Goal: Transaction & Acquisition: Book appointment/travel/reservation

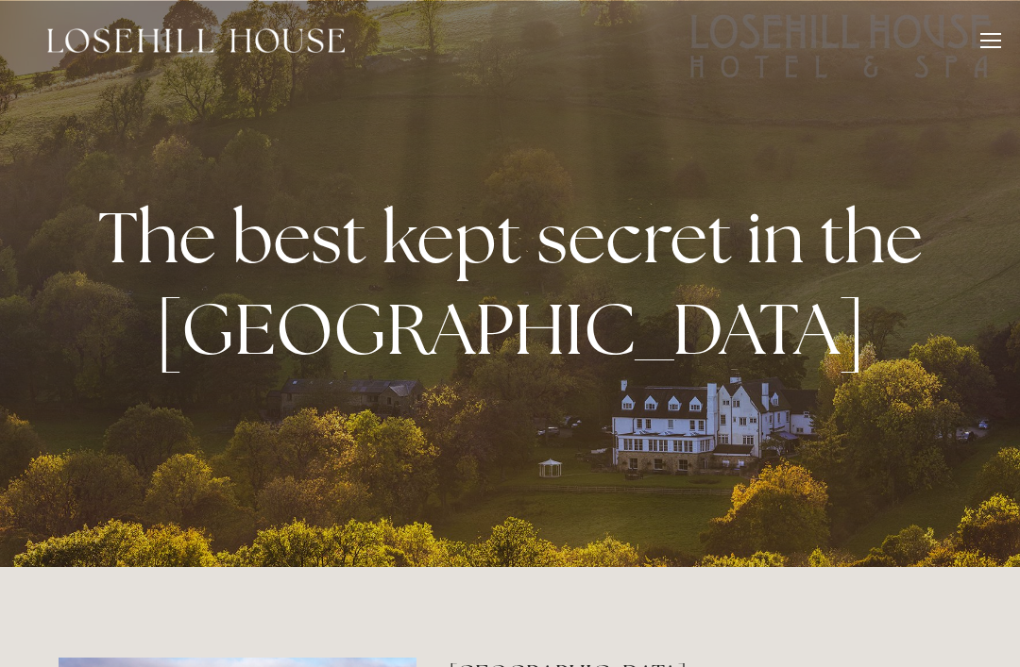
click at [984, 44] on div at bounding box center [990, 43] width 21 height 21
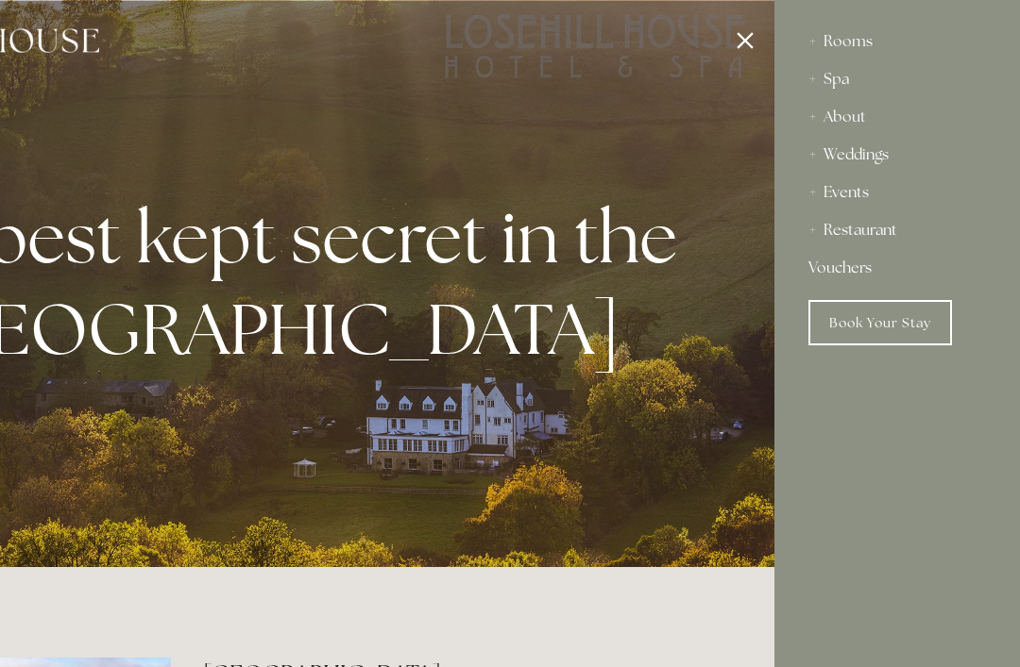
click at [874, 230] on div "Restaurant" at bounding box center [896, 230] width 177 height 38
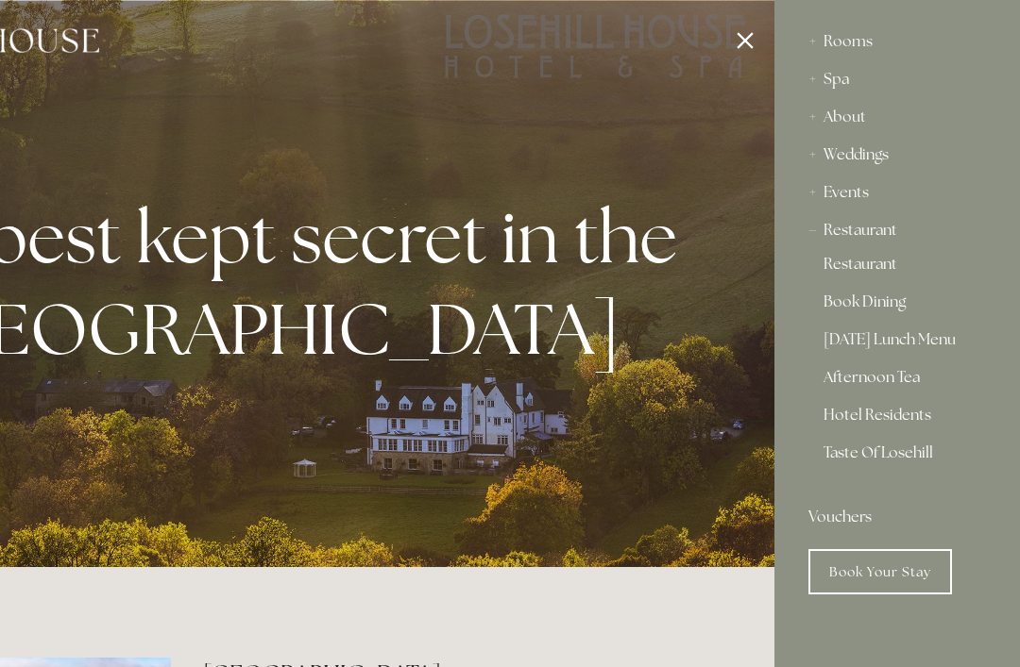
click at [860, 232] on div "Restaurant" at bounding box center [896, 230] width 177 height 38
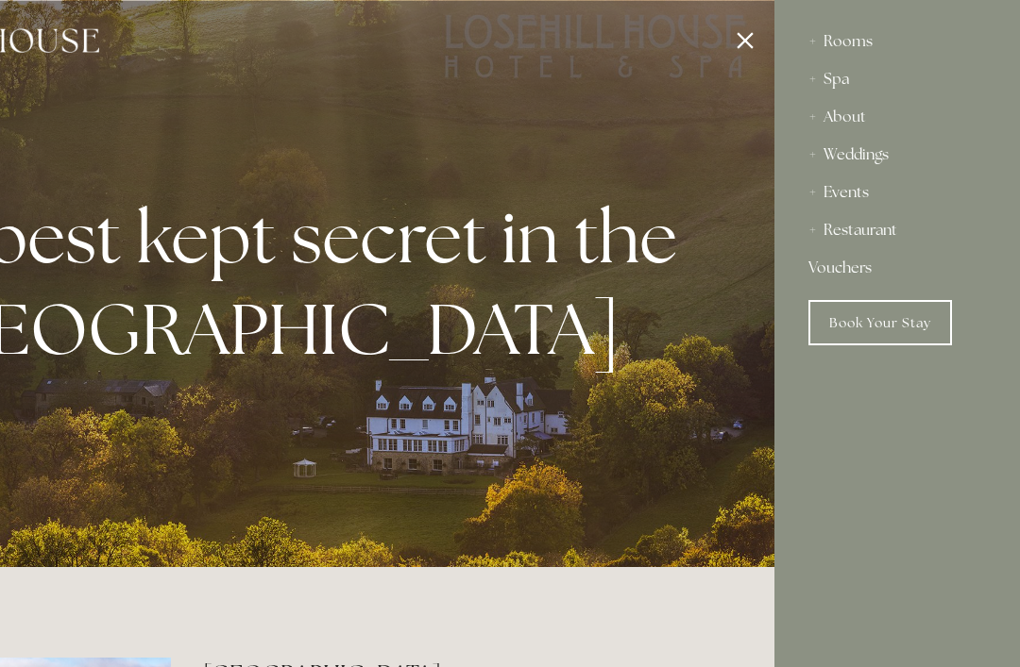
click at [885, 236] on div "Restaurant" at bounding box center [896, 230] width 177 height 38
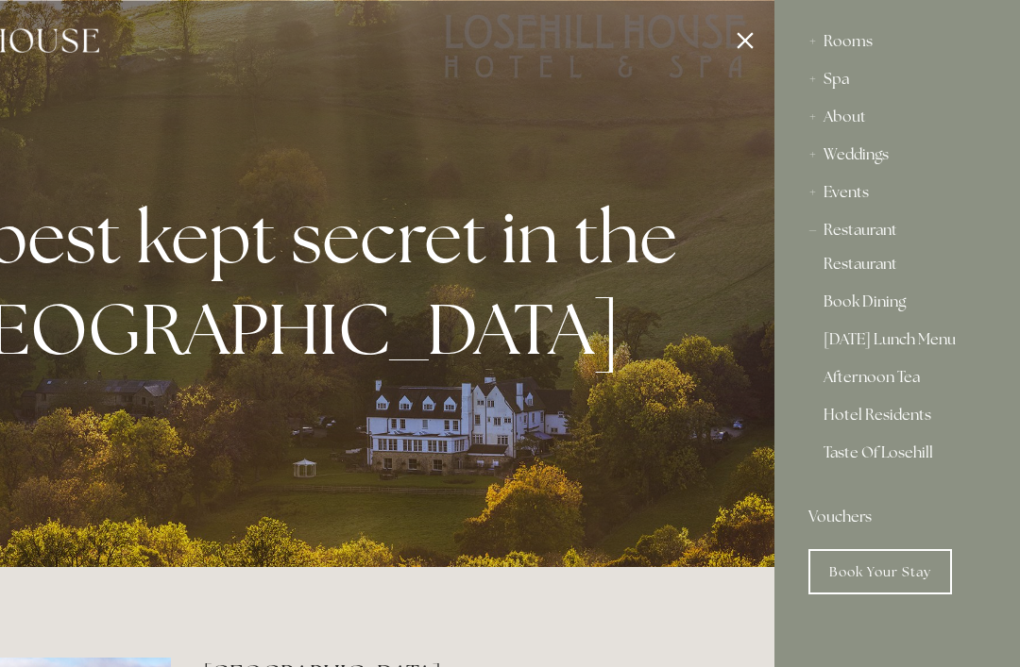
click at [854, 40] on div "Rooms" at bounding box center [896, 42] width 177 height 38
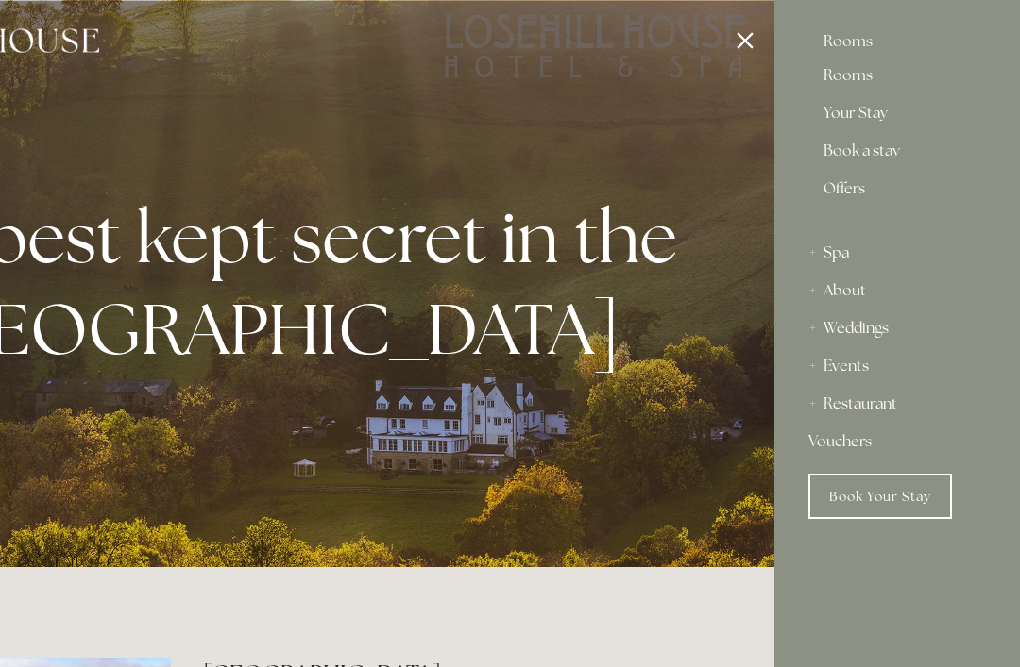
click at [860, 74] on link "Rooms" at bounding box center [896, 79] width 147 height 23
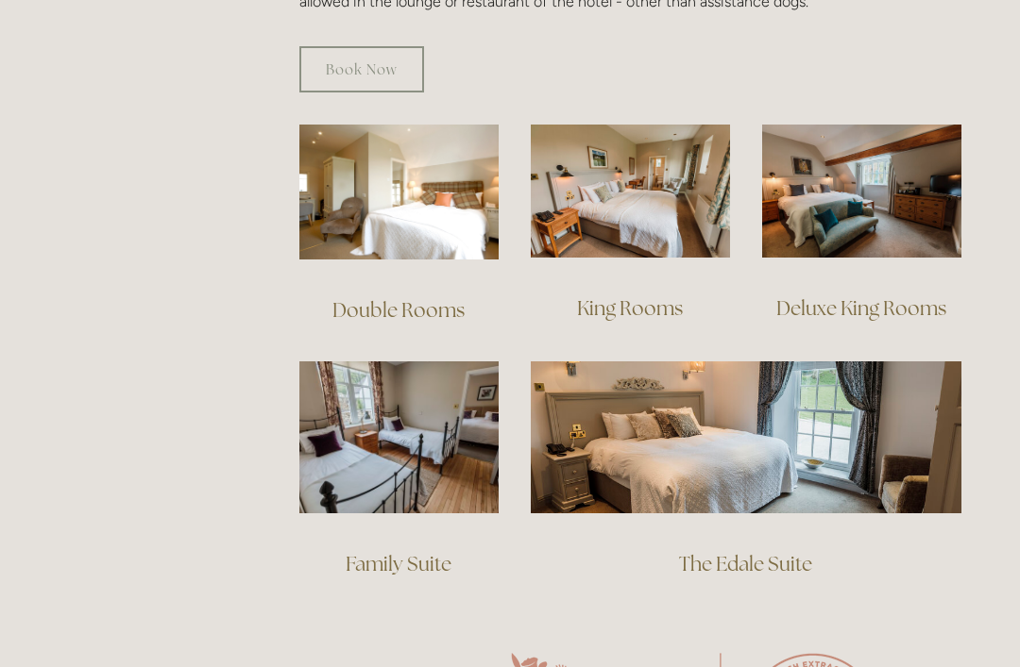
scroll to position [1261, 0]
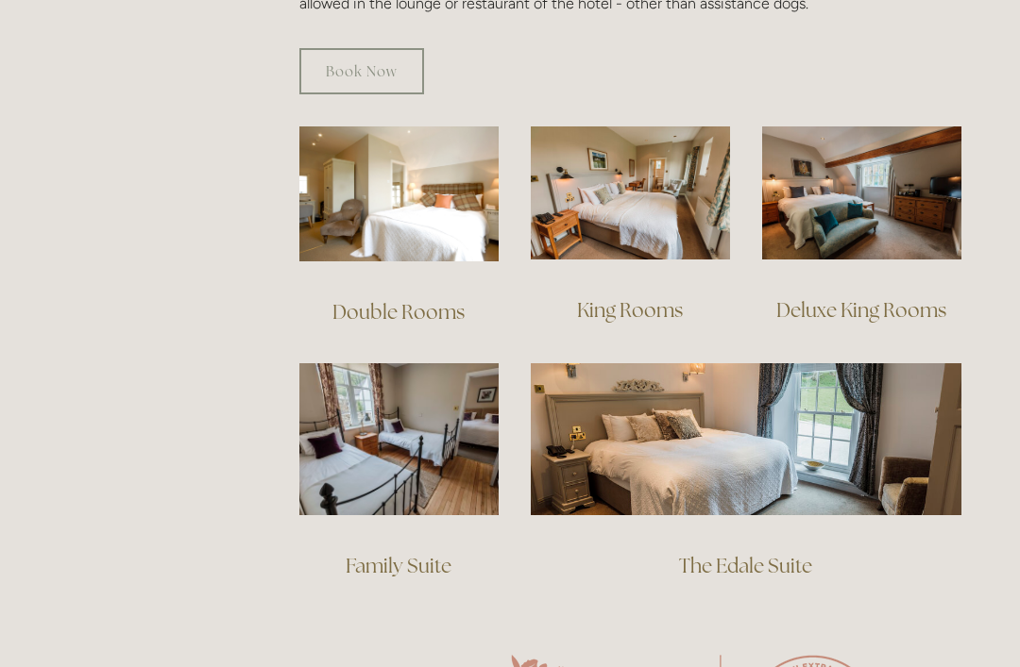
click at [646, 297] on link "King Rooms" at bounding box center [630, 309] width 106 height 25
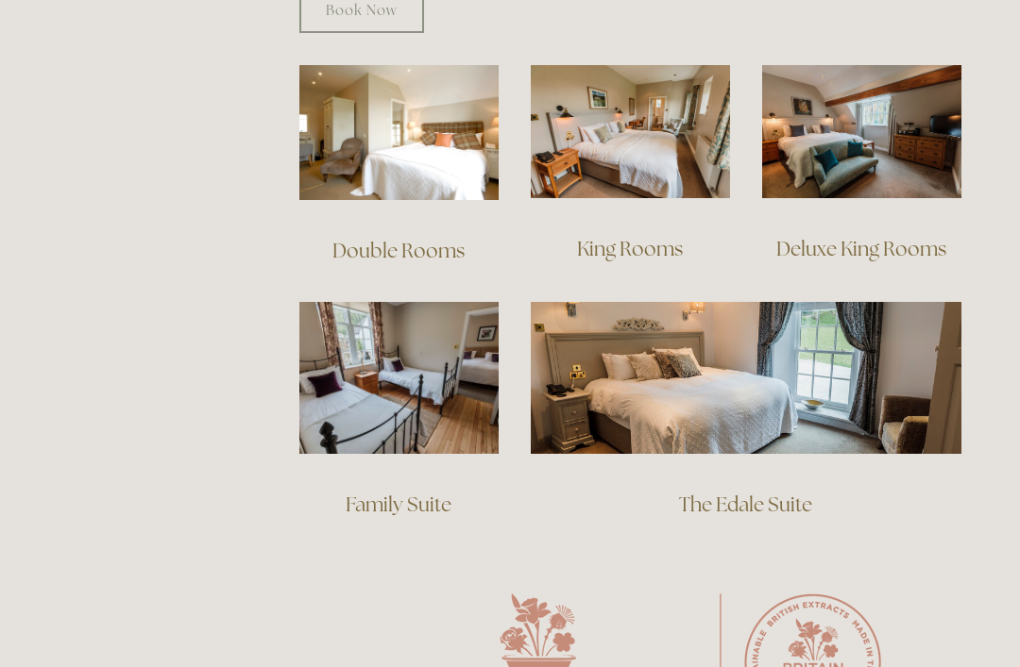
click at [412, 492] on link "Family Suite" at bounding box center [399, 504] width 106 height 25
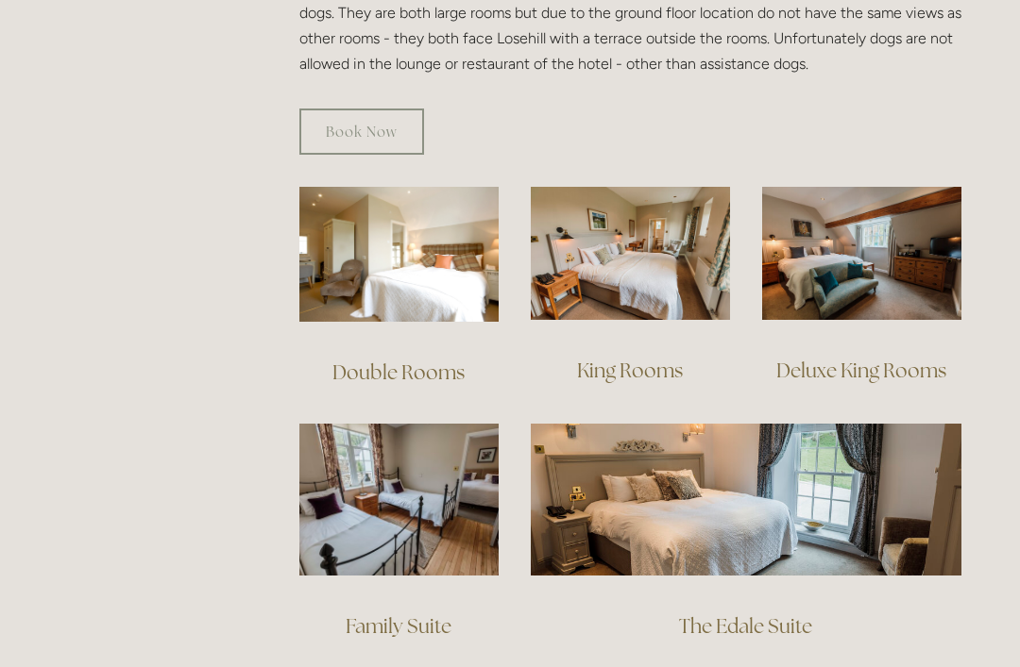
scroll to position [1193, 0]
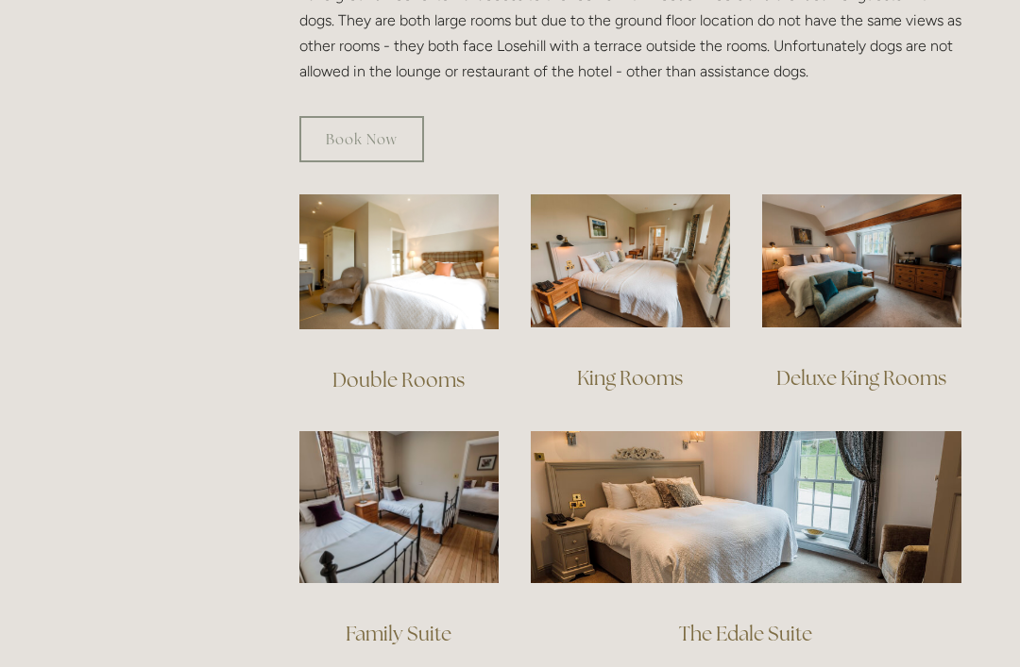
click at [650, 365] on link "King Rooms" at bounding box center [630, 377] width 106 height 25
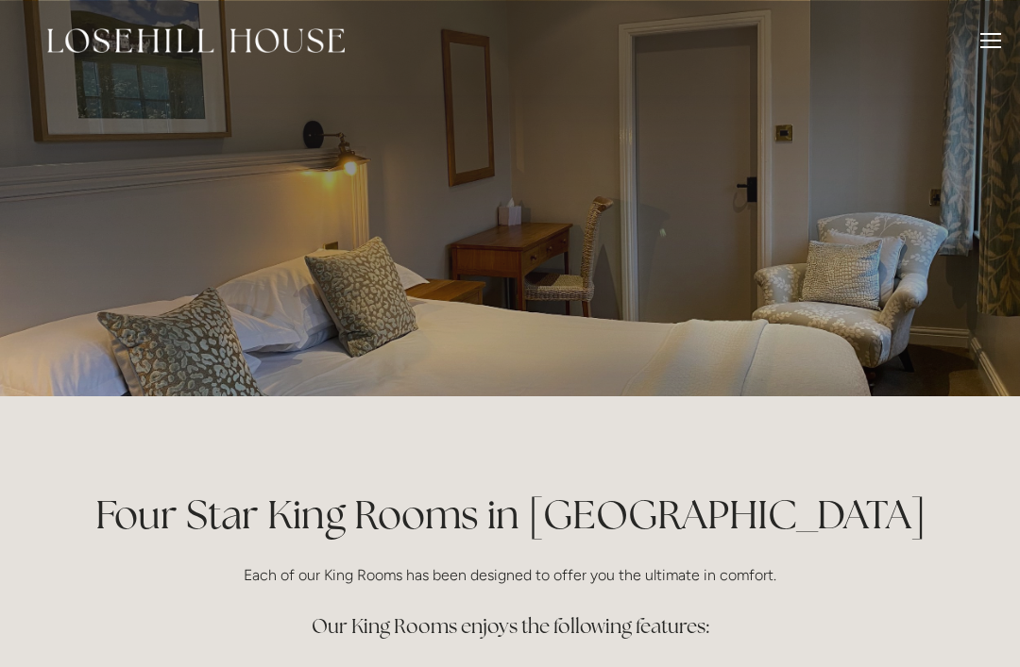
click at [873, 372] on div at bounding box center [510, 198] width 903 height 397
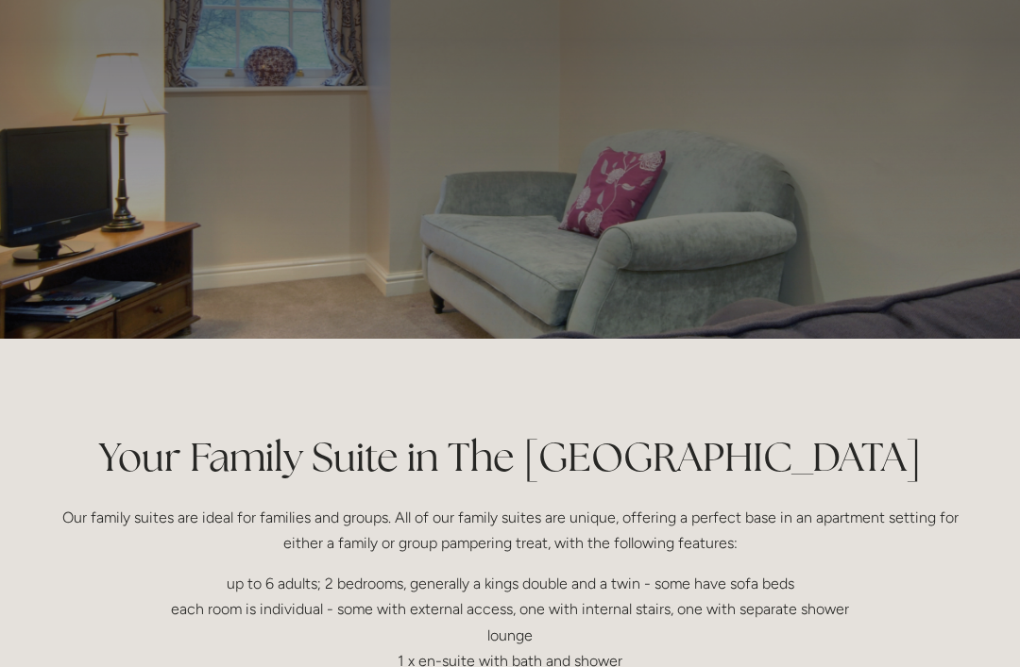
scroll to position [28, 0]
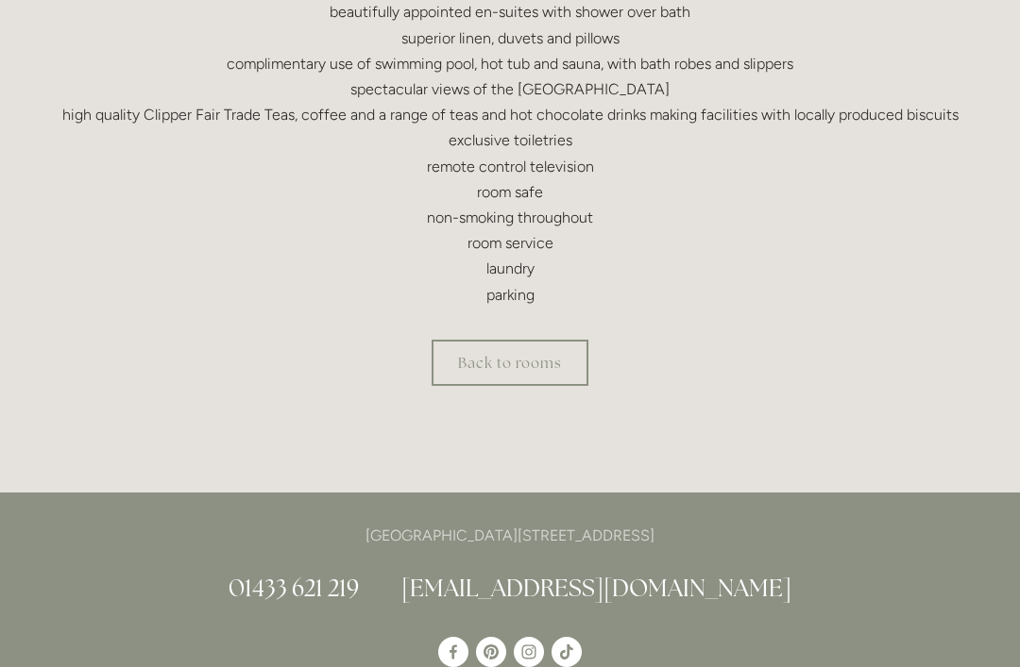
scroll to position [713, 0]
click at [520, 362] on link "Back to rooms" at bounding box center [509, 363] width 157 height 46
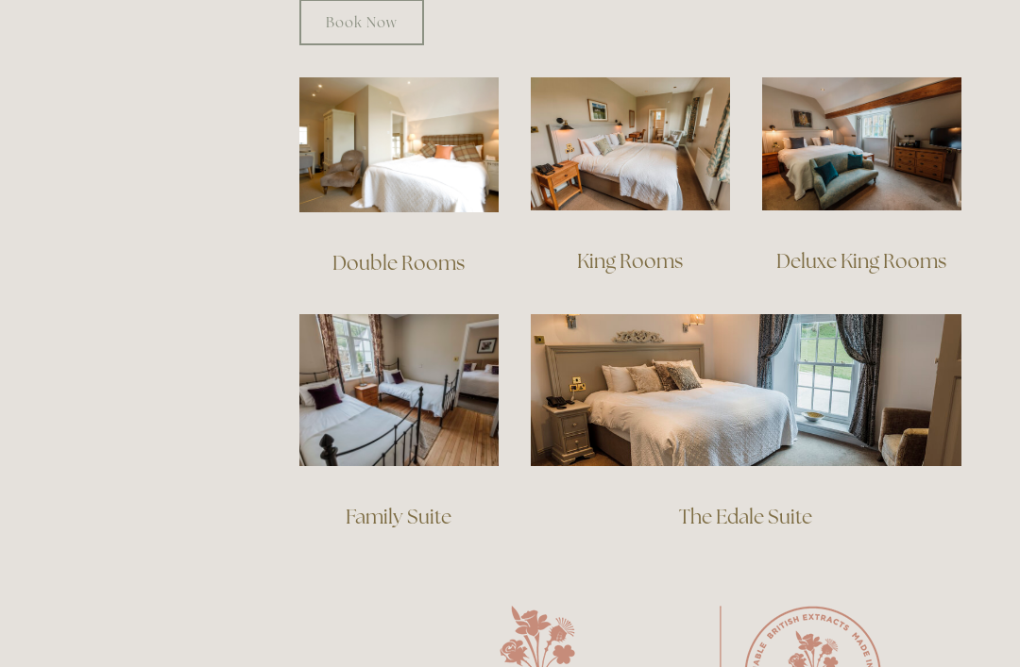
scroll to position [1314, 0]
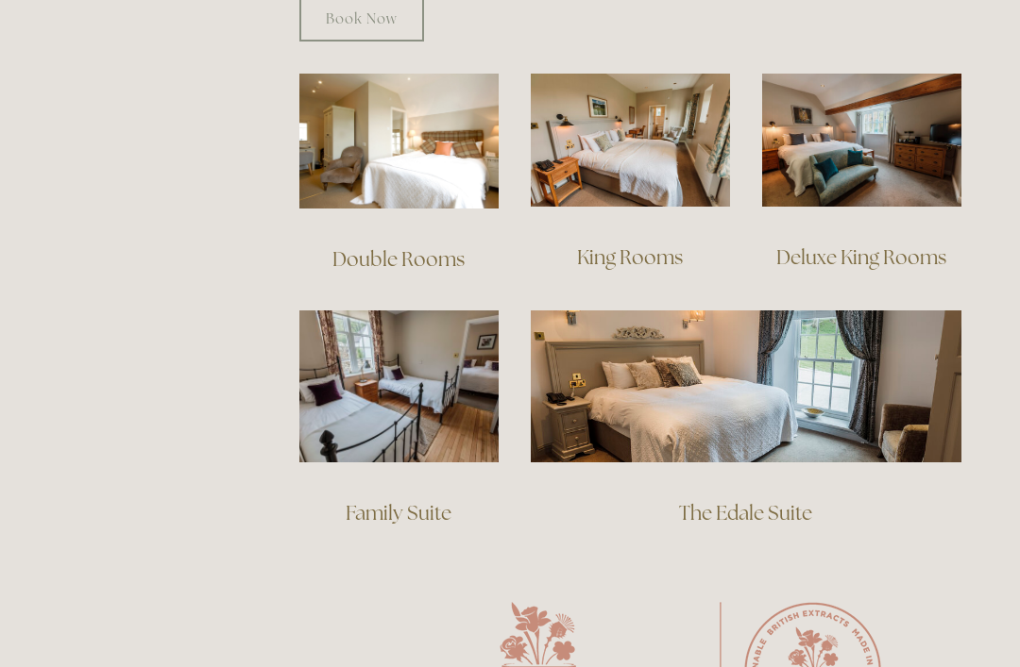
click at [852, 245] on link "Deluxe King Rooms" at bounding box center [861, 257] width 170 height 25
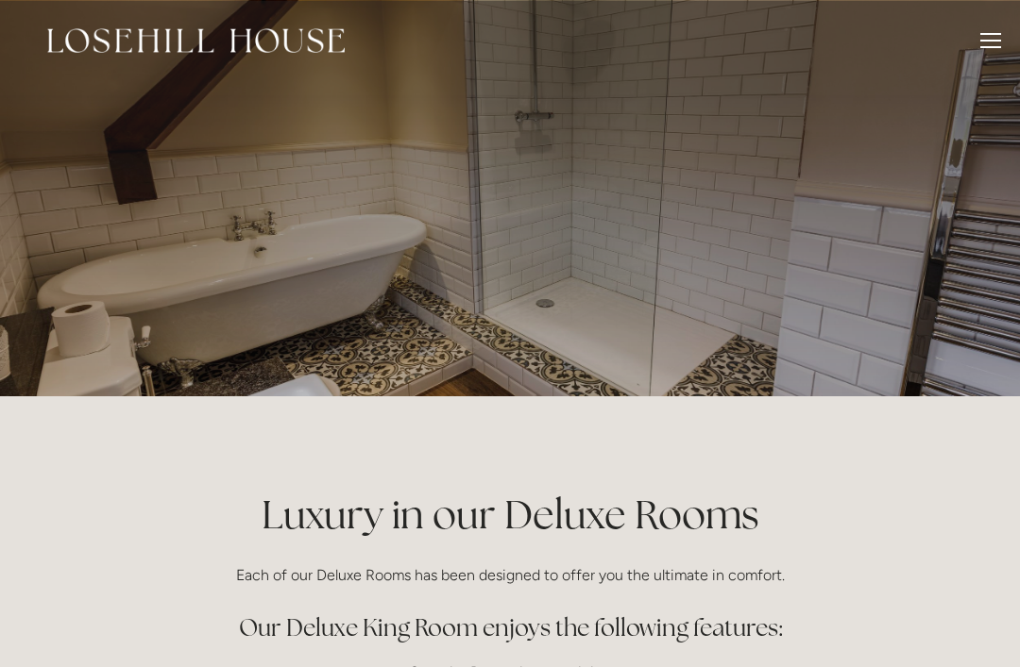
click at [991, 41] on div at bounding box center [990, 41] width 21 height 2
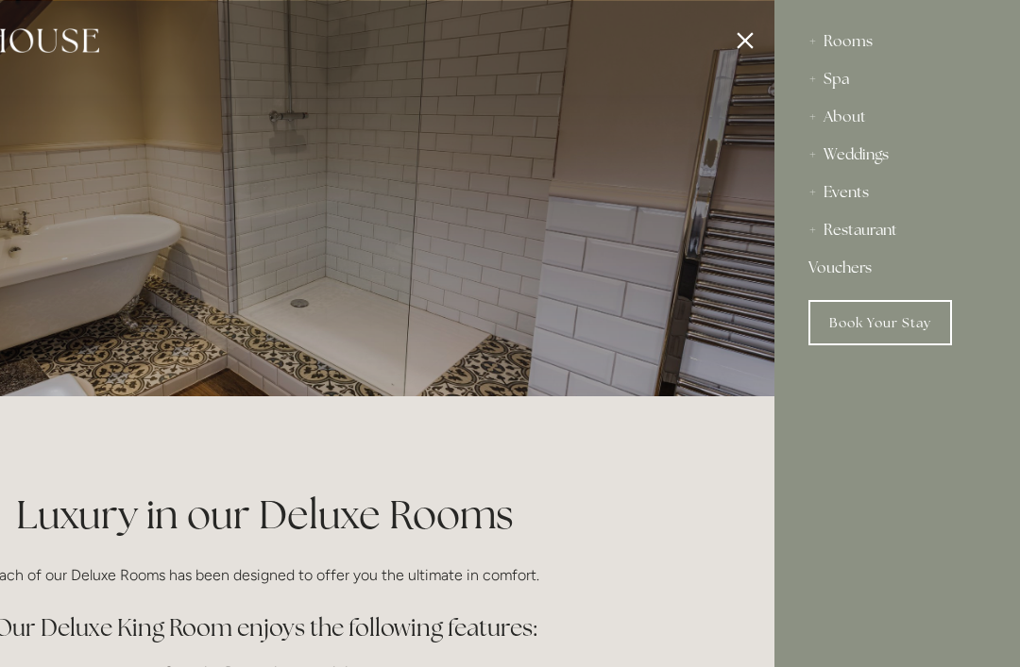
click at [882, 319] on link "Book Your Stay" at bounding box center [880, 322] width 144 height 45
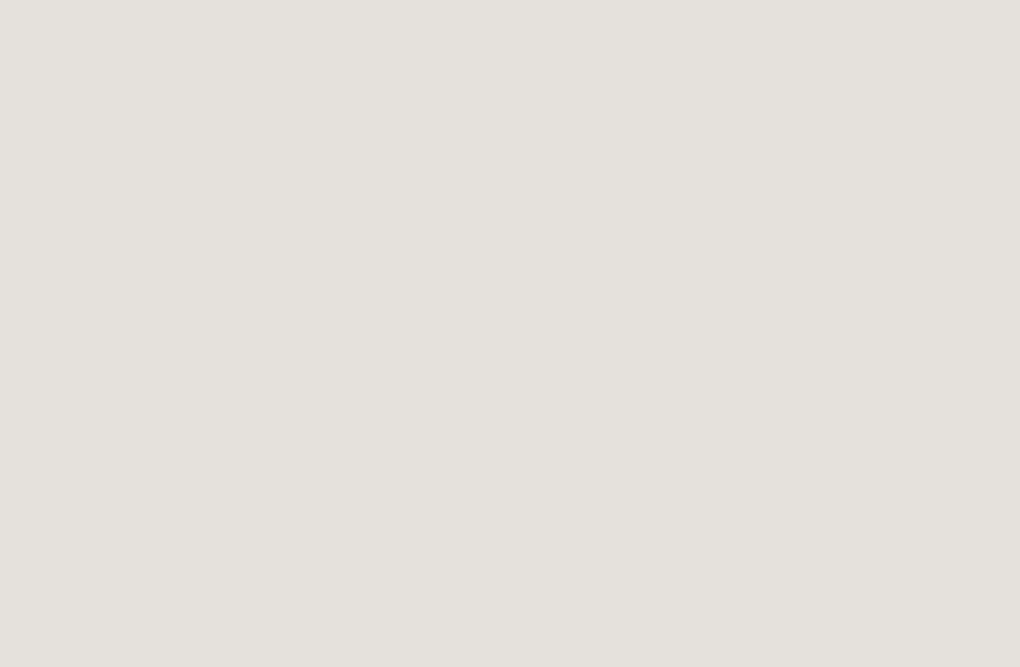
scroll to position [82, 0]
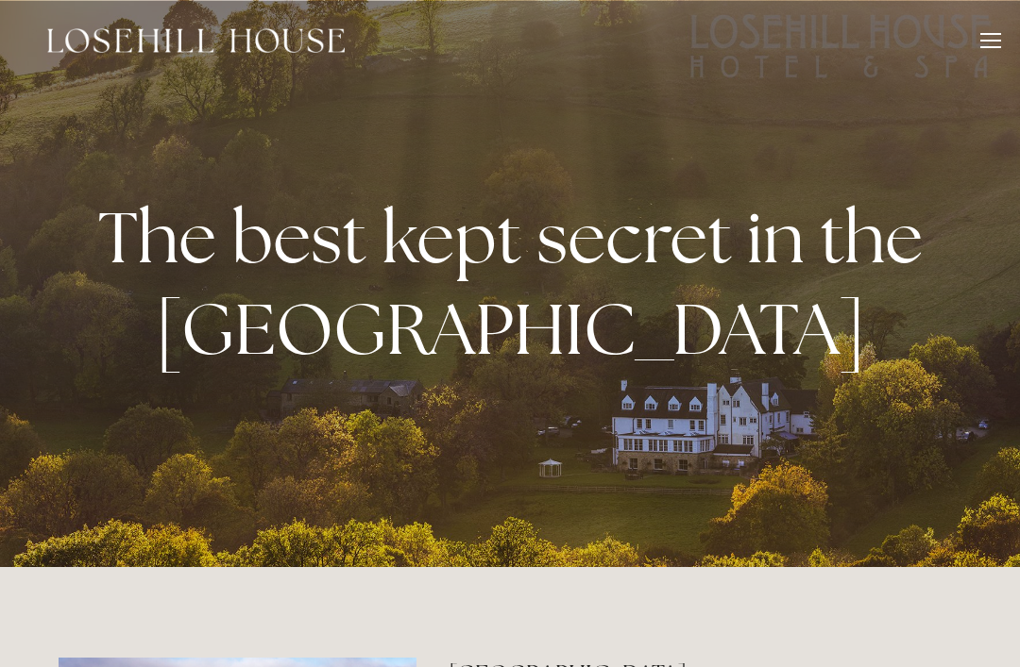
click at [979, 27] on div "Rooms Rooms Your Stay Book a stay Offers Spa About" at bounding box center [510, 40] width 982 height 81
click at [992, 47] on div at bounding box center [990, 47] width 21 height 2
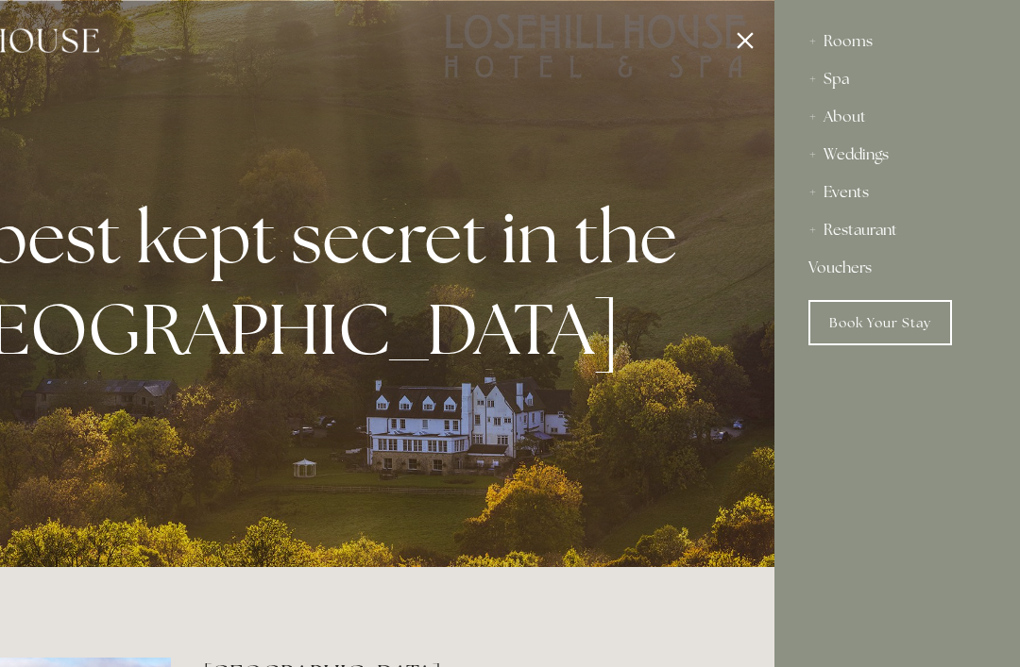
click at [865, 231] on div "Restaurant" at bounding box center [896, 230] width 177 height 38
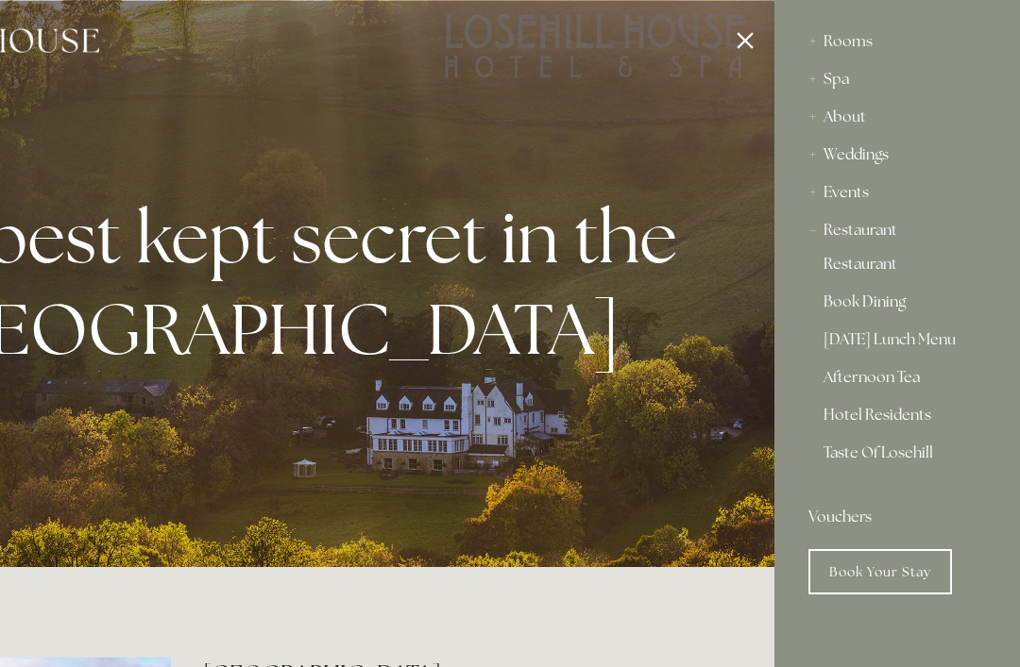
click at [876, 271] on link "Restaurant" at bounding box center [896, 268] width 147 height 23
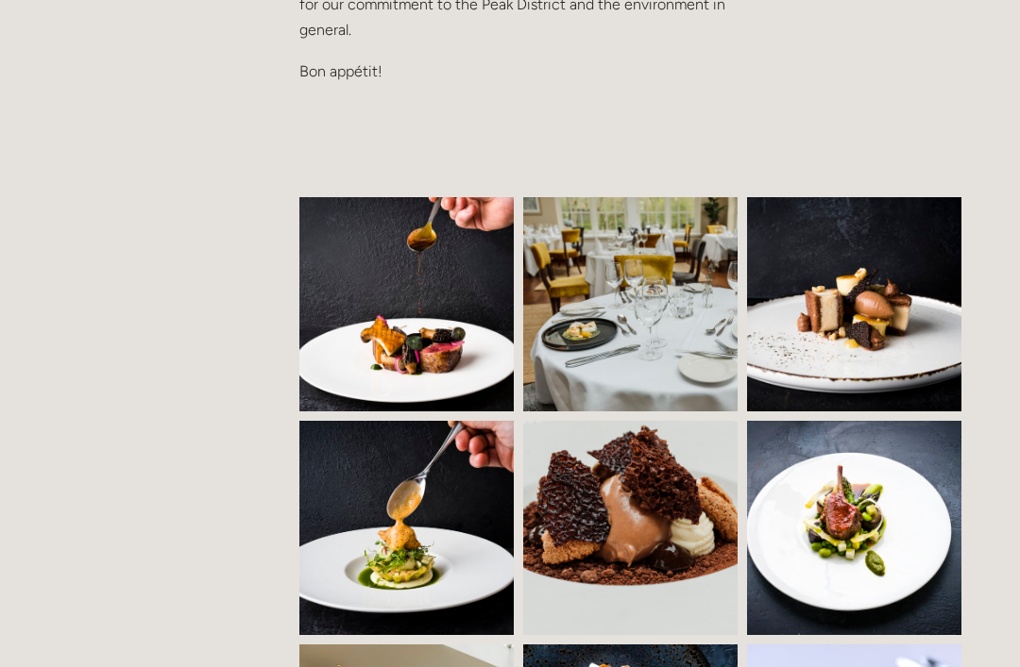
scroll to position [1174, 0]
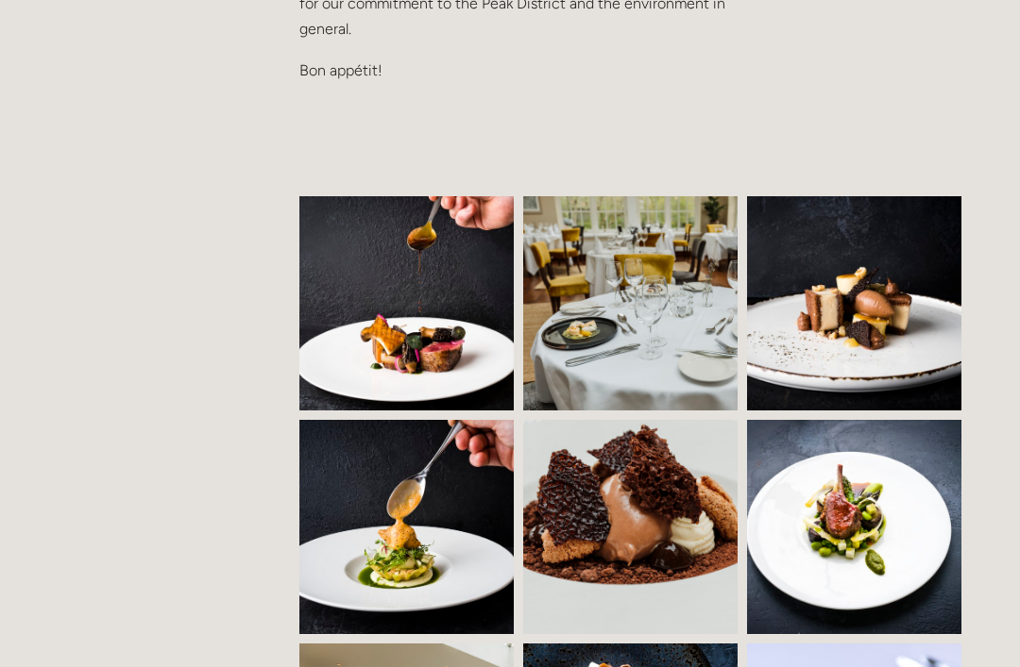
click at [631, 326] on img at bounding box center [682, 303] width 322 height 214
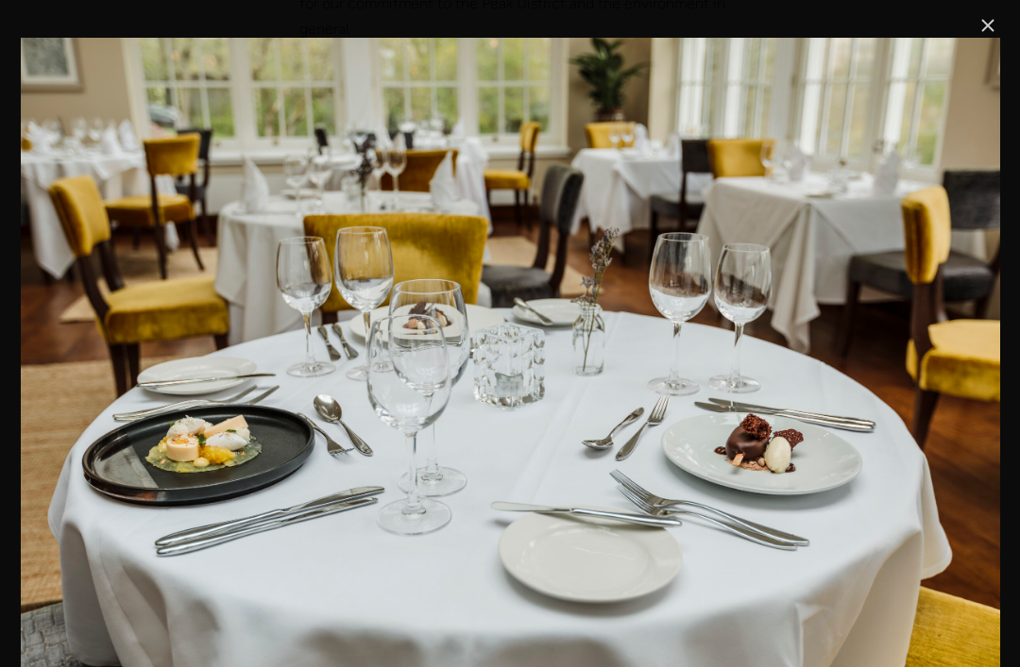
click at [983, 30] on link "Close" at bounding box center [987, 25] width 23 height 23
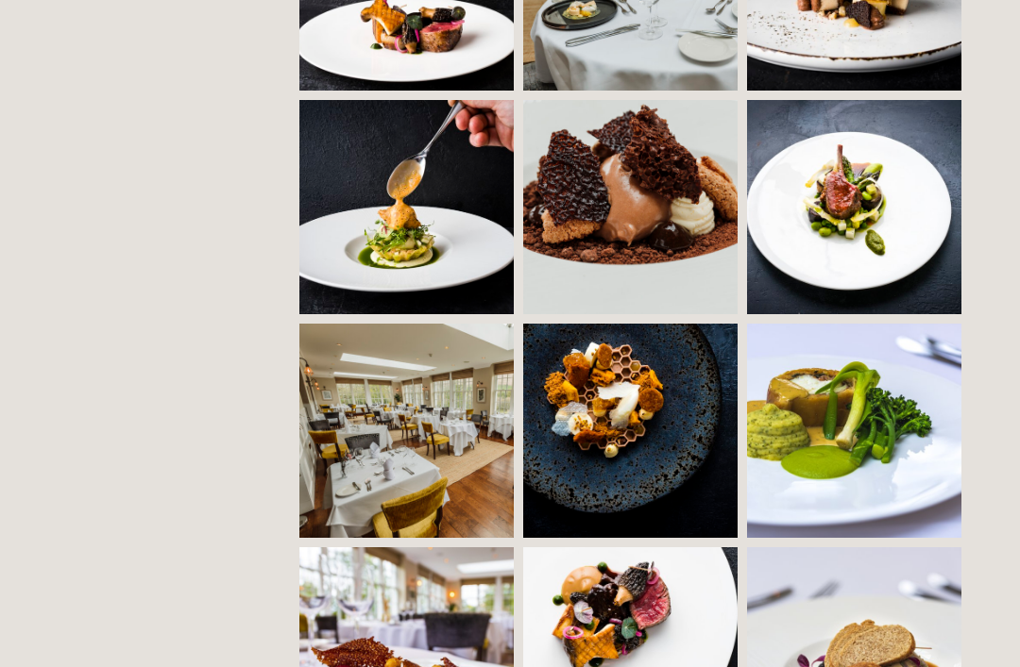
scroll to position [1495, 0]
click at [414, 431] on img at bounding box center [460, 431] width 322 height 214
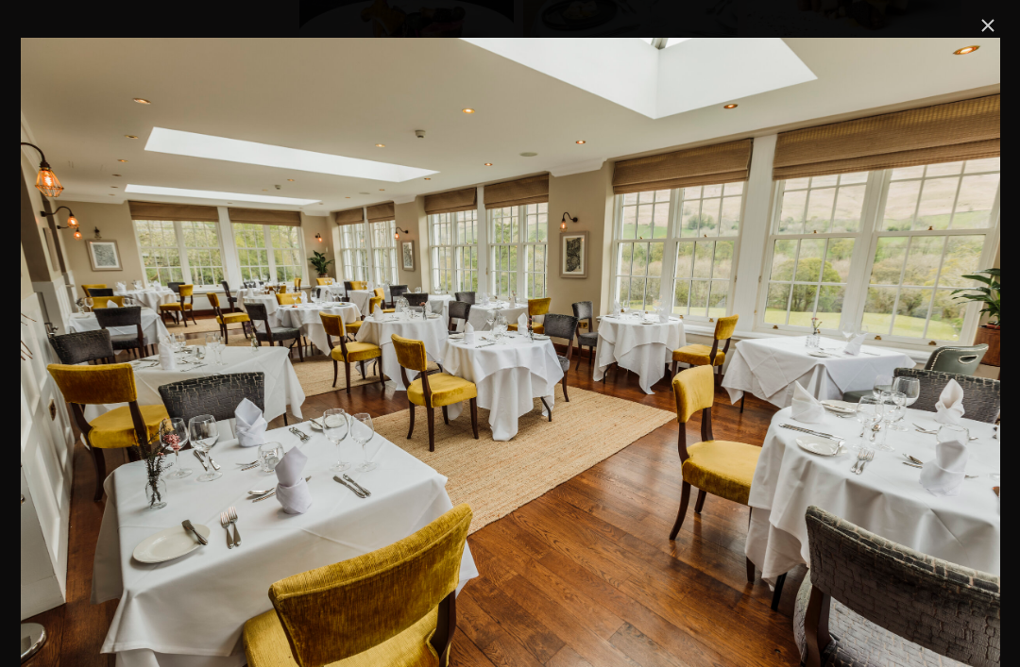
click at [989, 26] on link "Close" at bounding box center [987, 25] width 23 height 23
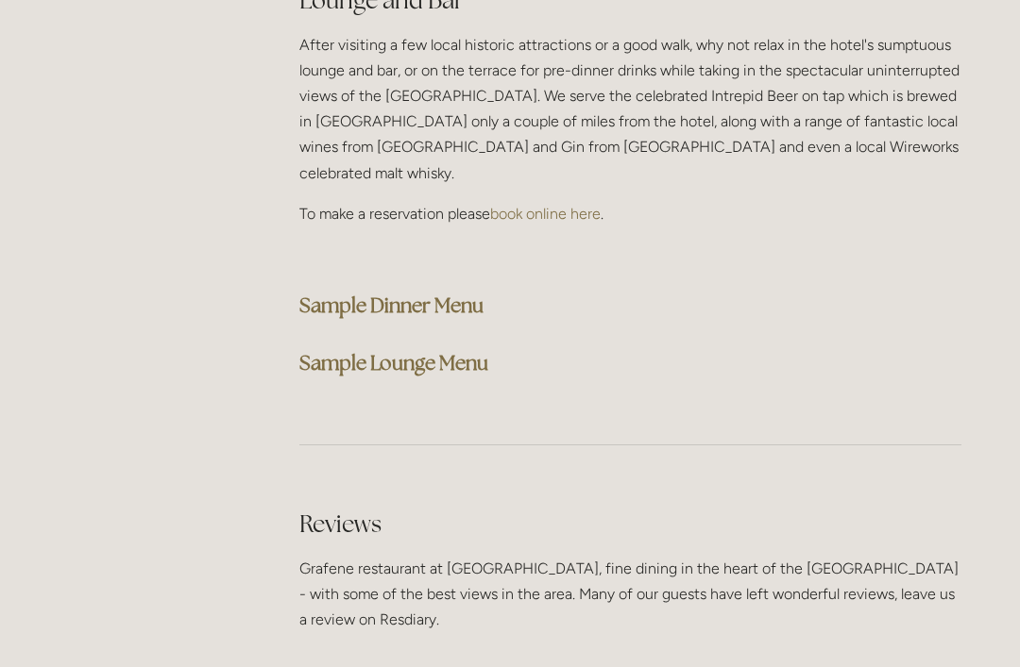
scroll to position [4838, 0]
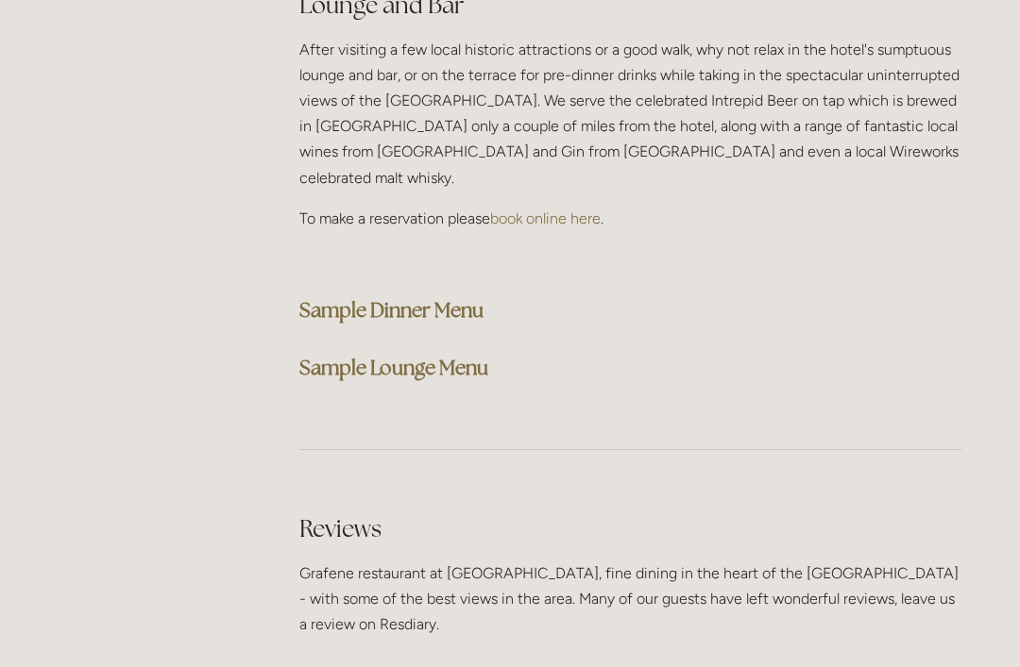
click at [418, 297] on strong "Sample Dinner Menu" at bounding box center [391, 309] width 184 height 25
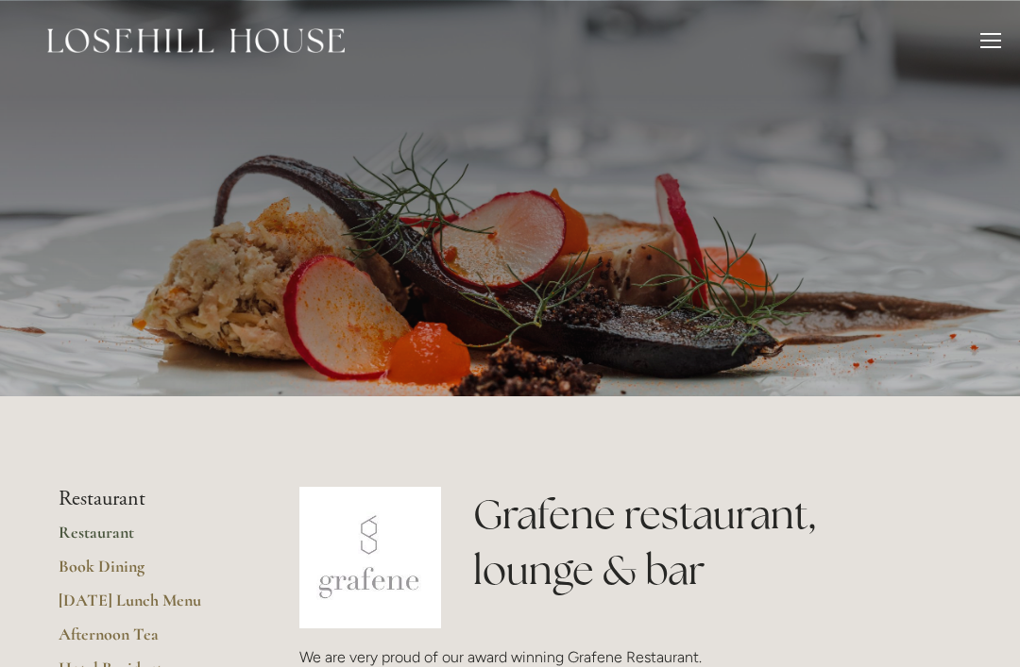
click at [1007, 34] on header "Rooms Rooms Your Stay Book a stay Offers Spa" at bounding box center [510, 40] width 1020 height 81
click at [984, 41] on div at bounding box center [990, 41] width 21 height 2
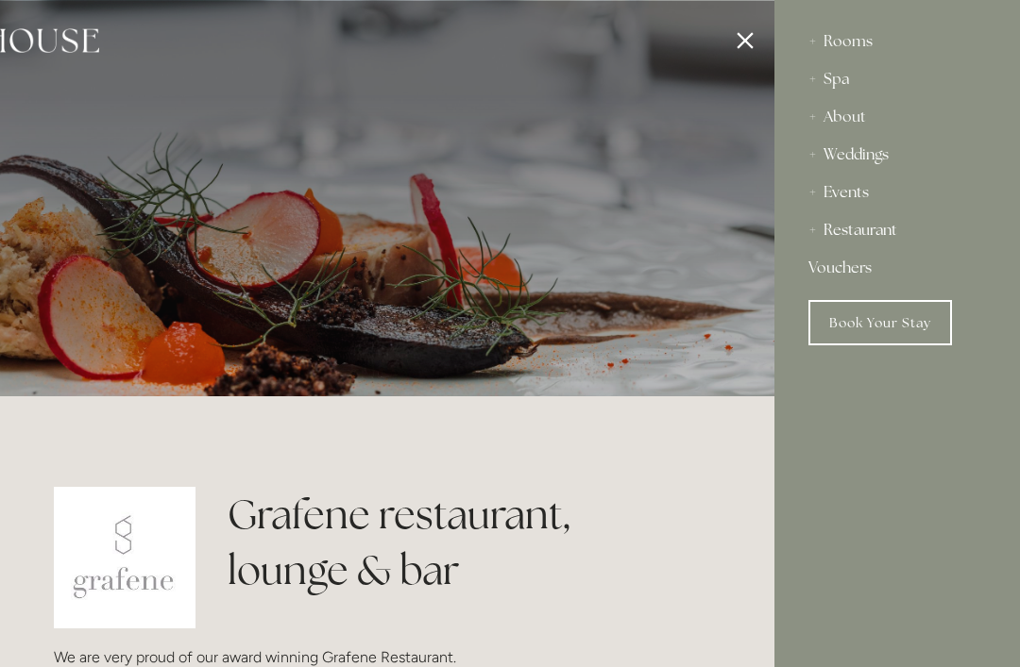
click at [859, 41] on div "Rooms" at bounding box center [896, 42] width 177 height 38
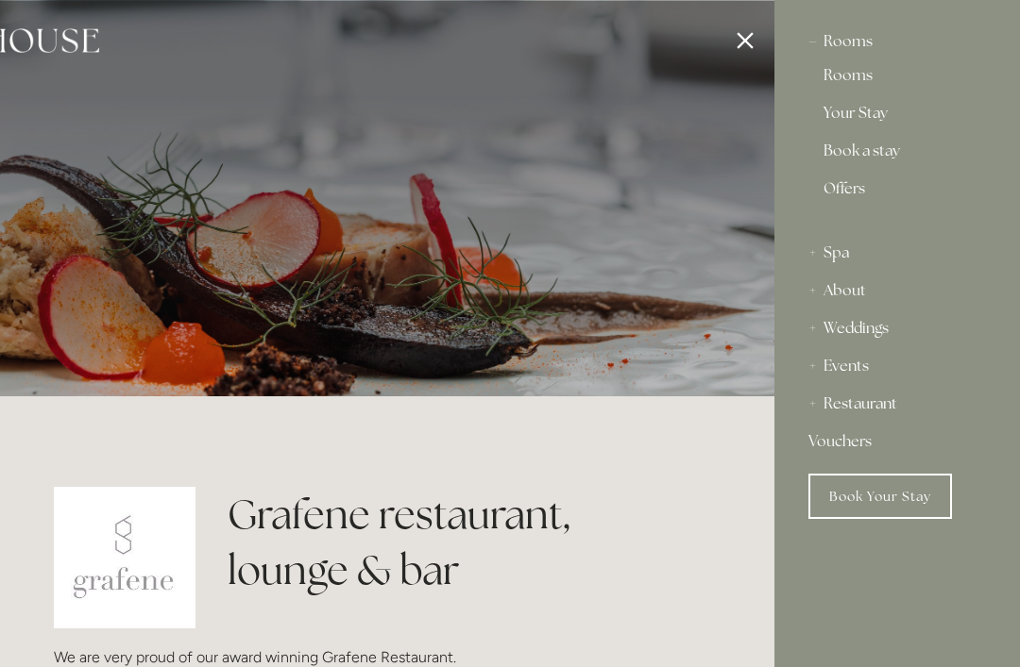
click at [864, 411] on div "Restaurant" at bounding box center [896, 404] width 177 height 38
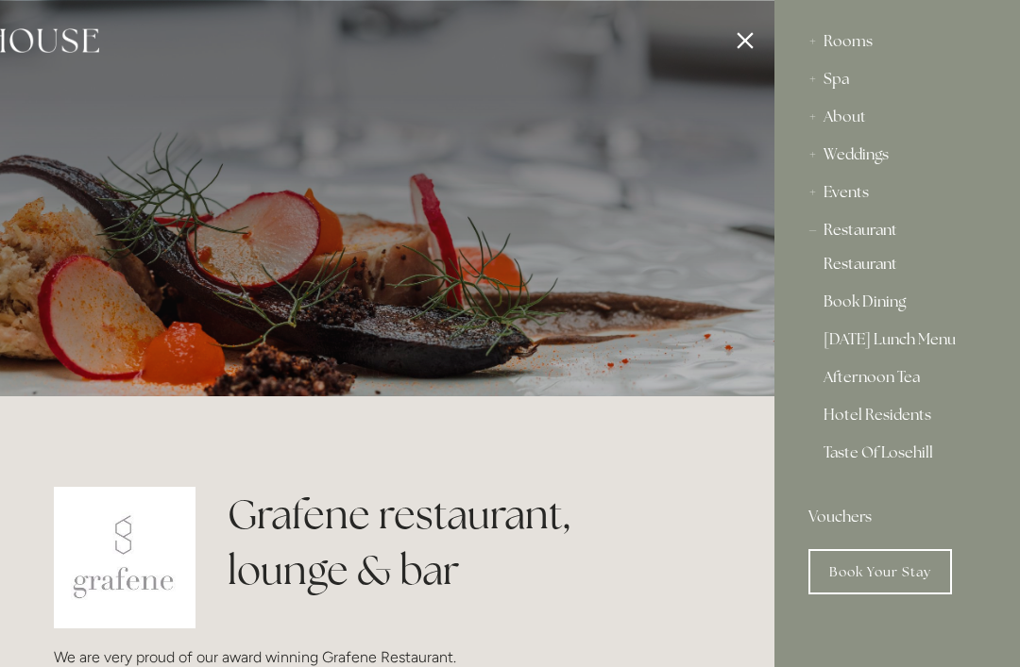
click at [870, 231] on div "Restaurant" at bounding box center [896, 230] width 177 height 38
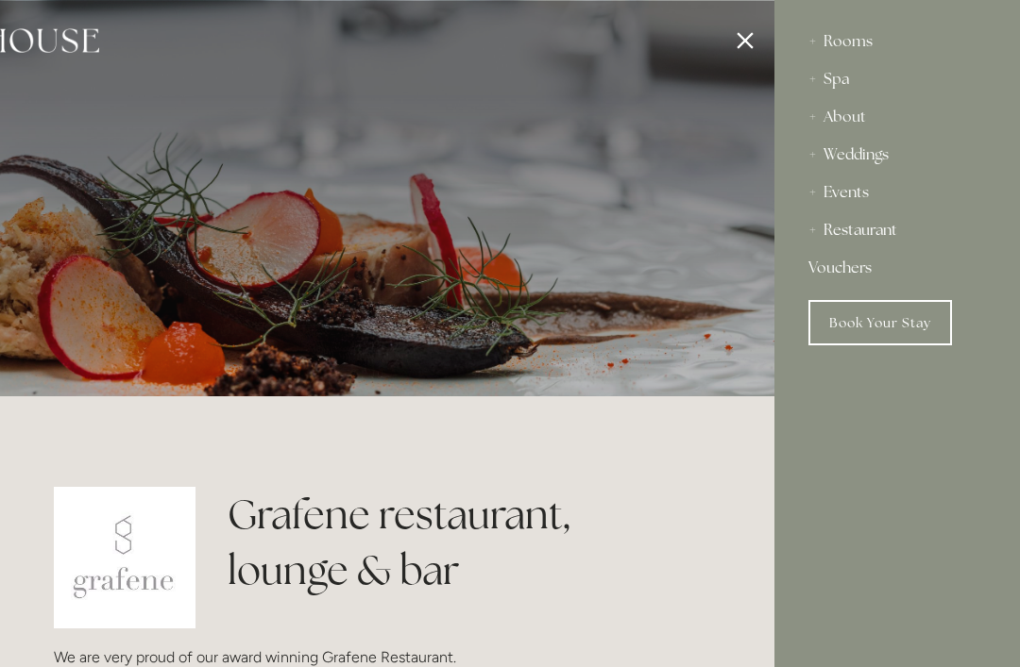
click at [756, 17] on html "Rooms Rooms Your Stay Book a stay Offers Spa Spa About" at bounding box center [510, 8] width 1020 height 17
click at [746, 45] on div at bounding box center [265, 333] width 1020 height 667
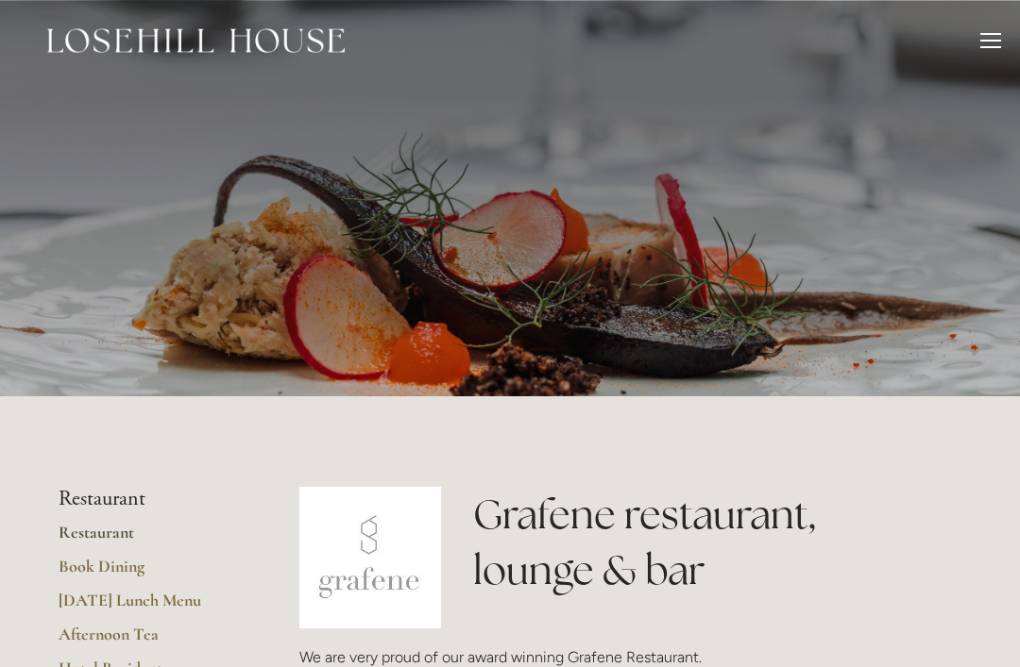
click at [989, 43] on div at bounding box center [990, 43] width 21 height 21
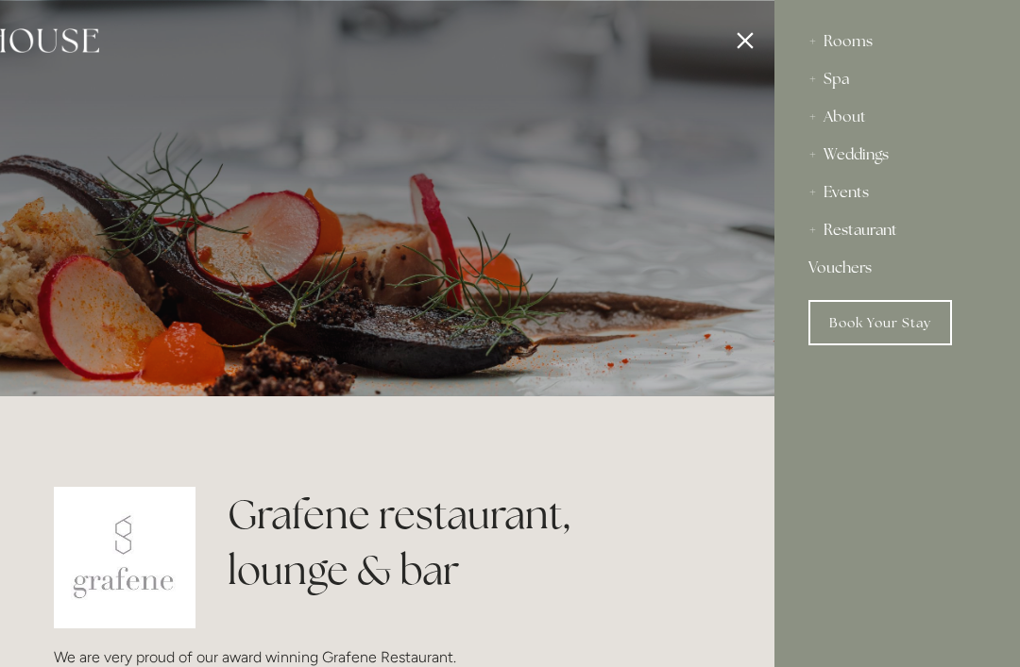
click at [859, 123] on div "About" at bounding box center [896, 117] width 177 height 38
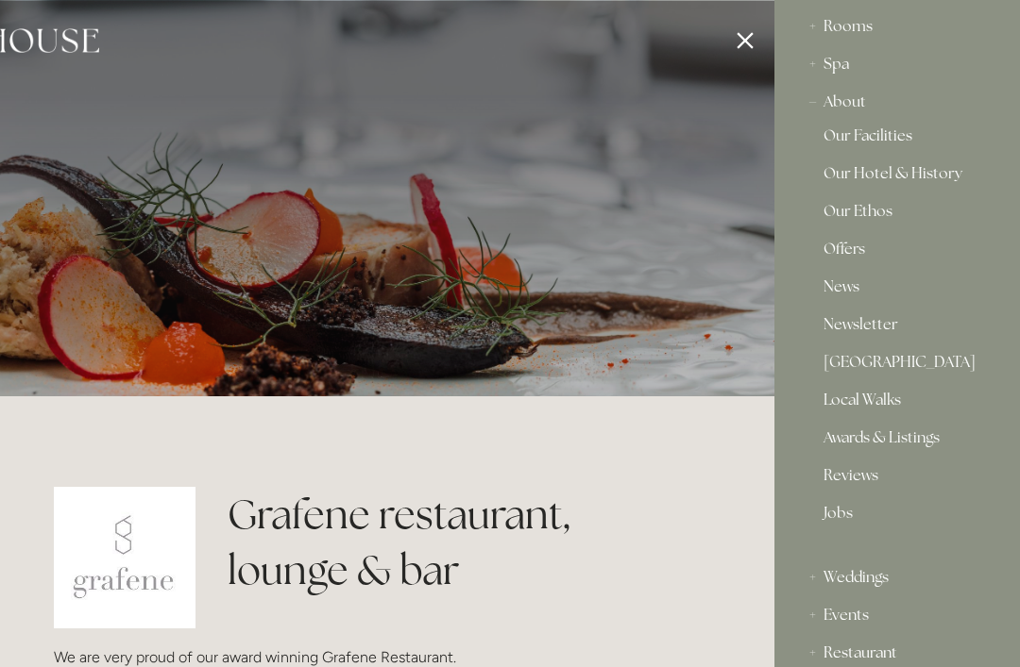
scroll to position [17, 0]
click at [853, 101] on div "About" at bounding box center [896, 100] width 177 height 38
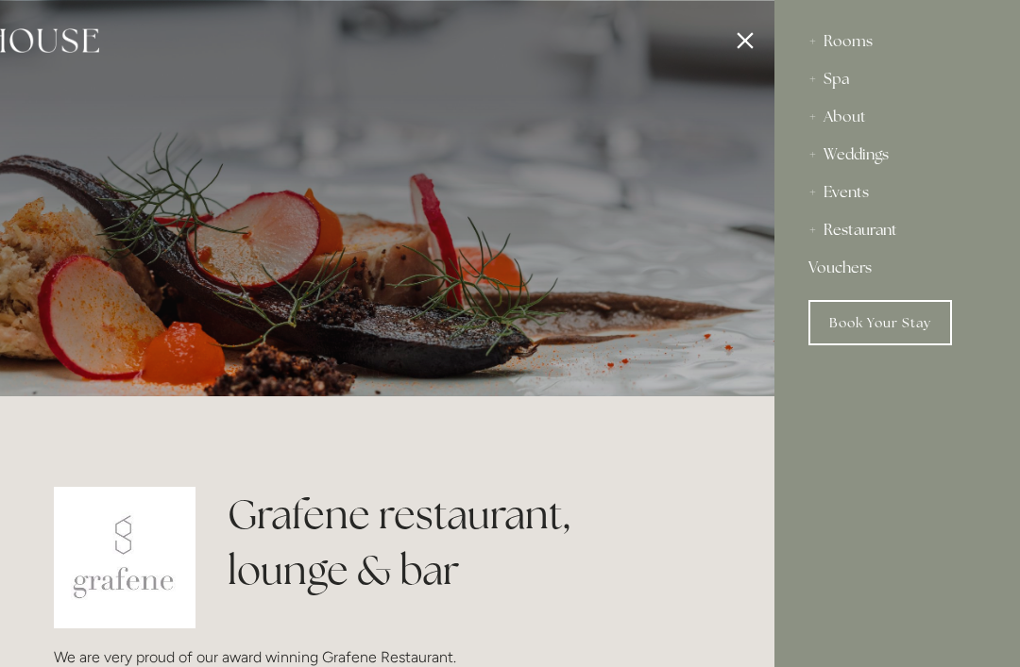
scroll to position [0, 0]
click at [848, 114] on div "About" at bounding box center [896, 117] width 177 height 38
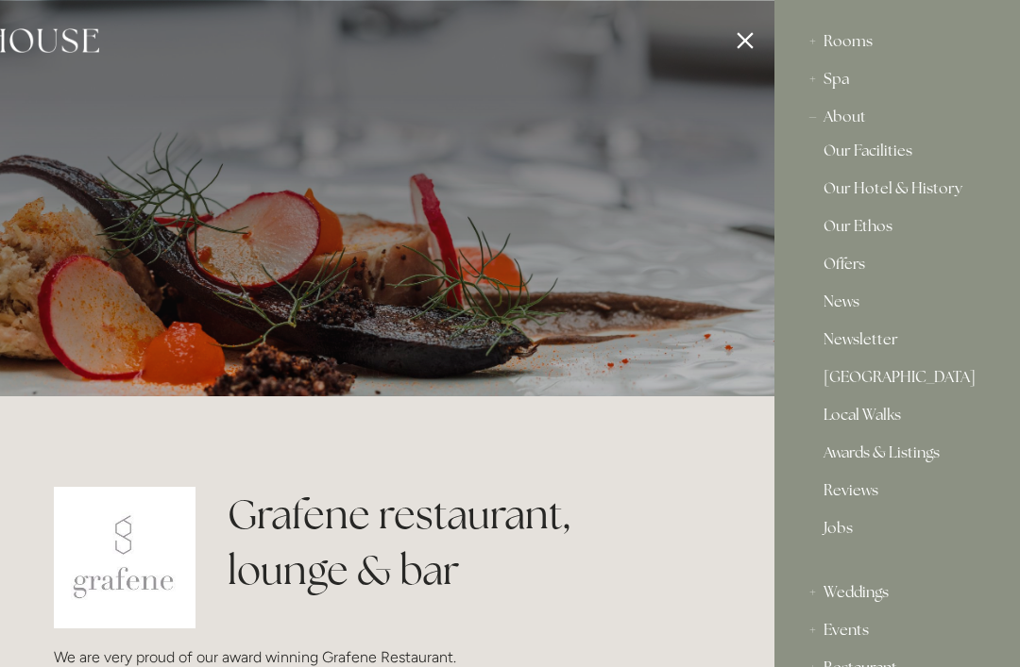
click at [878, 151] on link "Our Facilities" at bounding box center [896, 155] width 147 height 23
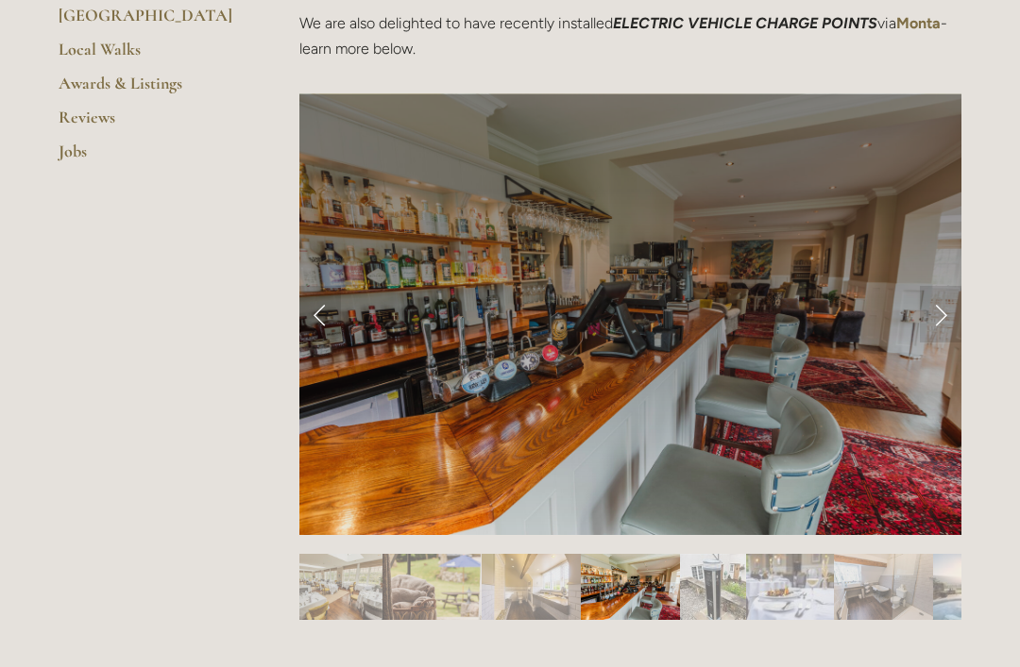
scroll to position [721, 0]
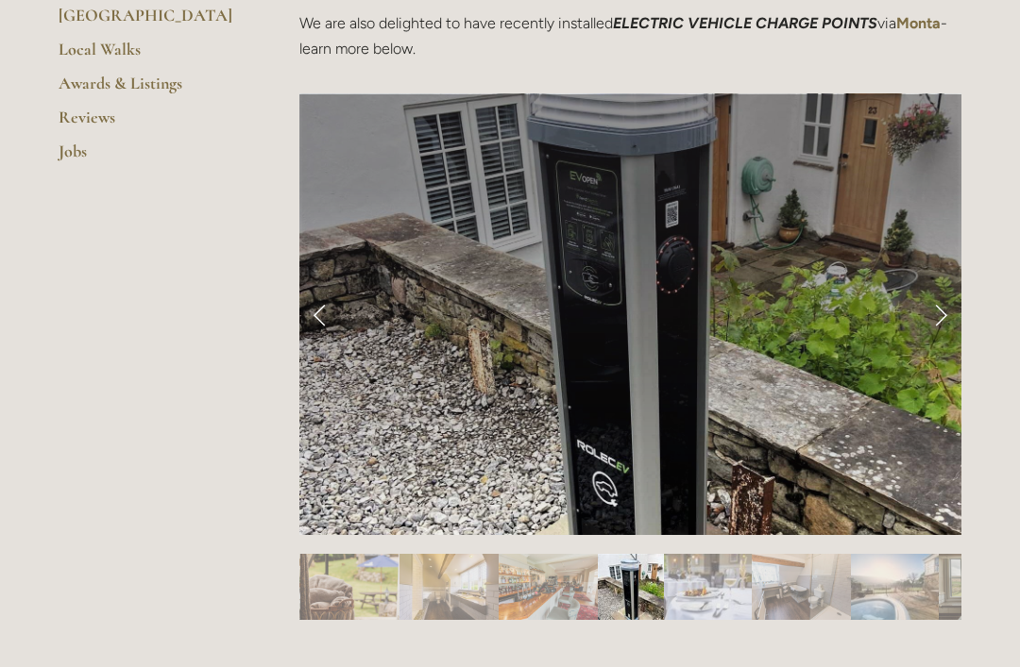
click at [929, 319] on link "Next Slide" at bounding box center [941, 314] width 42 height 57
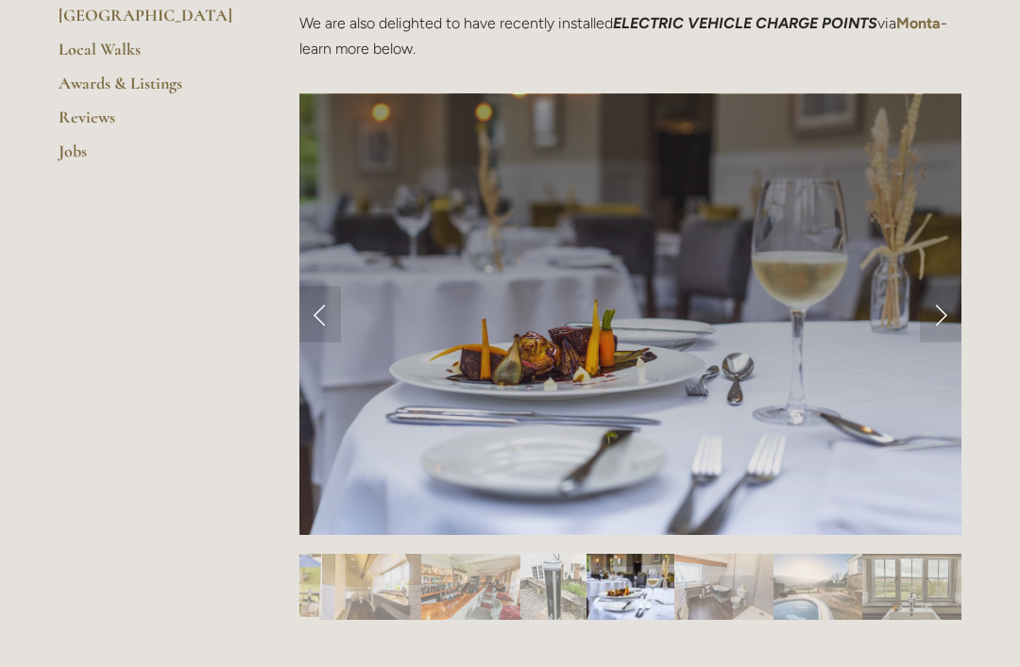
click at [935, 320] on link "Next Slide" at bounding box center [941, 314] width 42 height 57
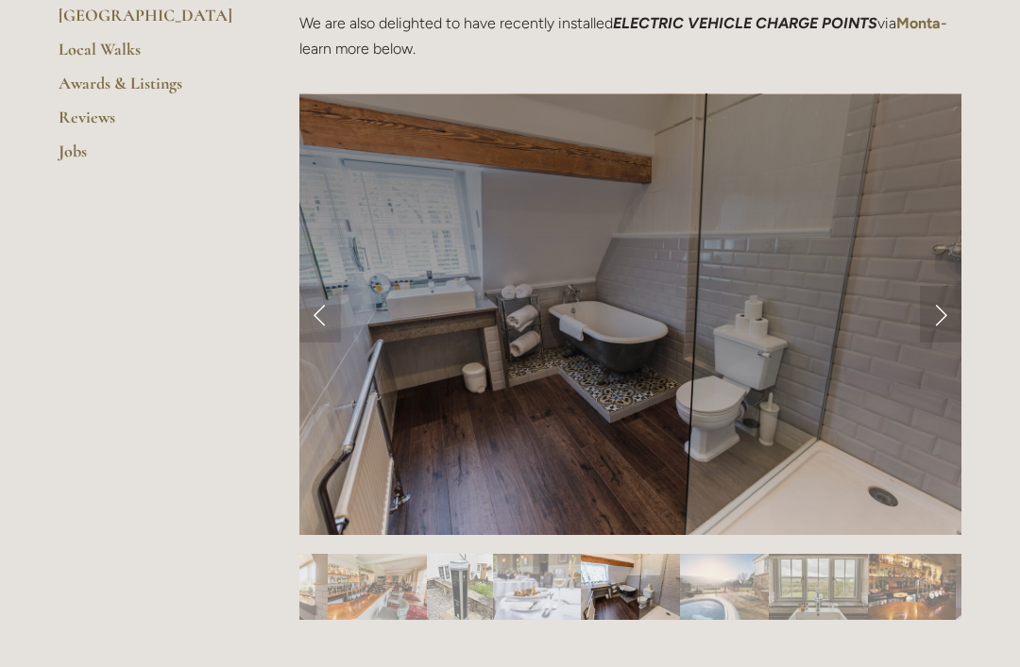
click at [937, 310] on link "Next Slide" at bounding box center [941, 314] width 42 height 57
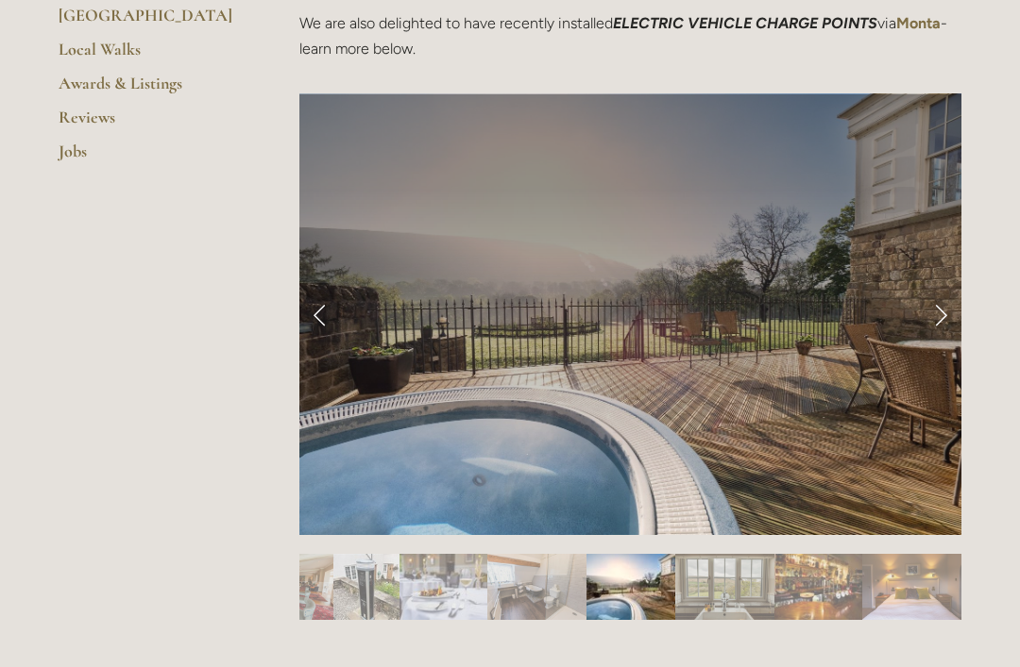
click at [924, 321] on link "Next Slide" at bounding box center [941, 314] width 42 height 57
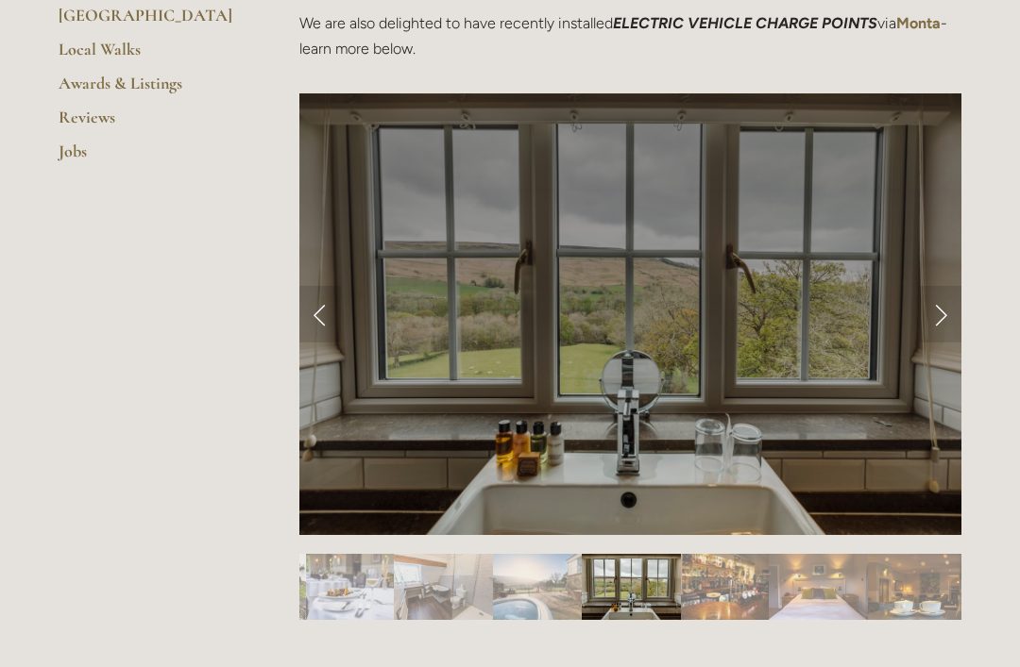
click at [931, 320] on link "Next Slide" at bounding box center [941, 314] width 42 height 57
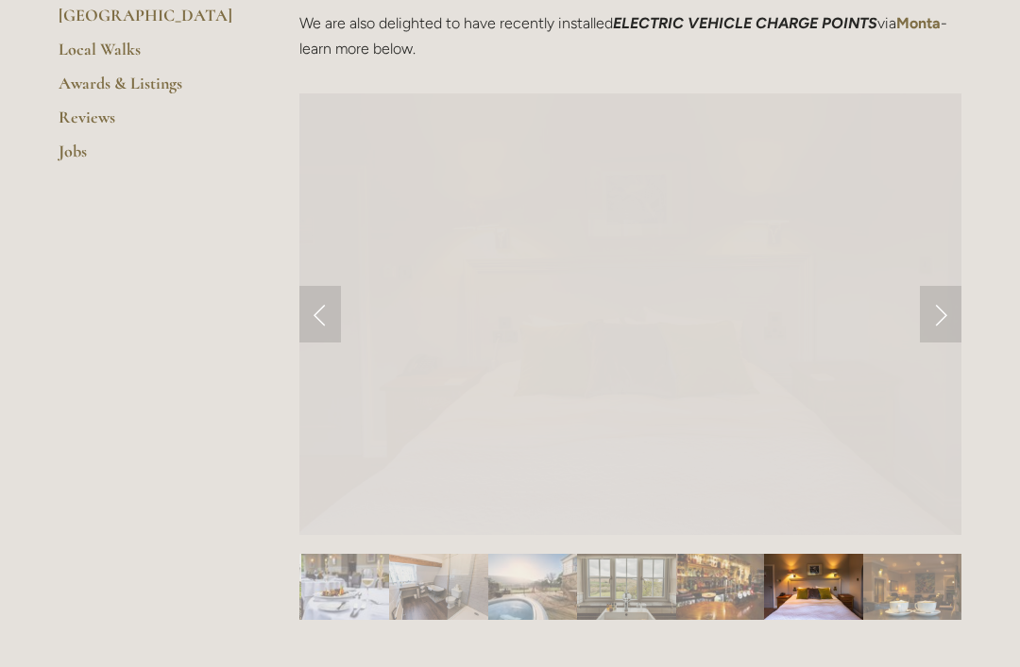
click at [931, 320] on link "Next Slide" at bounding box center [941, 314] width 42 height 57
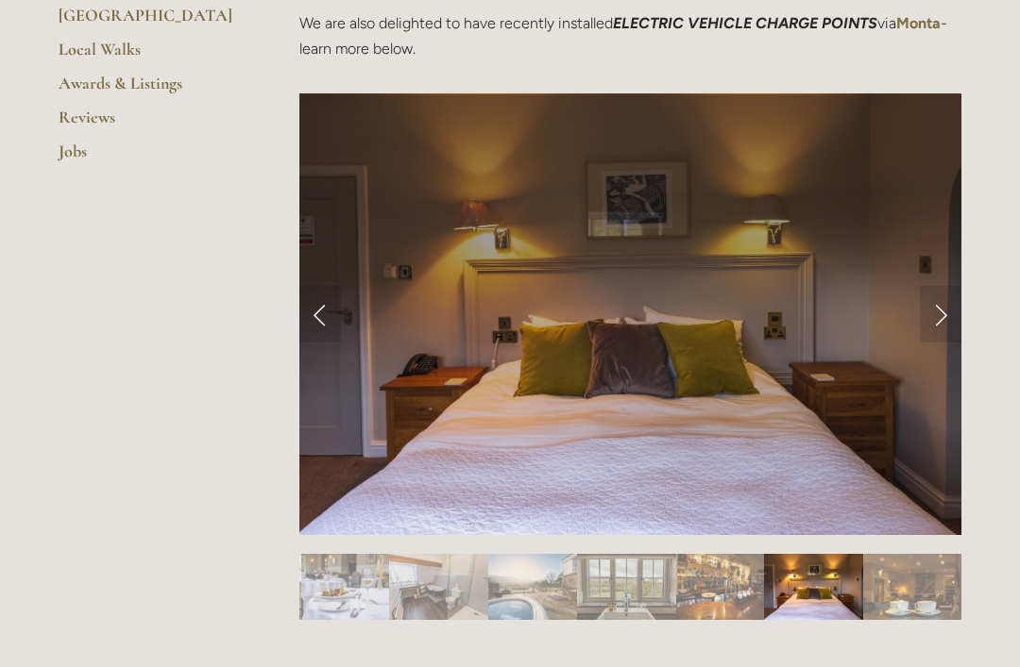
click at [930, 317] on link "Next Slide" at bounding box center [941, 314] width 42 height 57
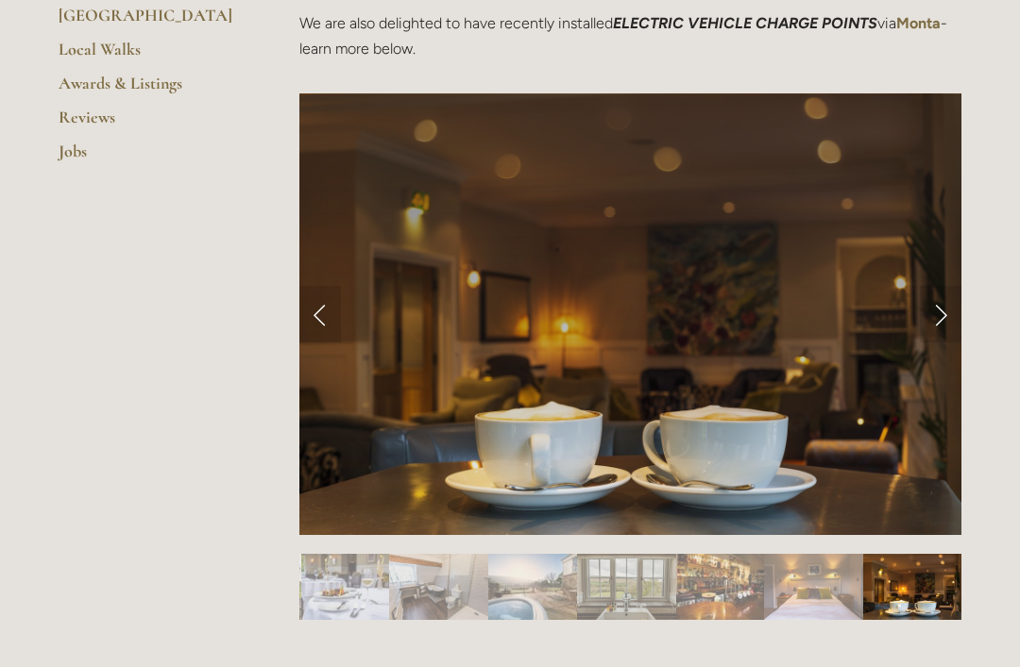
click at [929, 319] on link "Next Slide" at bounding box center [941, 314] width 42 height 57
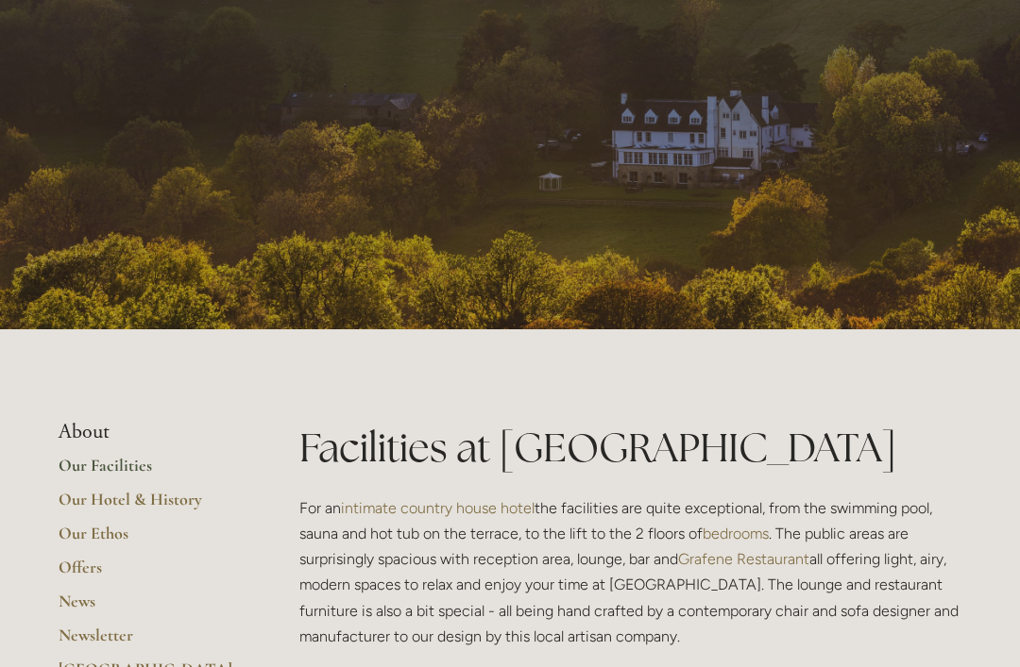
scroll to position [0, 0]
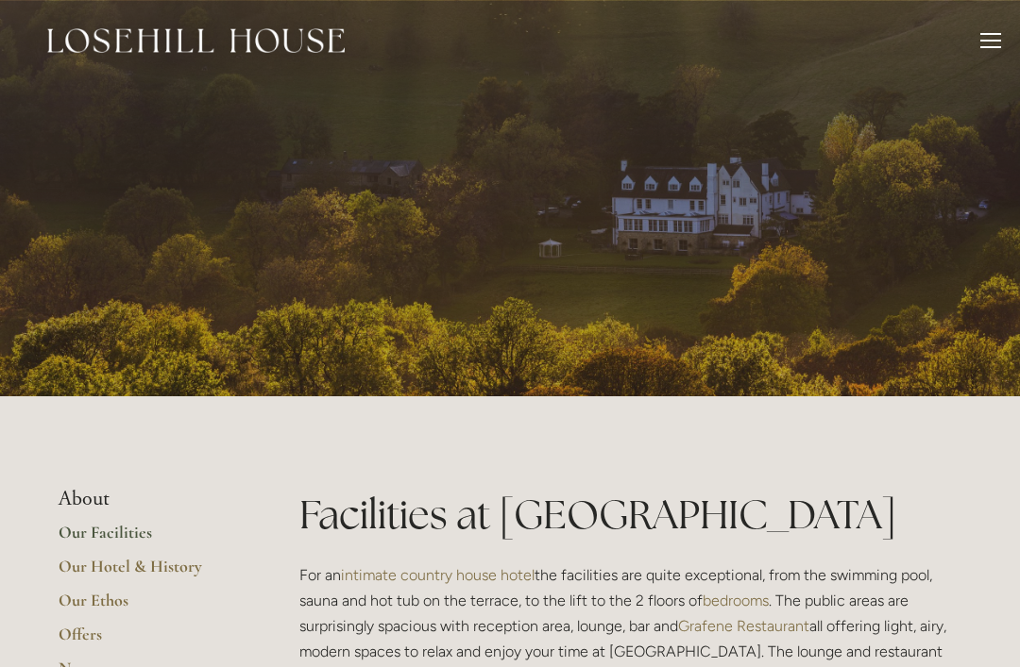
click at [991, 39] on div at bounding box center [990, 43] width 21 height 21
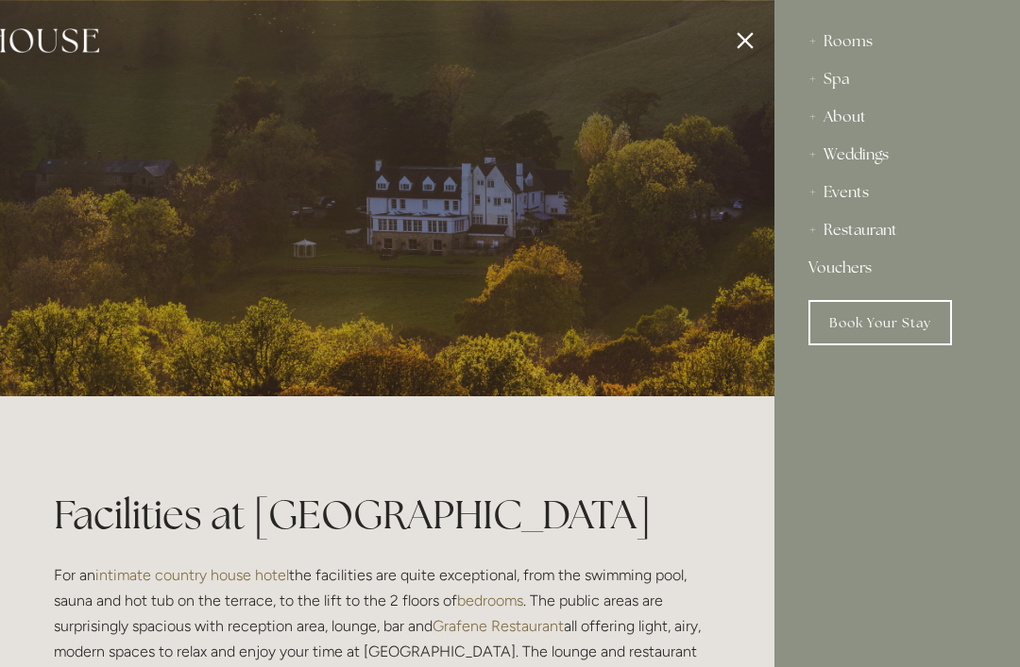
click at [854, 42] on div "Rooms" at bounding box center [896, 42] width 177 height 38
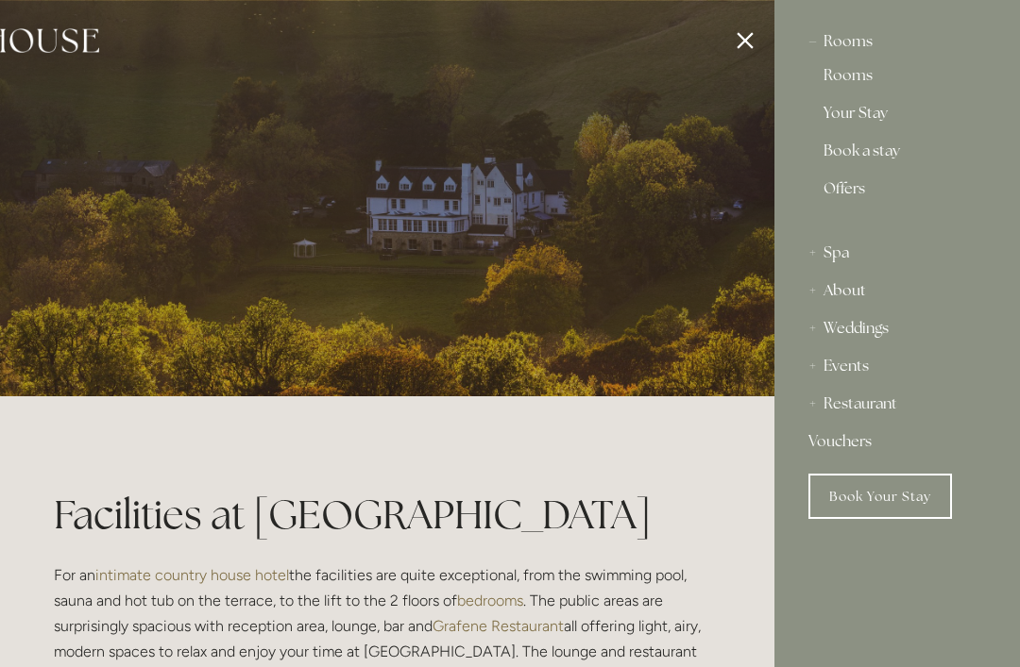
click at [853, 81] on link "Rooms" at bounding box center [896, 79] width 147 height 23
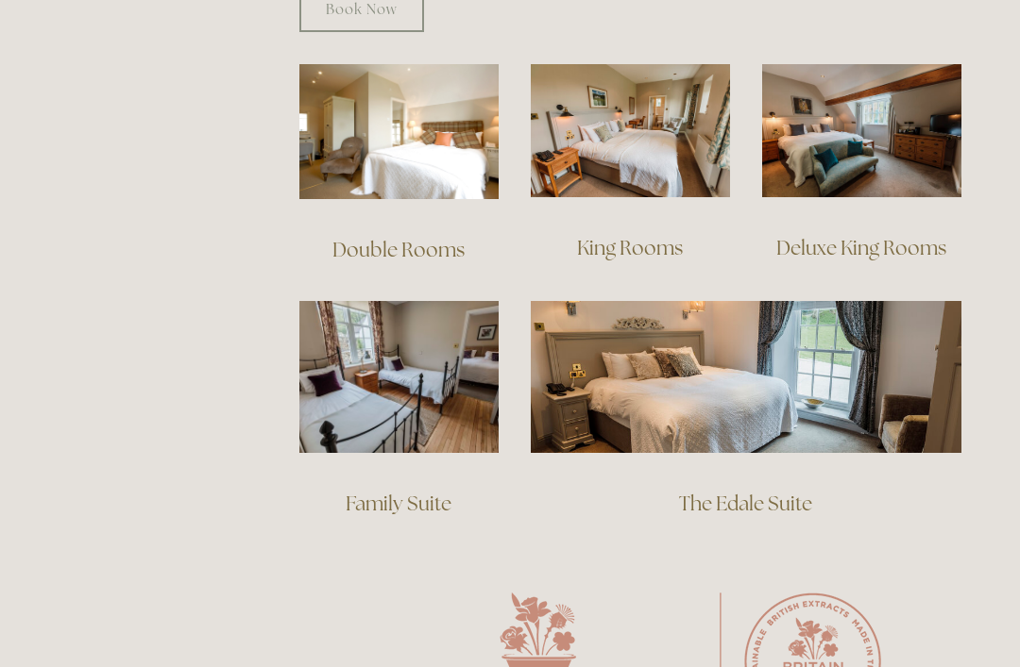
scroll to position [1324, 0]
click at [417, 491] on link "Family Suite" at bounding box center [399, 503] width 106 height 25
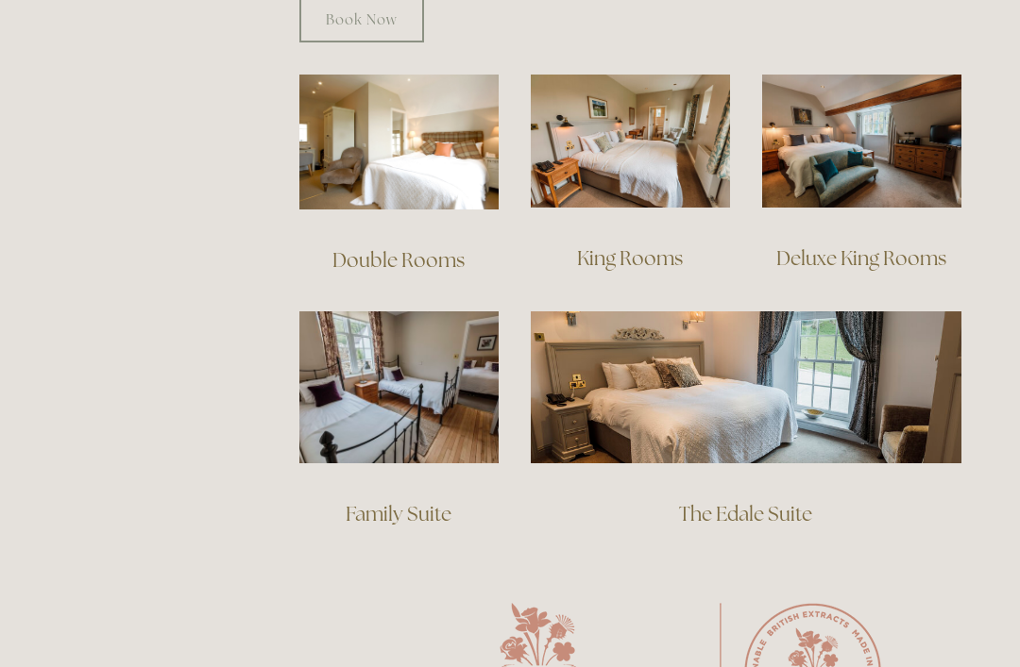
scroll to position [1305, 0]
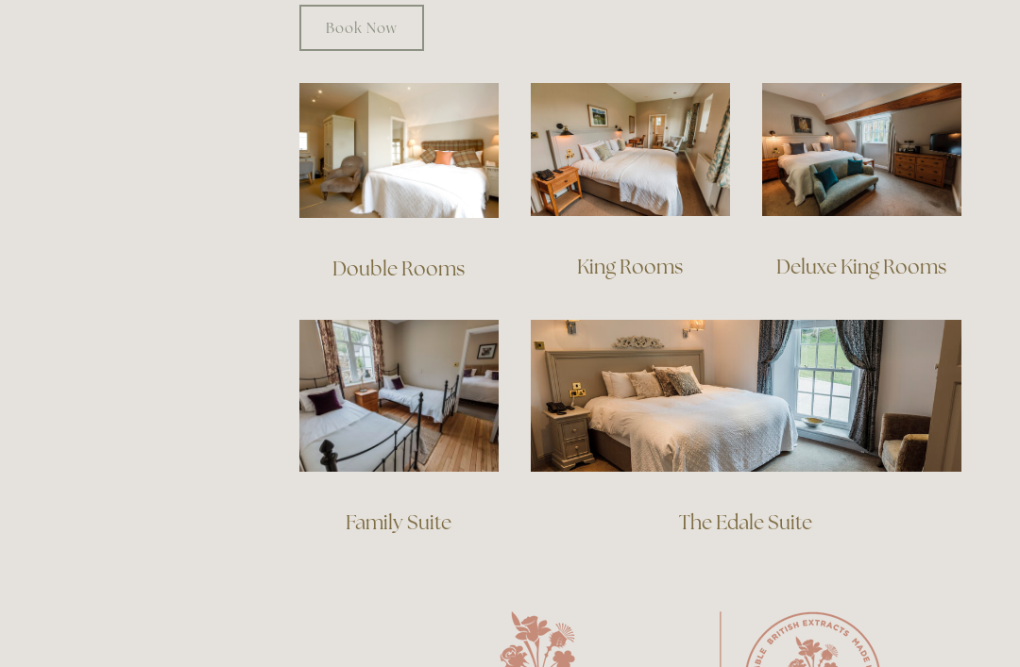
click at [759, 510] on link "The Edale Suite" at bounding box center [745, 522] width 133 height 25
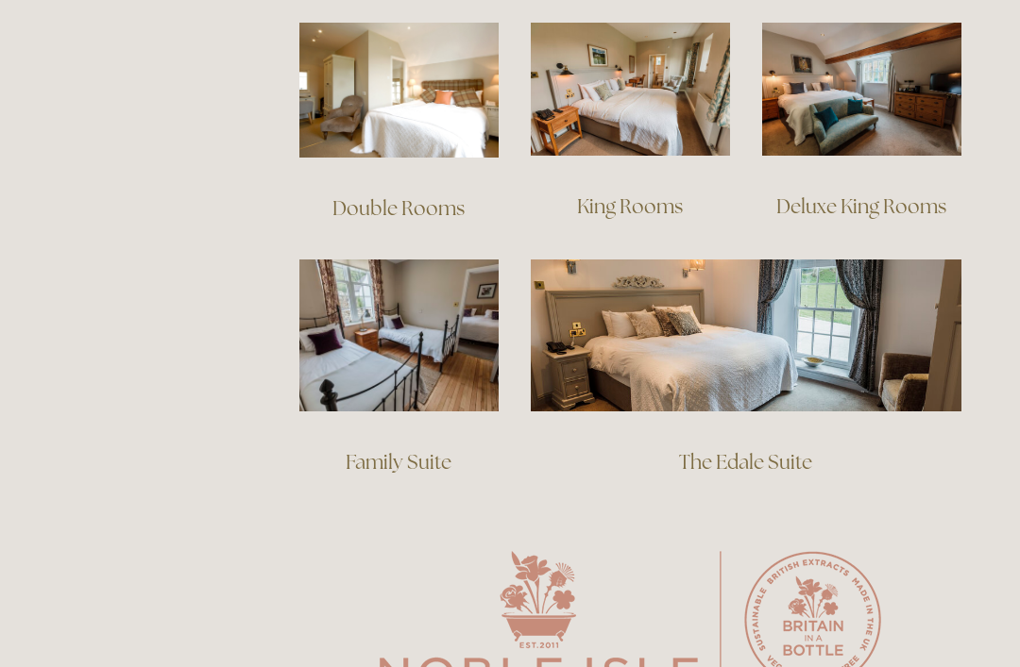
click at [382, 449] on link "Family Suite" at bounding box center [399, 461] width 106 height 25
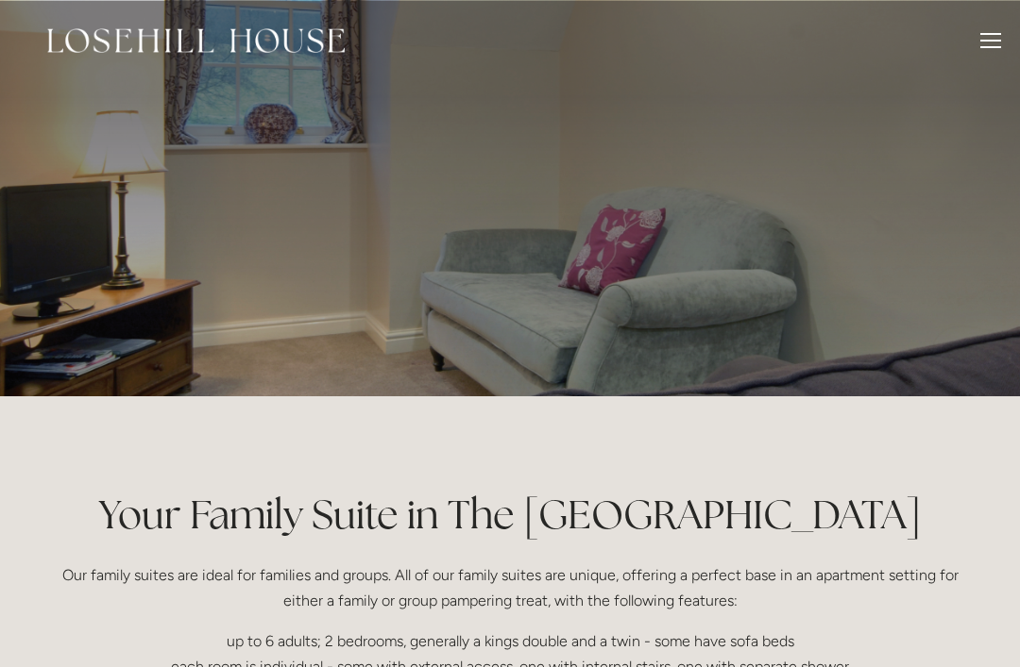
click at [992, 42] on div at bounding box center [990, 43] width 21 height 21
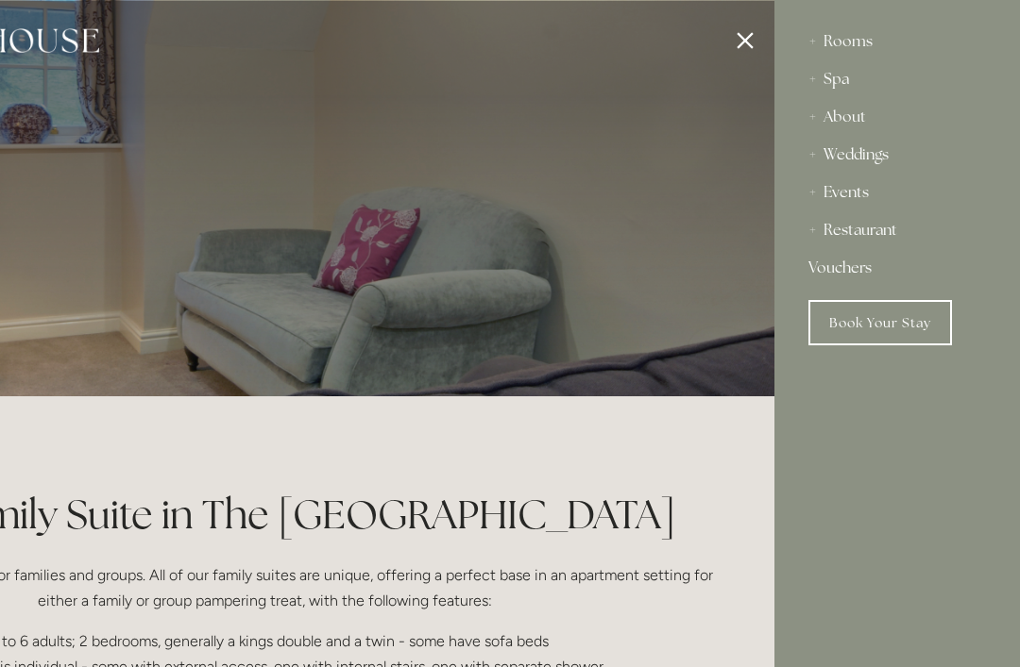
click at [883, 320] on link "Book Your Stay" at bounding box center [880, 322] width 144 height 45
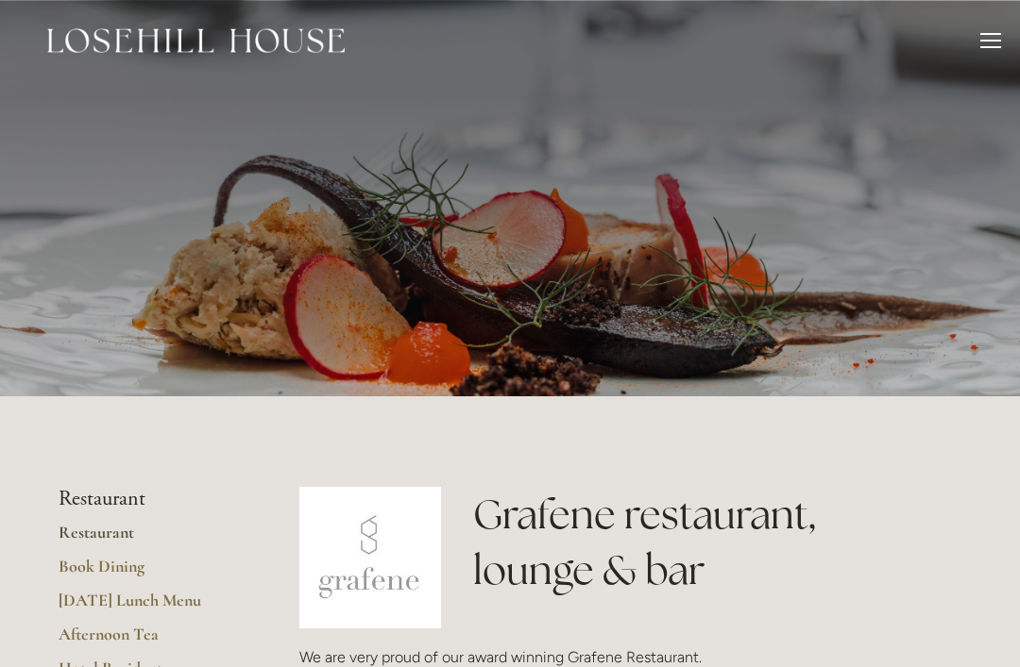
click at [1000, 31] on div "Rooms Rooms Your Stay Book a stay Offers Spa About" at bounding box center [510, 40] width 982 height 81
click at [991, 37] on div at bounding box center [990, 43] width 21 height 21
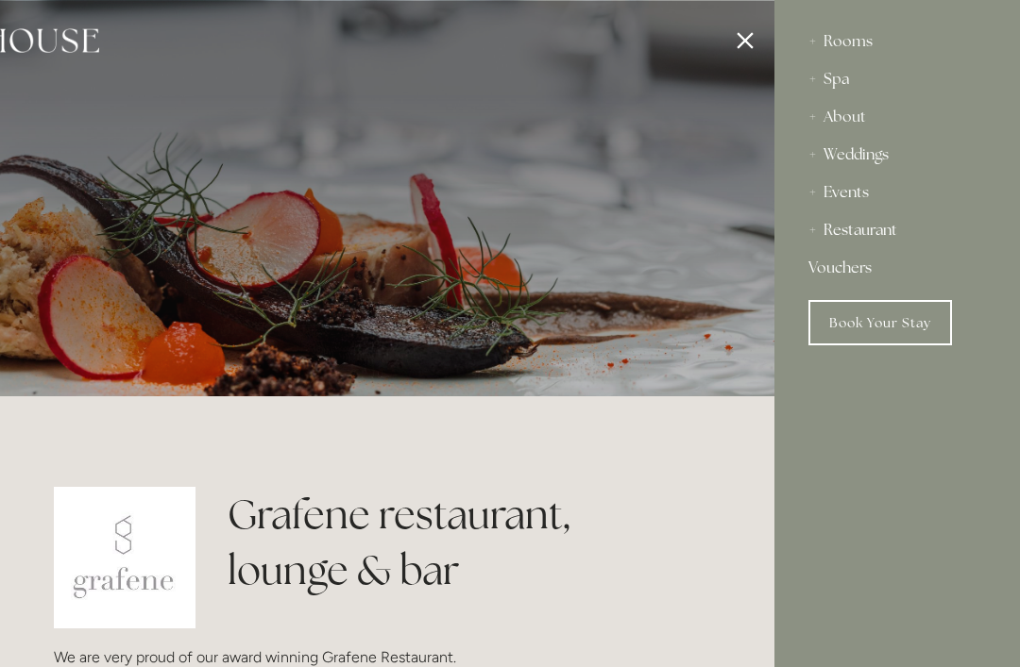
click at [856, 116] on div "About" at bounding box center [896, 117] width 177 height 38
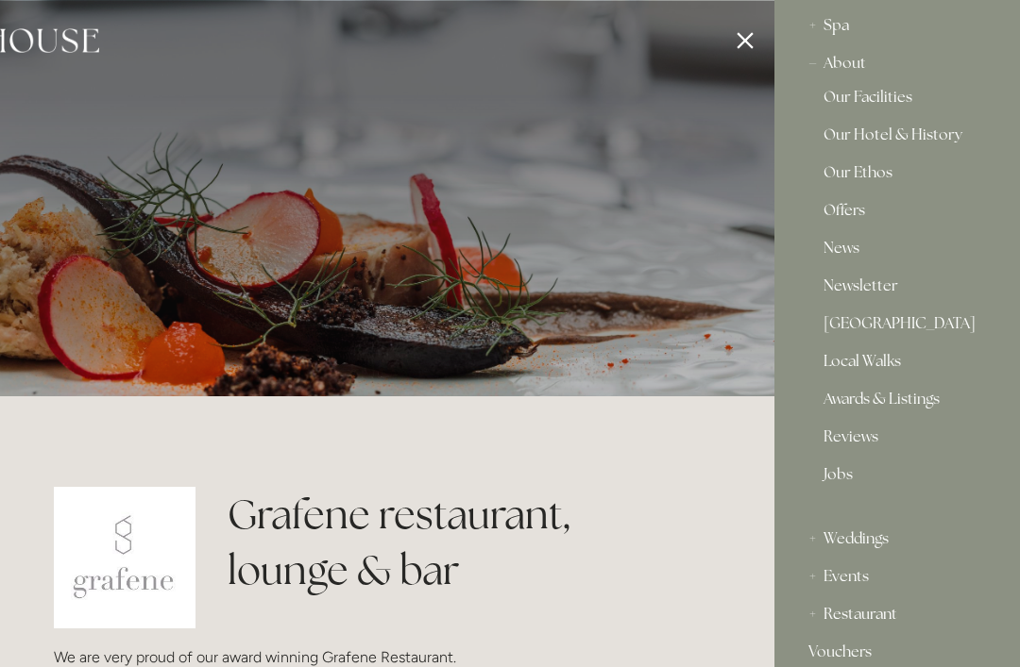
scroll to position [49, 0]
click at [881, 109] on link "Our Facilities" at bounding box center [896, 105] width 147 height 23
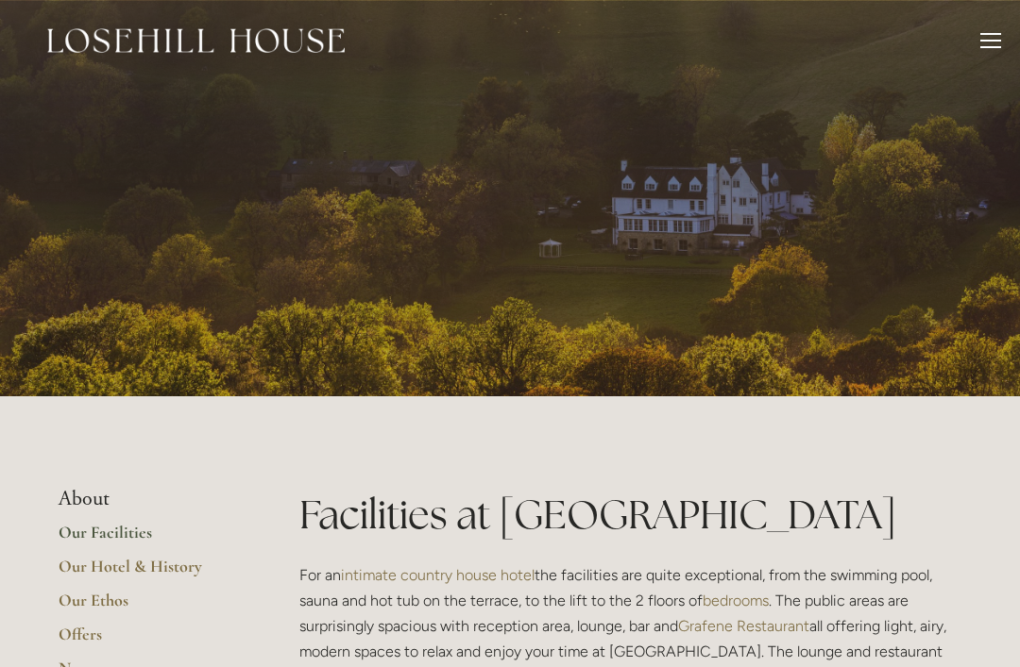
click at [990, 38] on div at bounding box center [990, 43] width 21 height 21
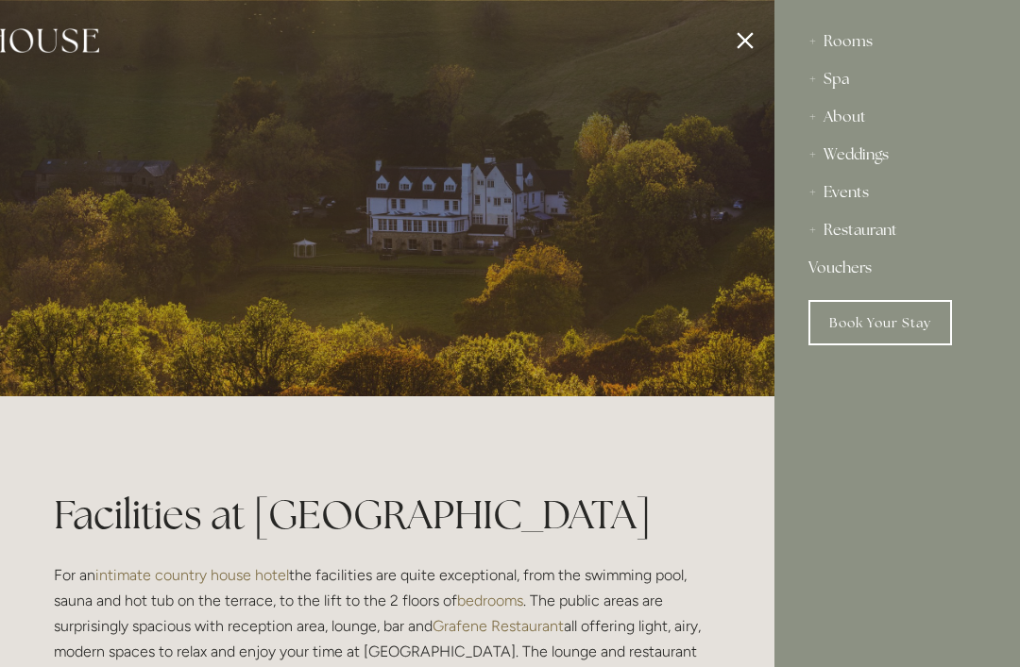
click at [859, 240] on div "Restaurant" at bounding box center [896, 230] width 177 height 38
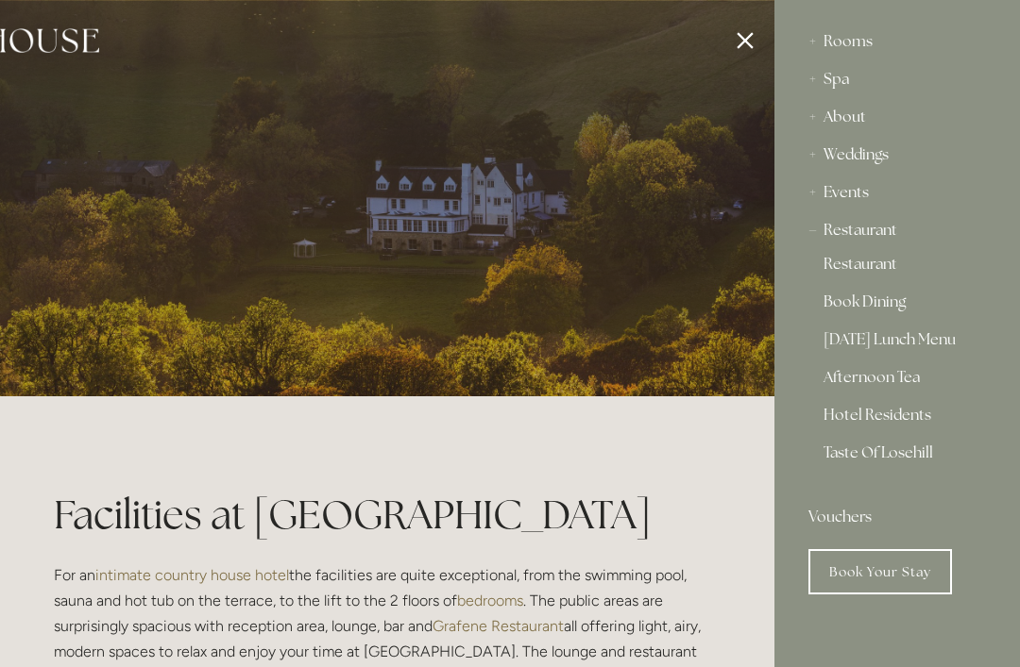
click at [866, 303] on link "Book Dining" at bounding box center [896, 306] width 147 height 23
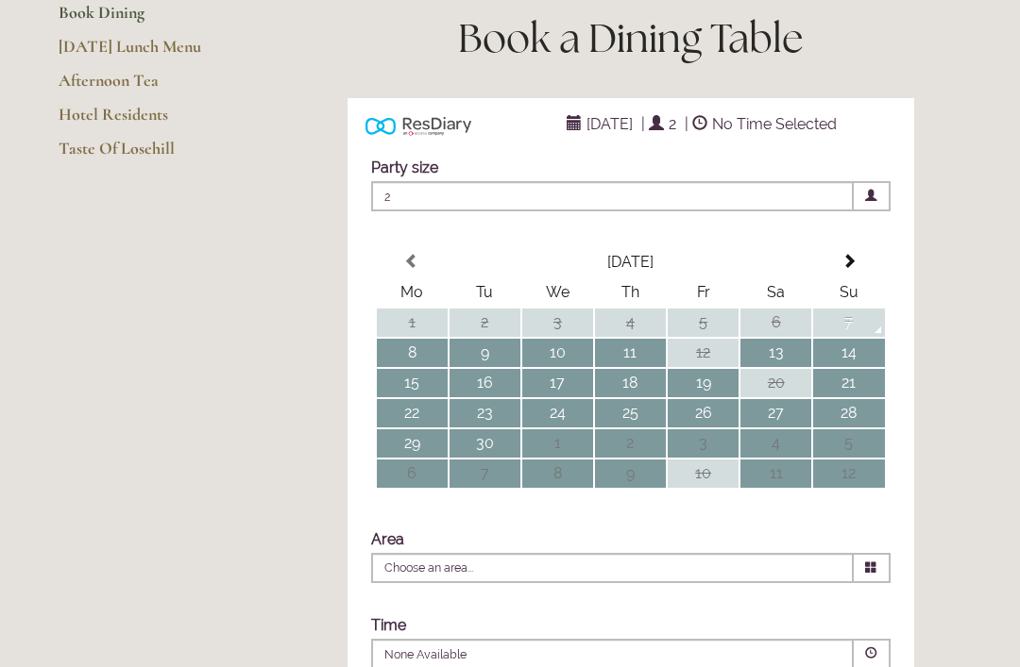
scroll to position [239, 0]
click at [851, 269] on span at bounding box center [848, 261] width 15 height 15
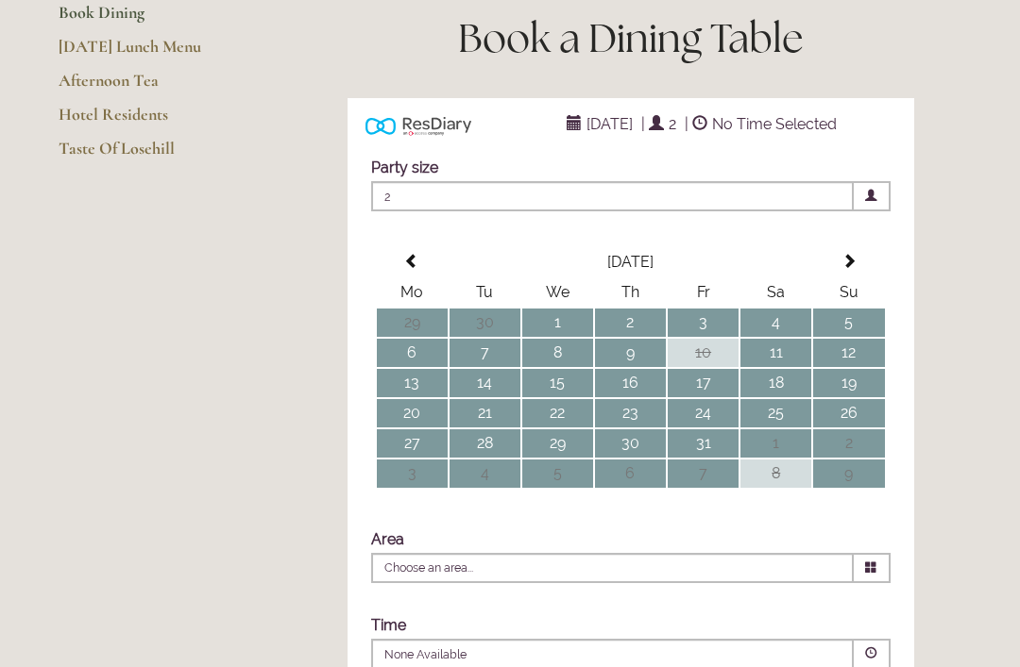
click at [852, 269] on span at bounding box center [848, 261] width 15 height 15
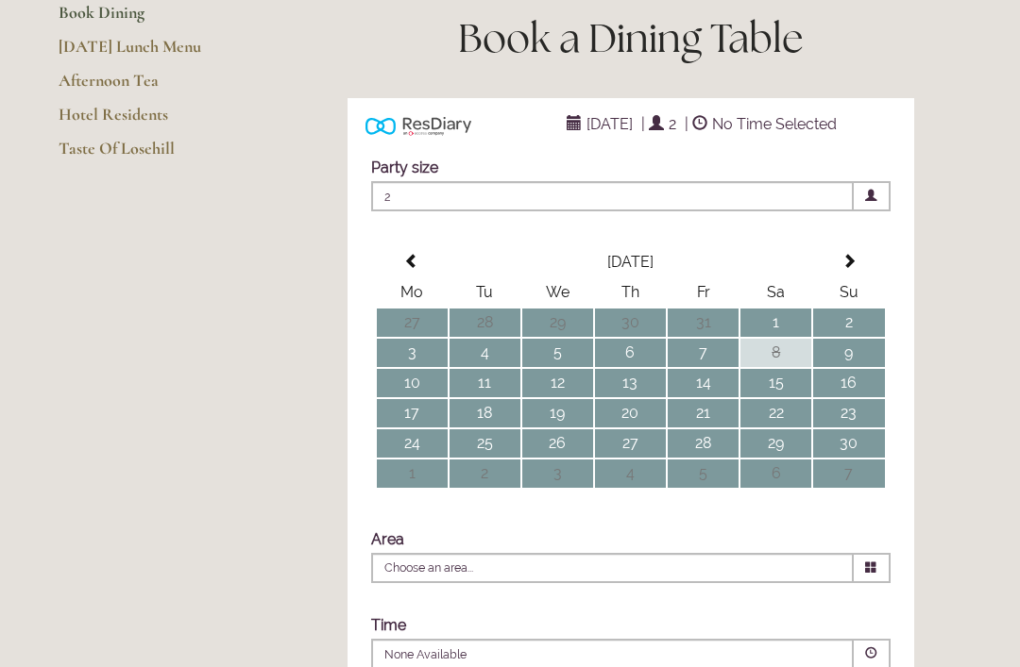
click at [426, 428] on td "17" at bounding box center [412, 413] width 71 height 28
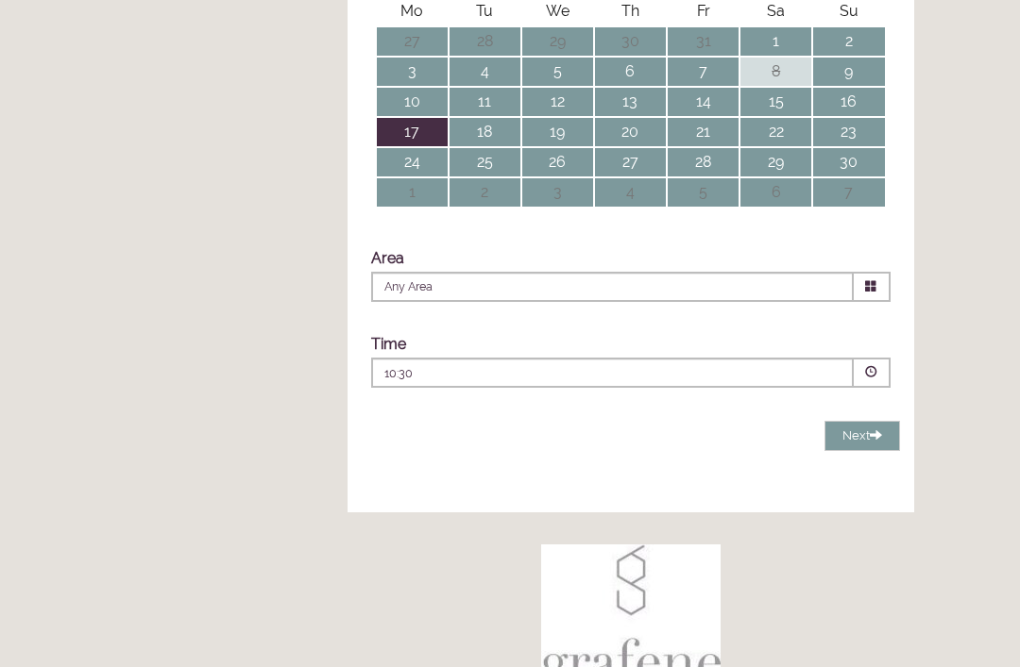
scroll to position [520, 0]
click at [867, 293] on icon at bounding box center [871, 286] width 12 height 12
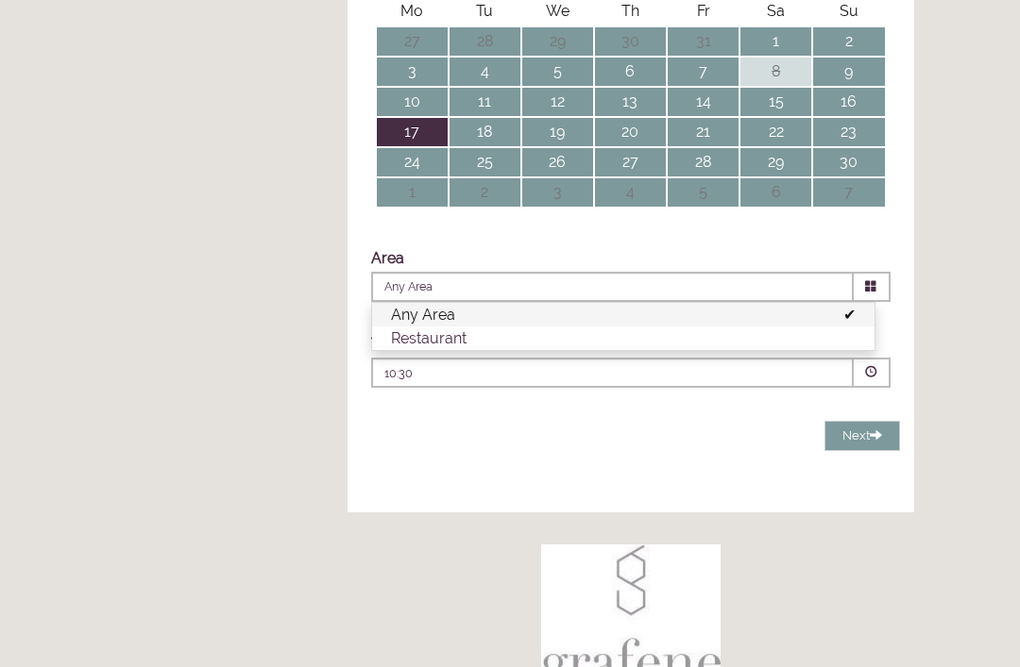
click at [444, 350] on li "Restaurant" at bounding box center [623, 339] width 502 height 24
type input "Restaurant"
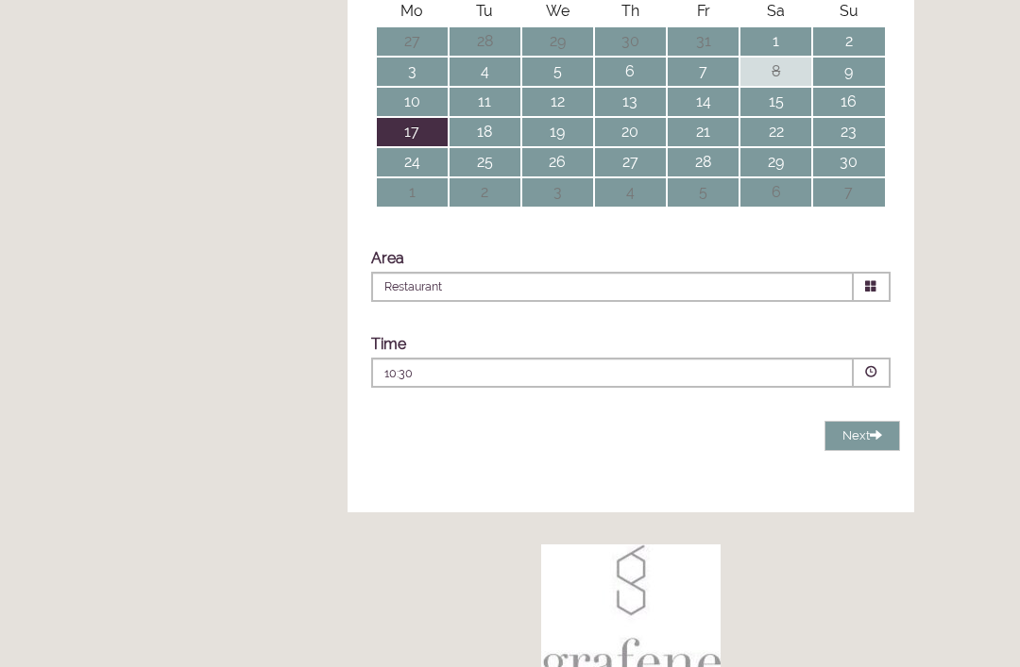
click at [869, 379] on span at bounding box center [871, 372] width 12 height 12
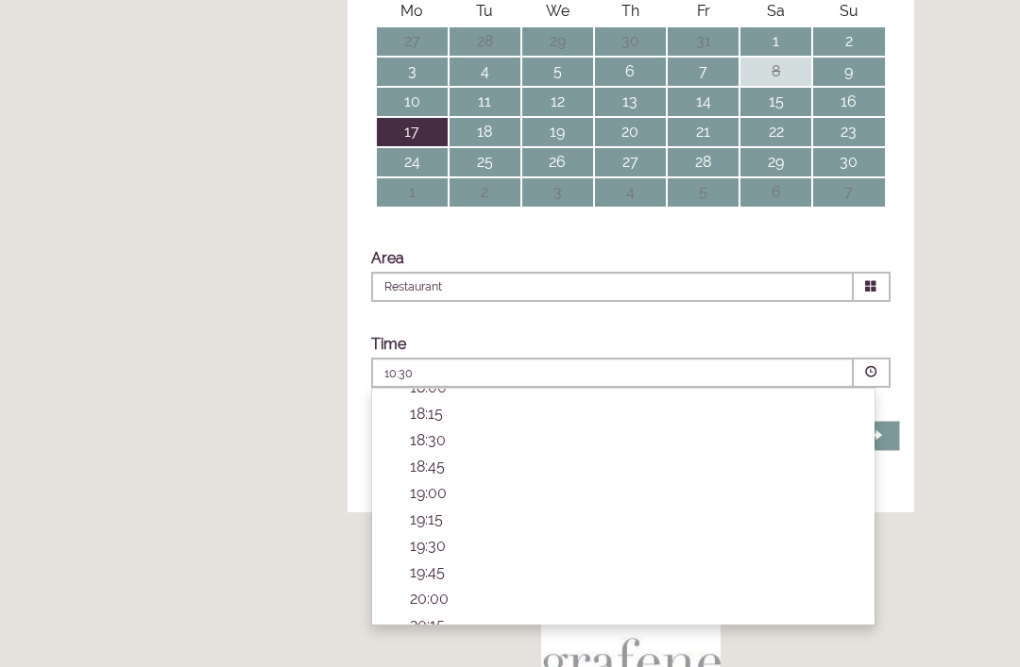
scroll to position [642, 0]
click at [433, 447] on p "18:30" at bounding box center [633, 438] width 446 height 18
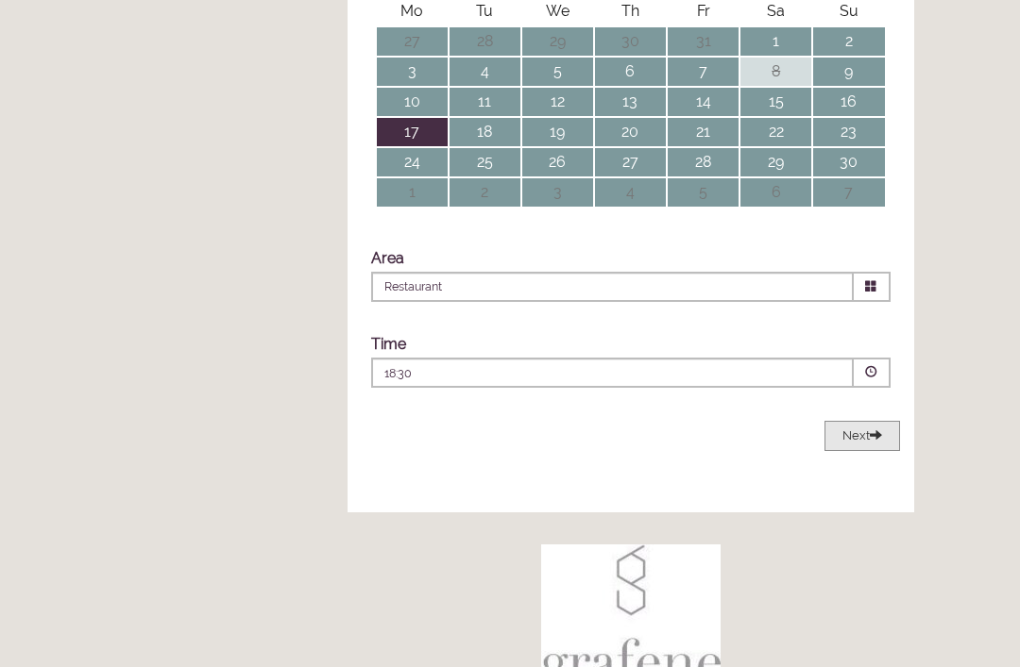
click at [868, 443] on span "Next" at bounding box center [862, 436] width 40 height 14
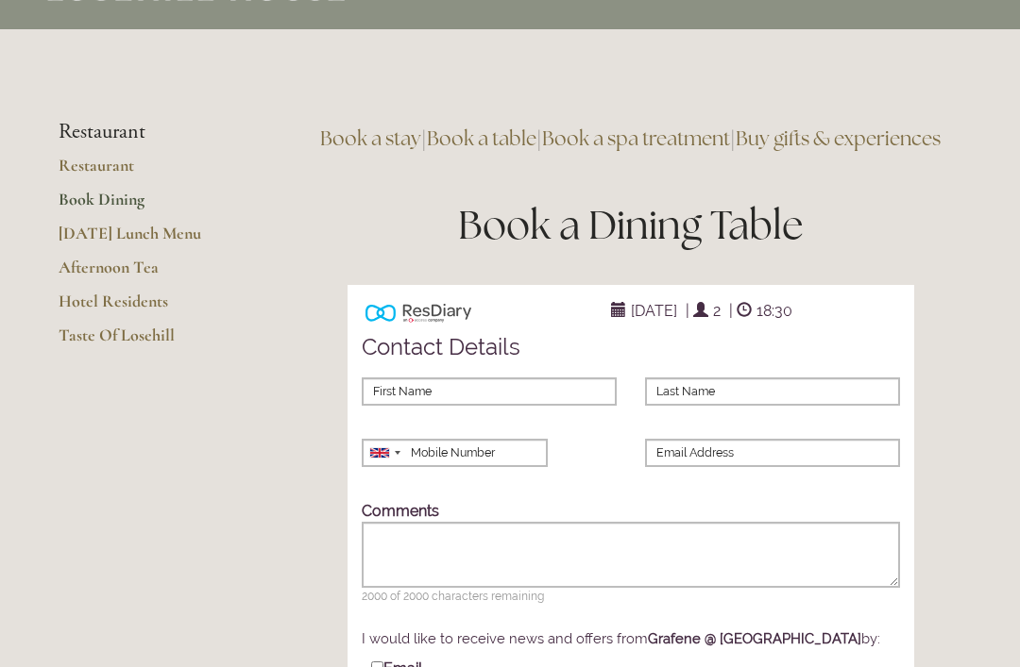
scroll to position [42, 0]
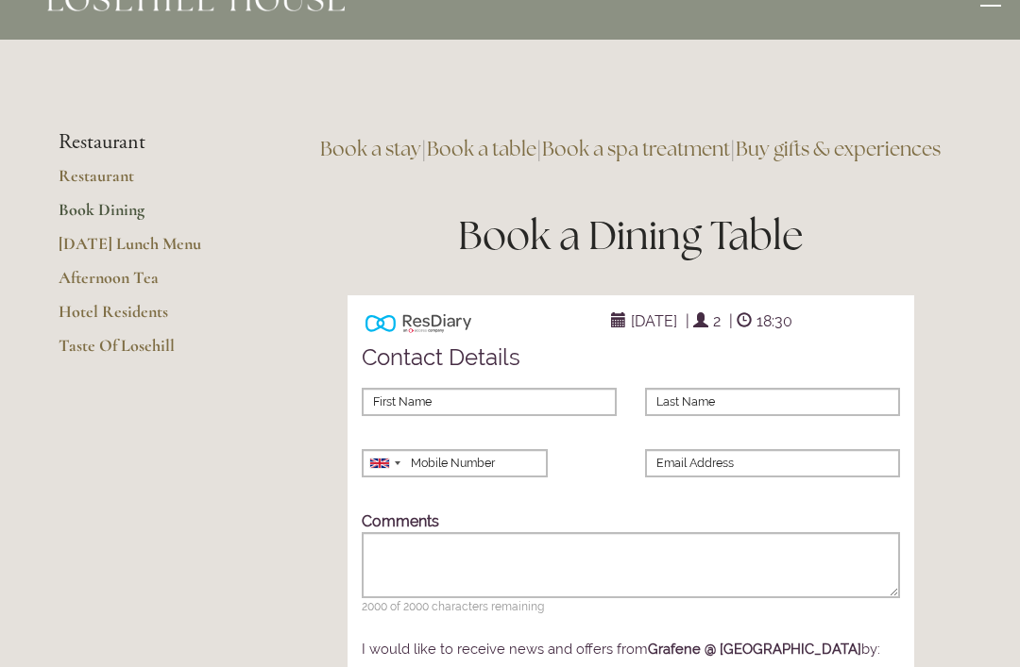
click at [530, 149] on link "Book a table" at bounding box center [482, 148] width 110 height 25
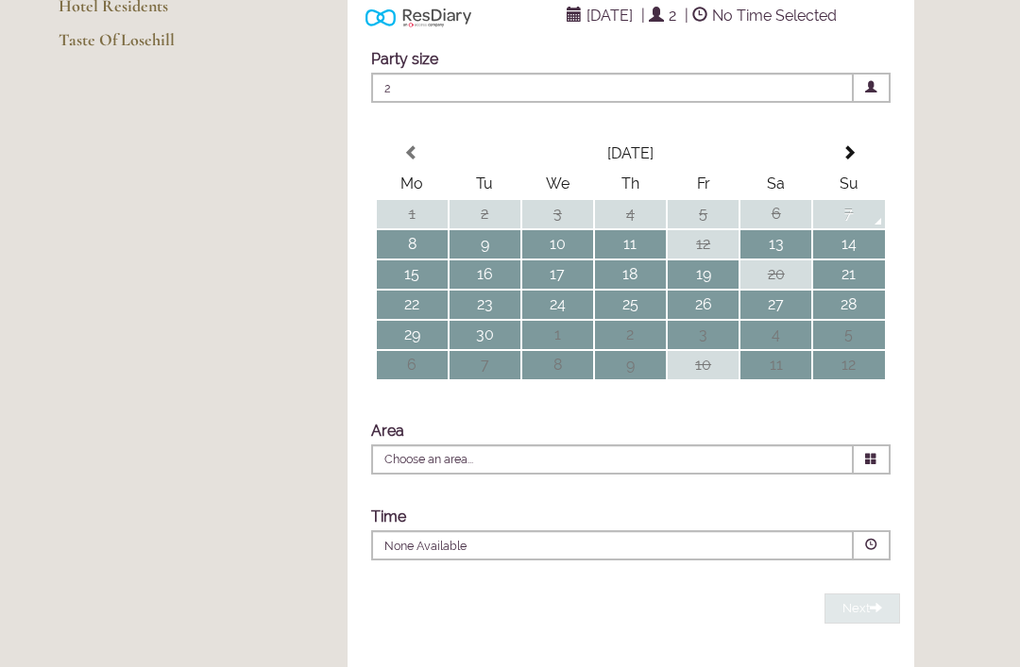
scroll to position [347, 0]
click at [853, 161] on span at bounding box center [848, 152] width 15 height 15
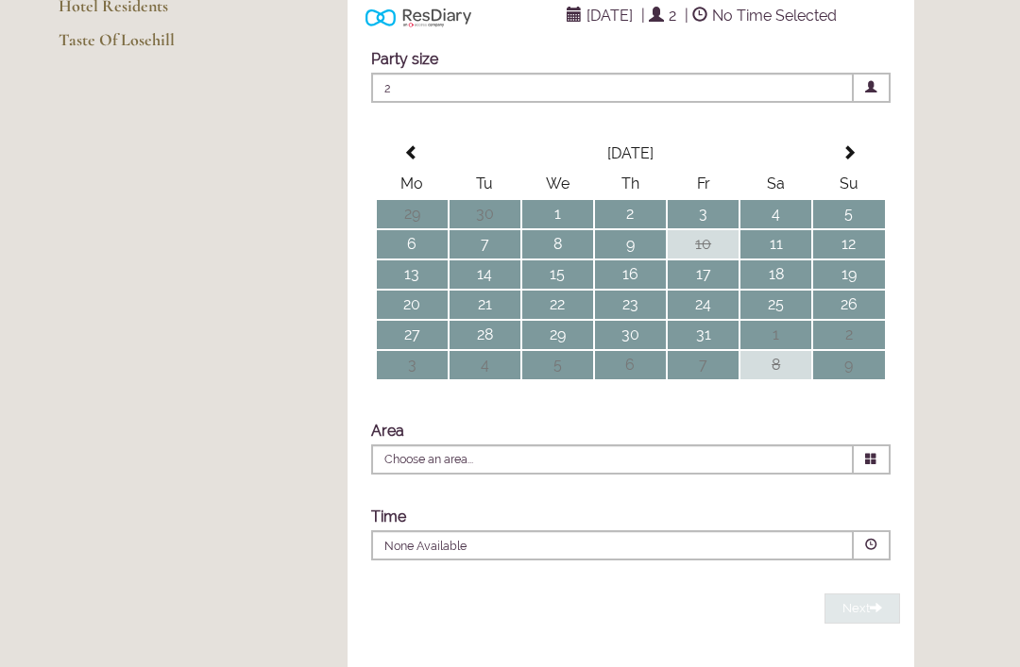
click at [852, 161] on span at bounding box center [848, 152] width 15 height 15
click at [418, 319] on td "17" at bounding box center [412, 305] width 71 height 28
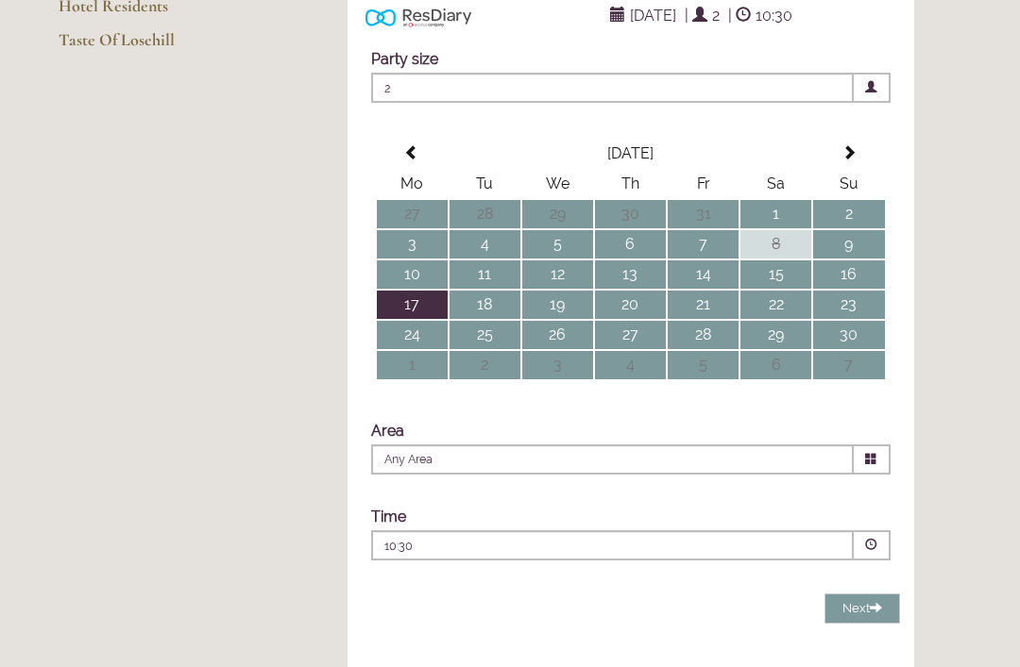
click at [866, 465] on icon at bounding box center [871, 459] width 12 height 12
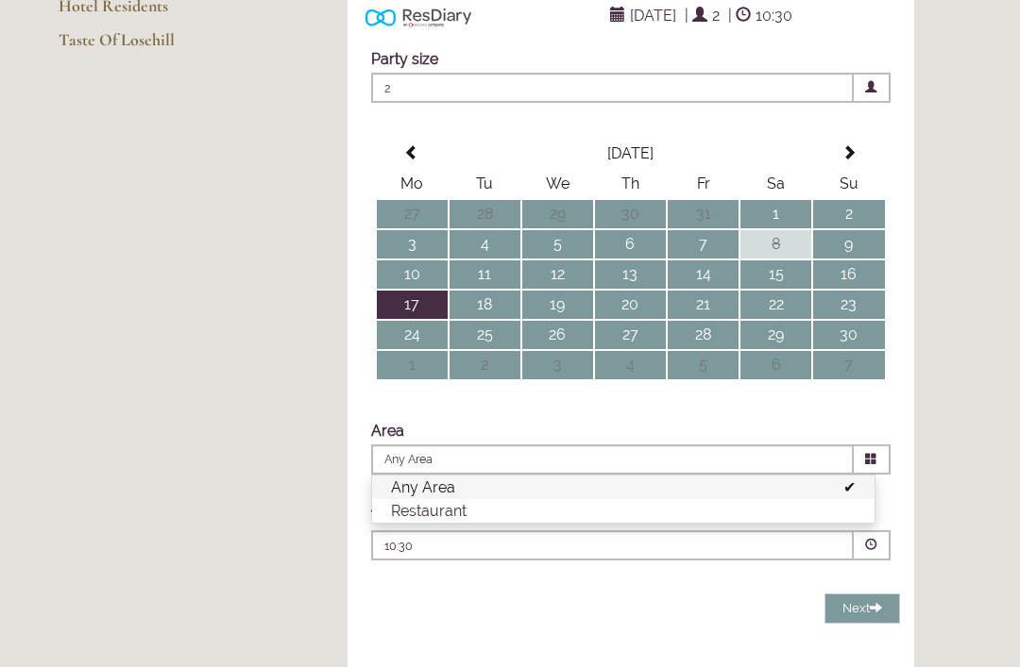
click at [448, 523] on li "Restaurant" at bounding box center [623, 511] width 502 height 24
type input "Restaurant"
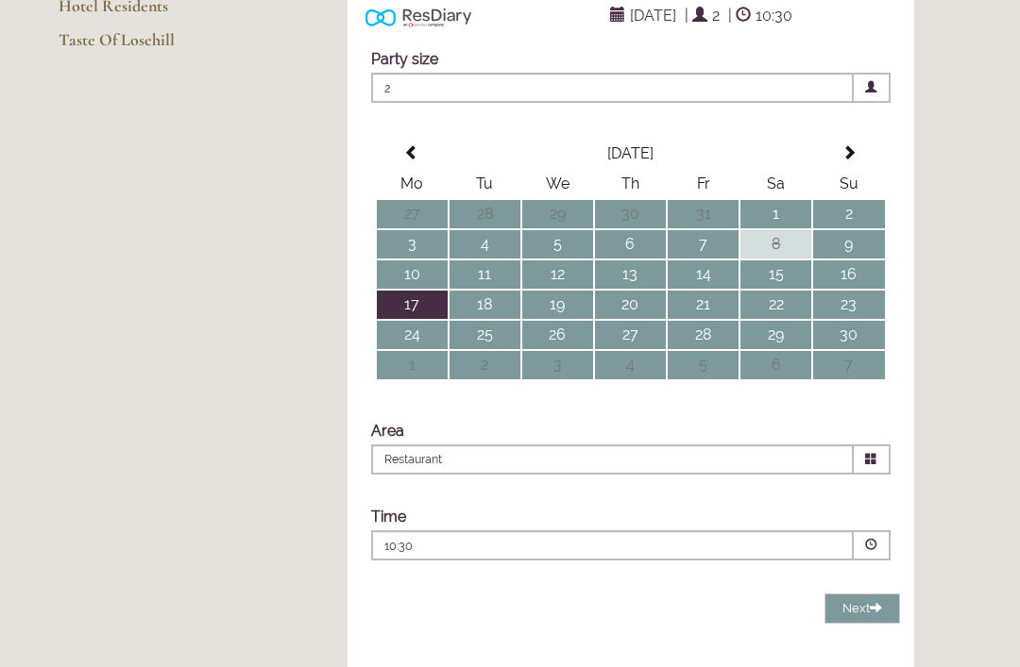
click at [861, 561] on span at bounding box center [871, 546] width 37 height 30
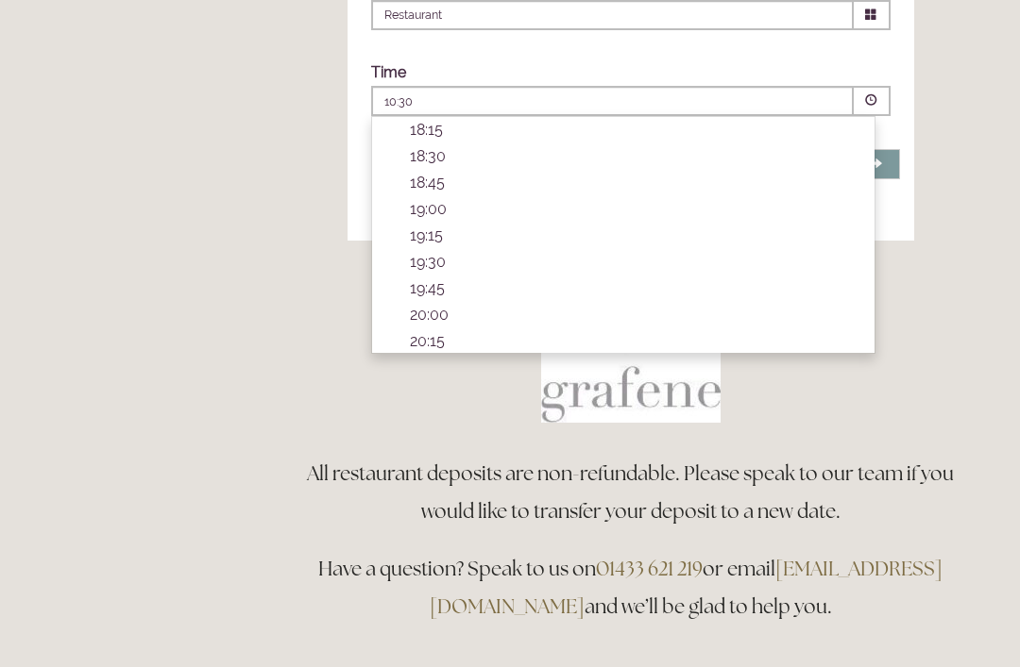
scroll to position [652, 0]
click at [445, 164] on p "18:30" at bounding box center [633, 155] width 446 height 18
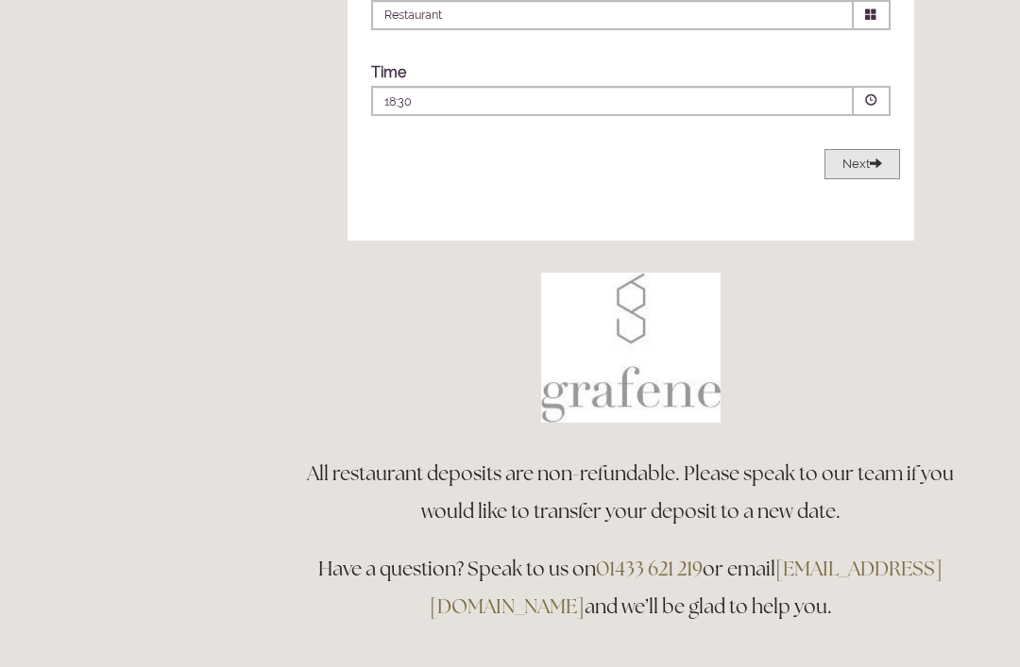
click at [862, 171] on span "Next" at bounding box center [862, 164] width 40 height 14
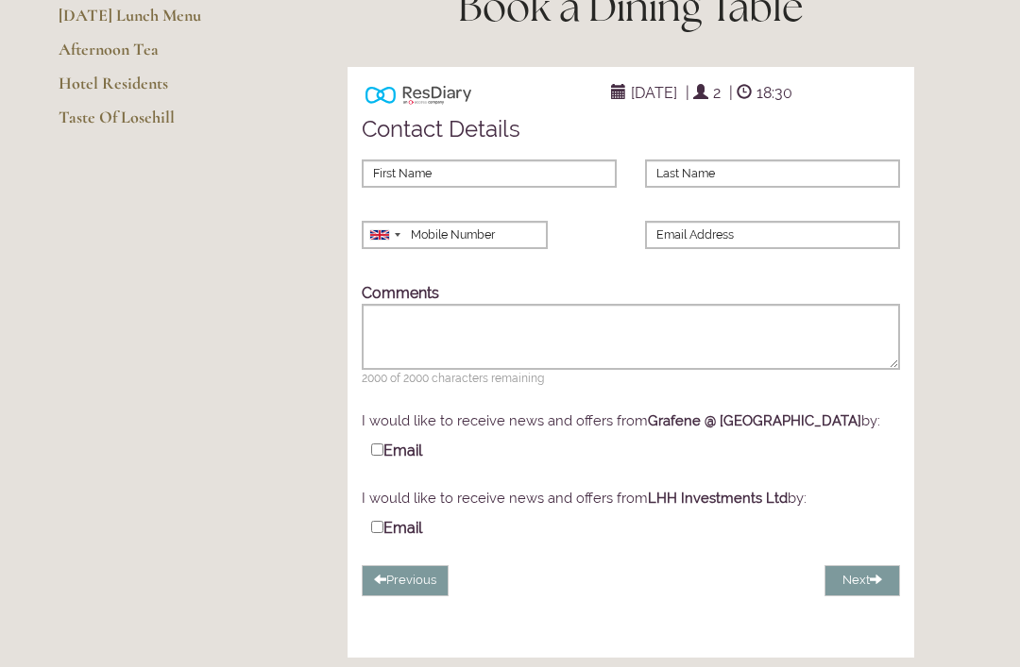
scroll to position [270, 0]
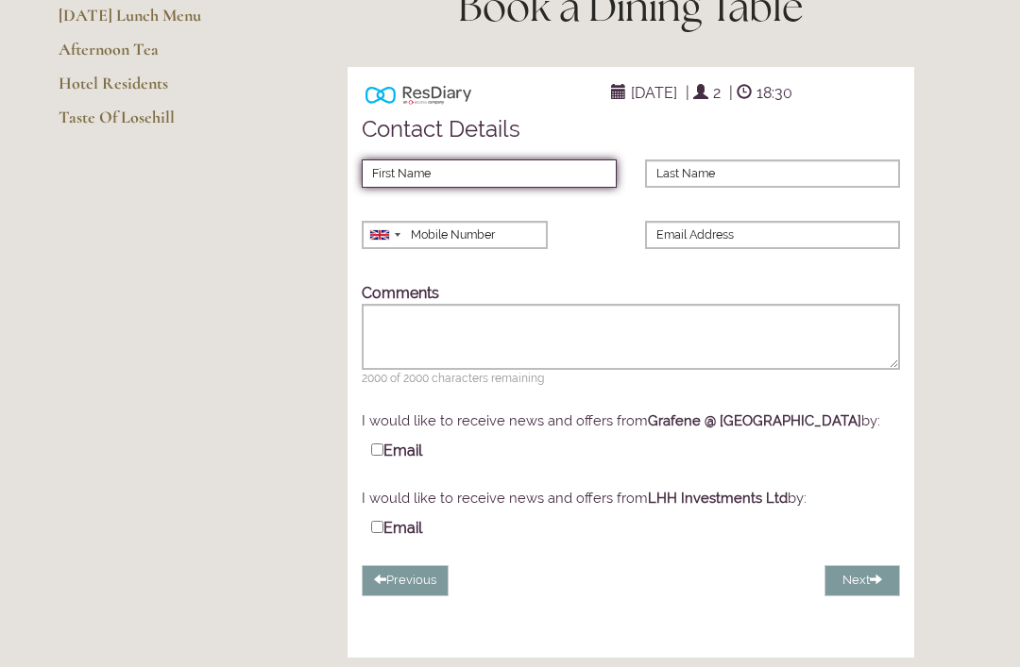
click at [455, 188] on input "First Name" at bounding box center [489, 174] width 255 height 28
type input "J"
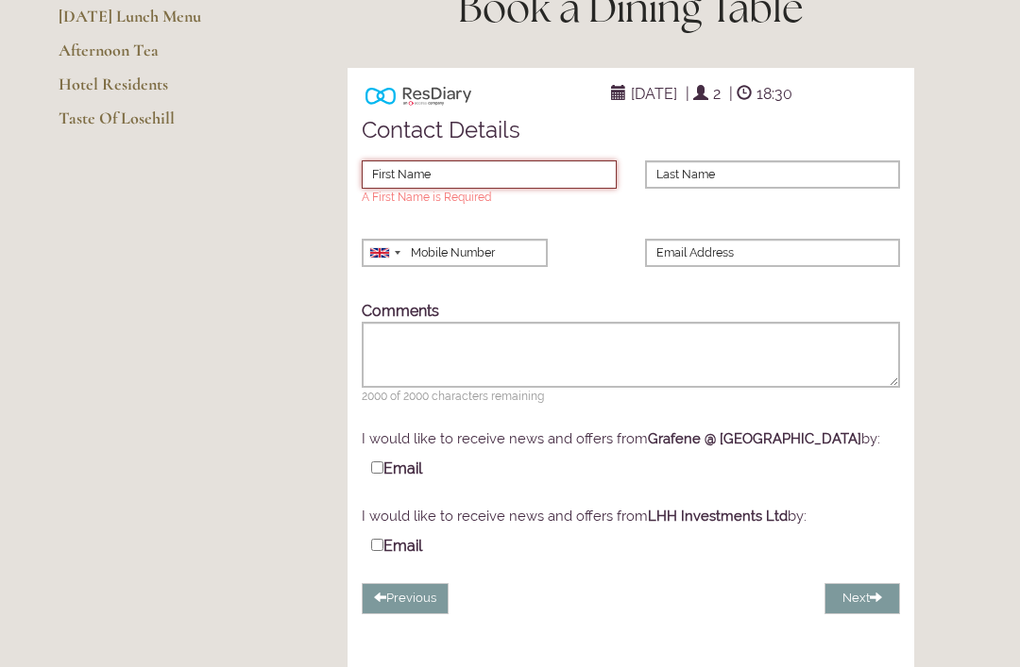
type input "James"
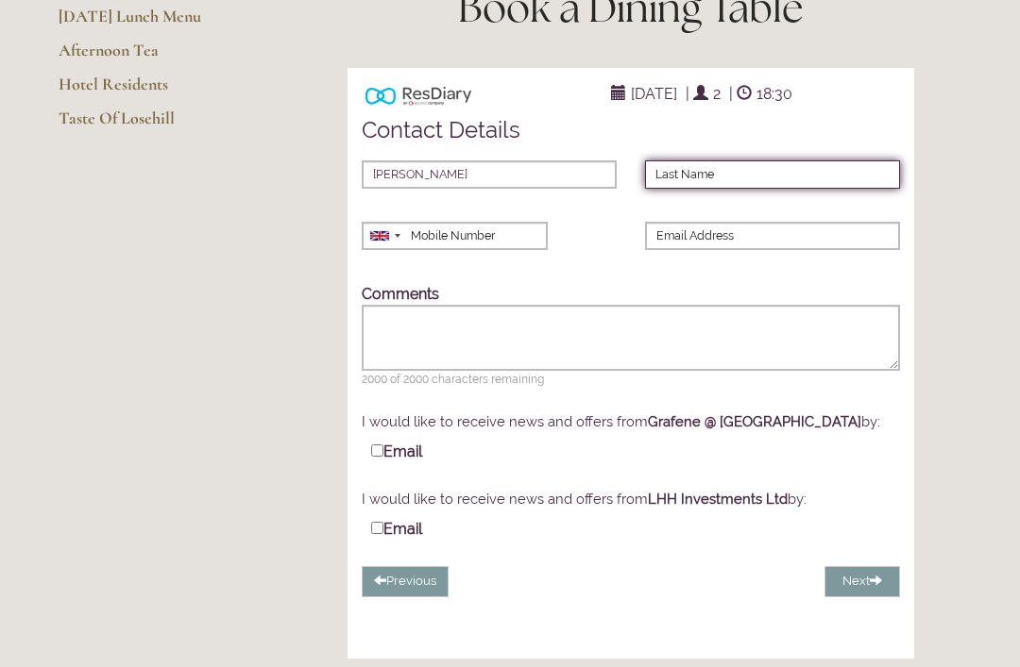
click at [686, 189] on input "Last Name" at bounding box center [772, 175] width 255 height 28
type input "McIntosh"
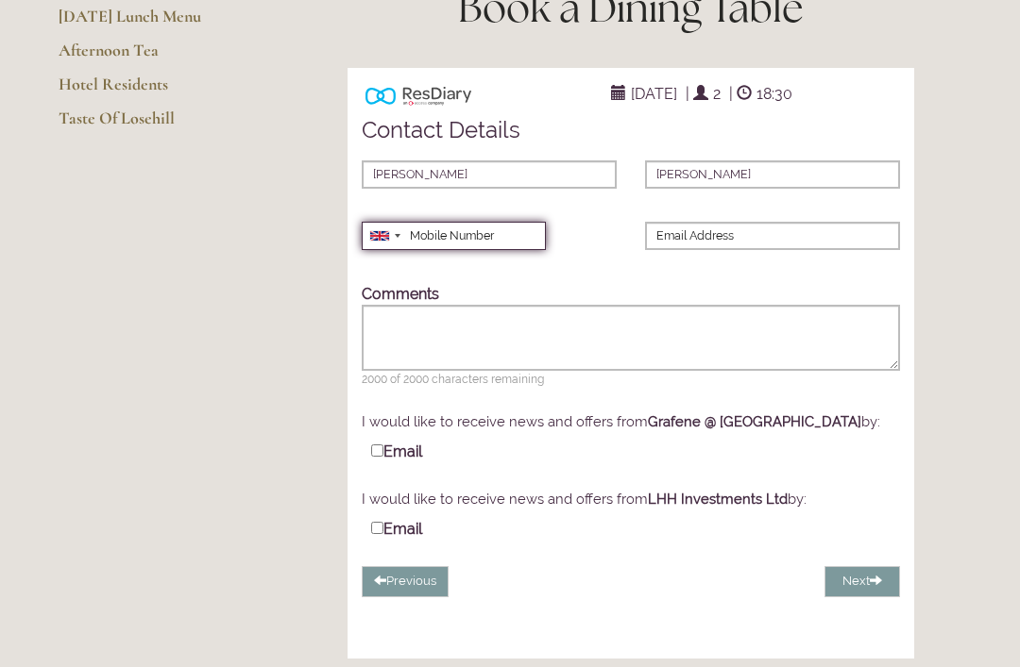
click at [448, 250] on input "Mobile Number" at bounding box center [454, 236] width 184 height 28
type input "07503640483"
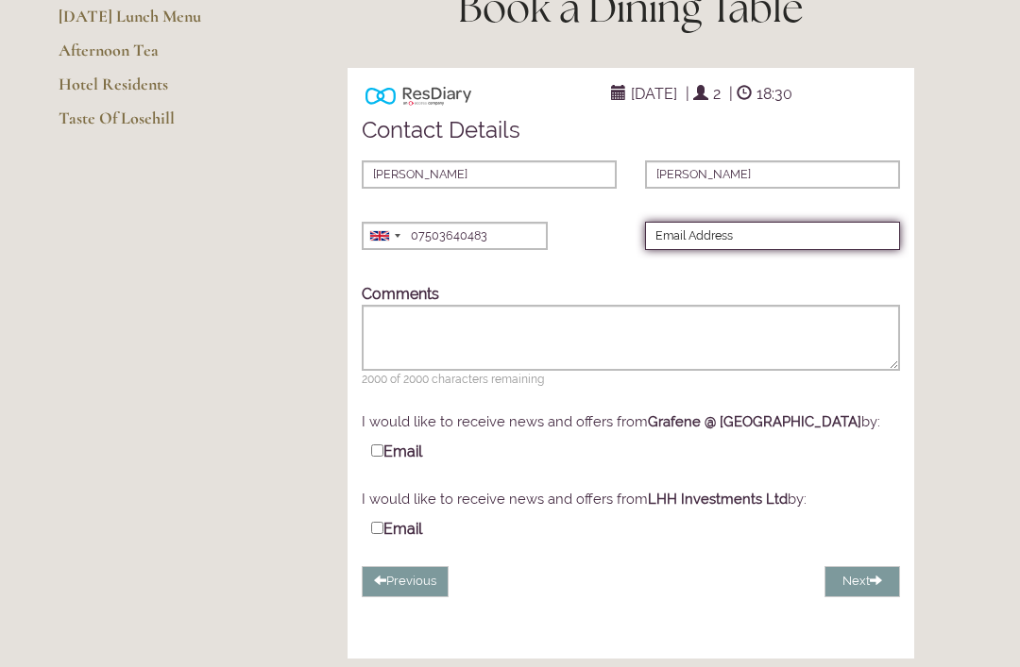
click at [704, 250] on input "Email Address" at bounding box center [772, 236] width 255 height 28
type input "j.mcintoshes@gmail.com"
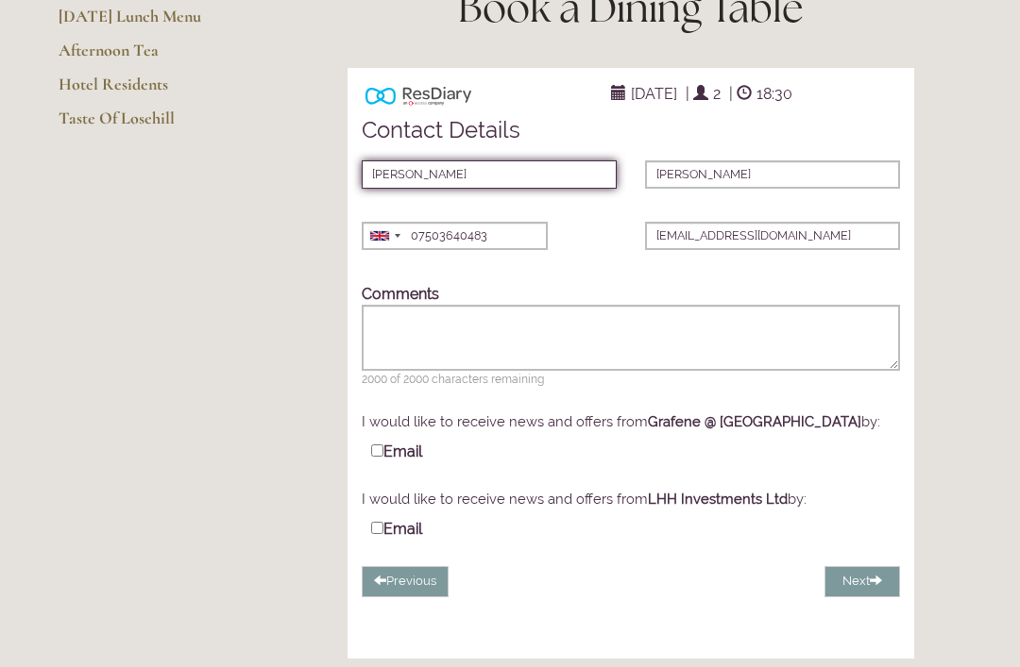
click at [430, 189] on input "James" at bounding box center [489, 175] width 255 height 28
click at [432, 189] on input "James" at bounding box center [489, 175] width 255 height 28
type input "J"
type input "James"
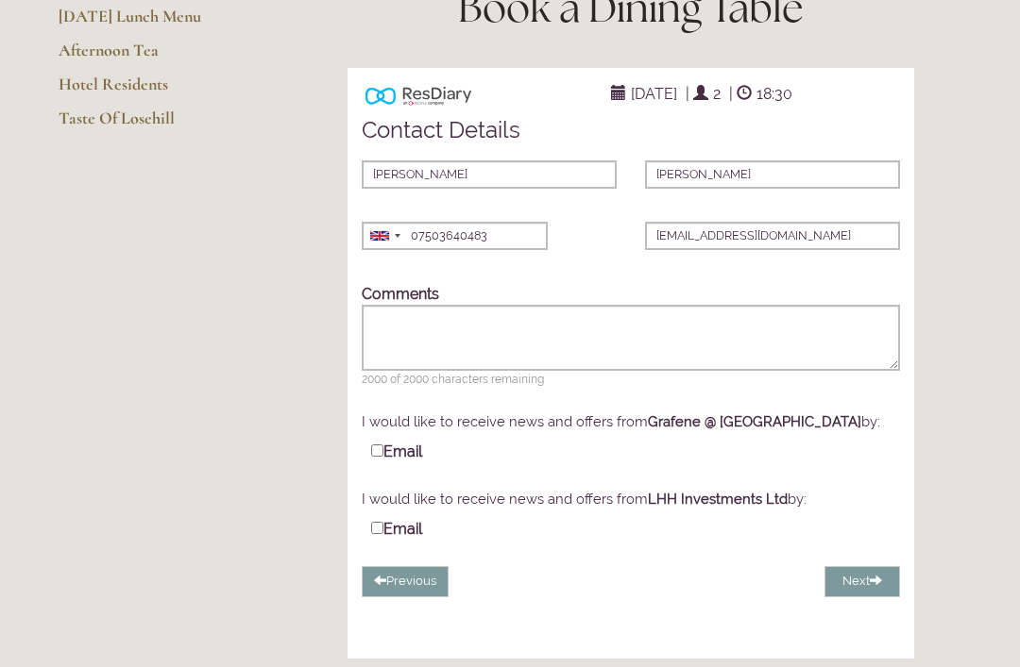
click at [577, 302] on div "Previous Next" at bounding box center [630, 374] width 566 height 447
click at [377, 457] on input "Email" at bounding box center [377, 451] width 12 height 12
checkbox input "true"
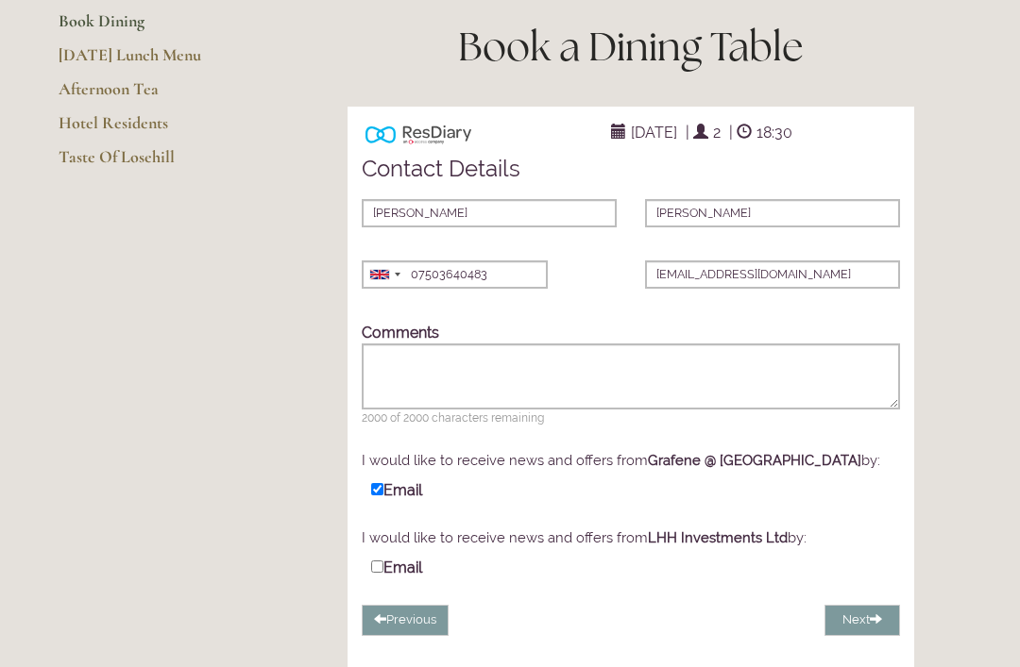
scroll to position [230, 0]
click at [858, 636] on button "Next" at bounding box center [862, 620] width 76 height 31
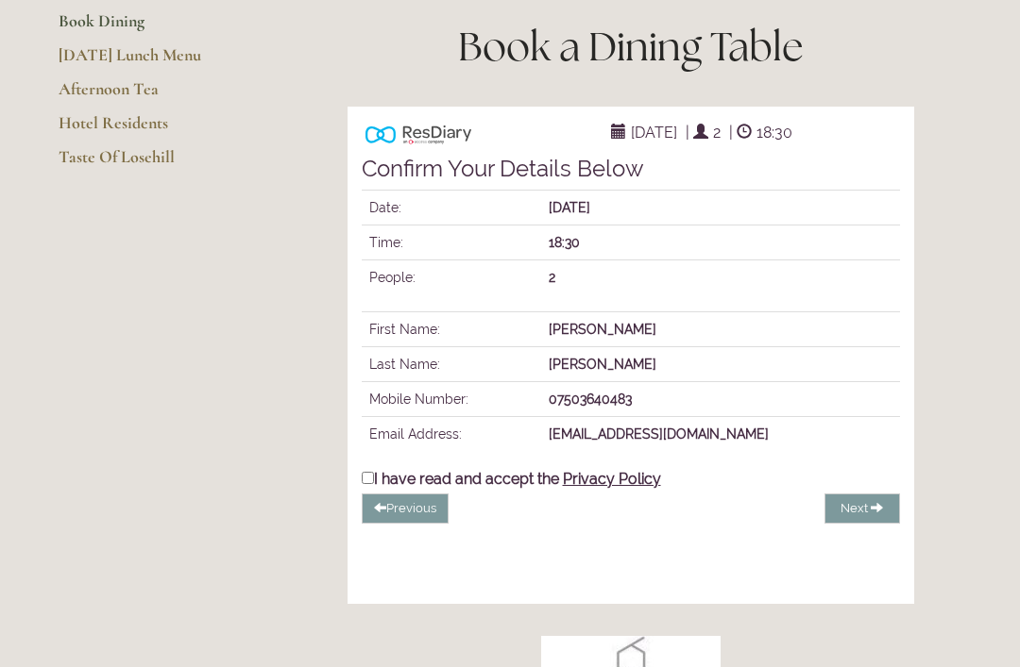
click at [373, 484] on input "I have read and accept the Privacy Policy" at bounding box center [368, 478] width 12 height 12
checkbox input "true"
click at [853, 515] on span "Complete Booking" at bounding box center [818, 508] width 109 height 14
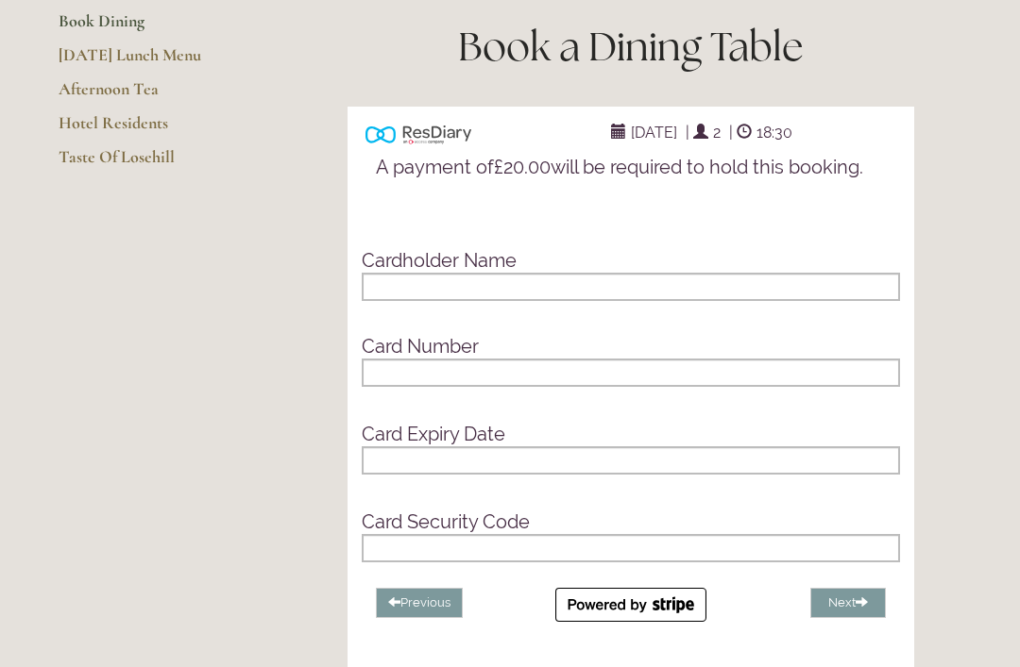
scroll to position [304, 0]
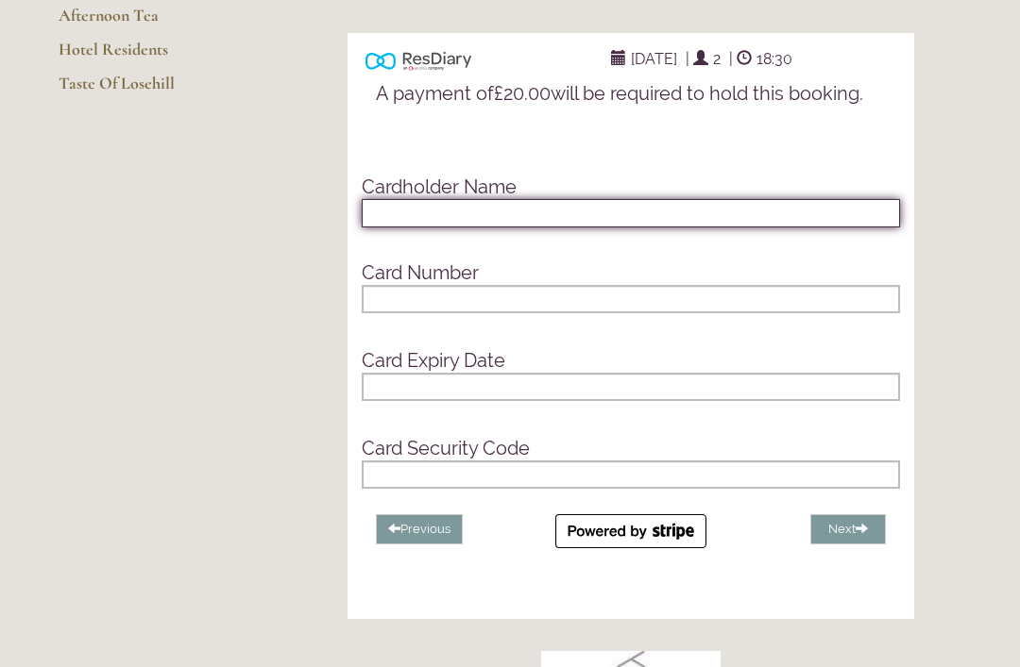
click at [427, 228] on input "text" at bounding box center [631, 213] width 538 height 28
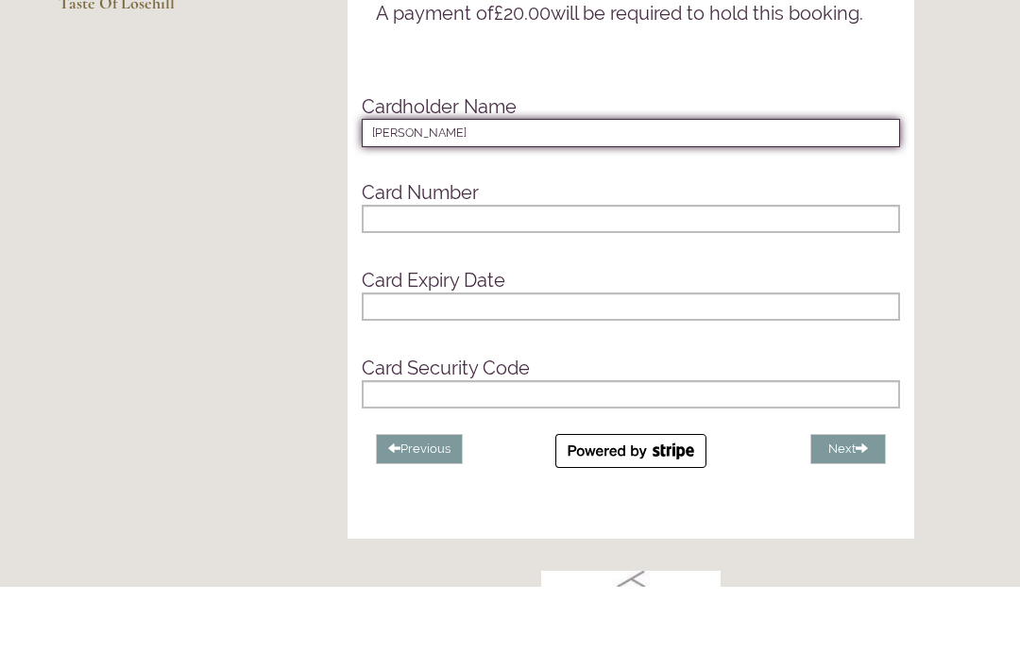
type input "J R McIntosh"
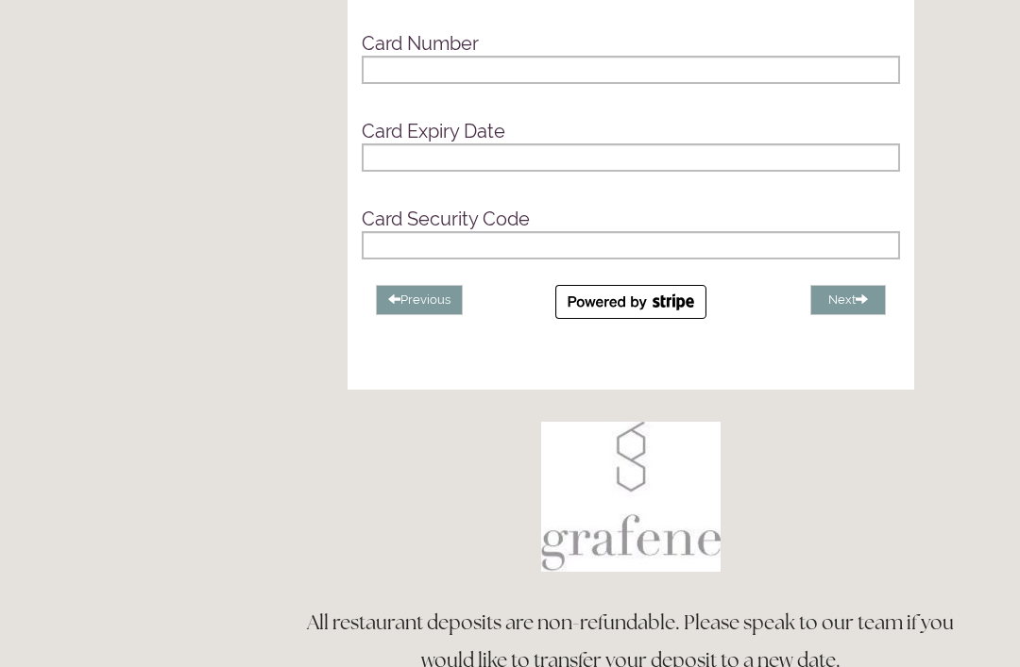
scroll to position [533, 0]
click at [852, 316] on button "Next" at bounding box center [848, 300] width 76 height 31
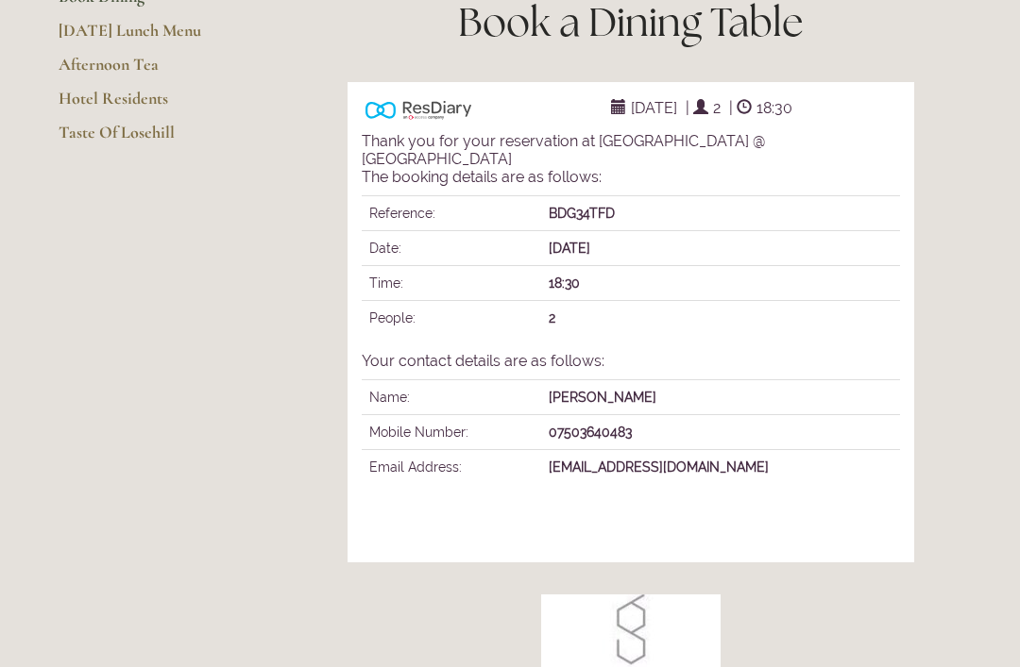
scroll to position [0, 0]
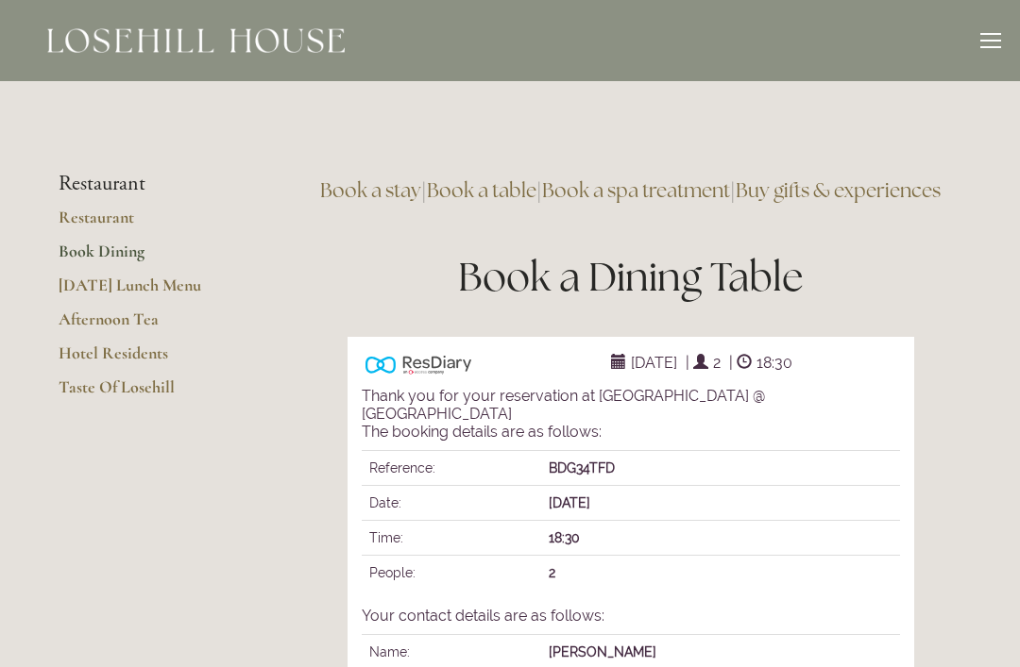
click at [133, 247] on link "Book Dining" at bounding box center [149, 258] width 180 height 34
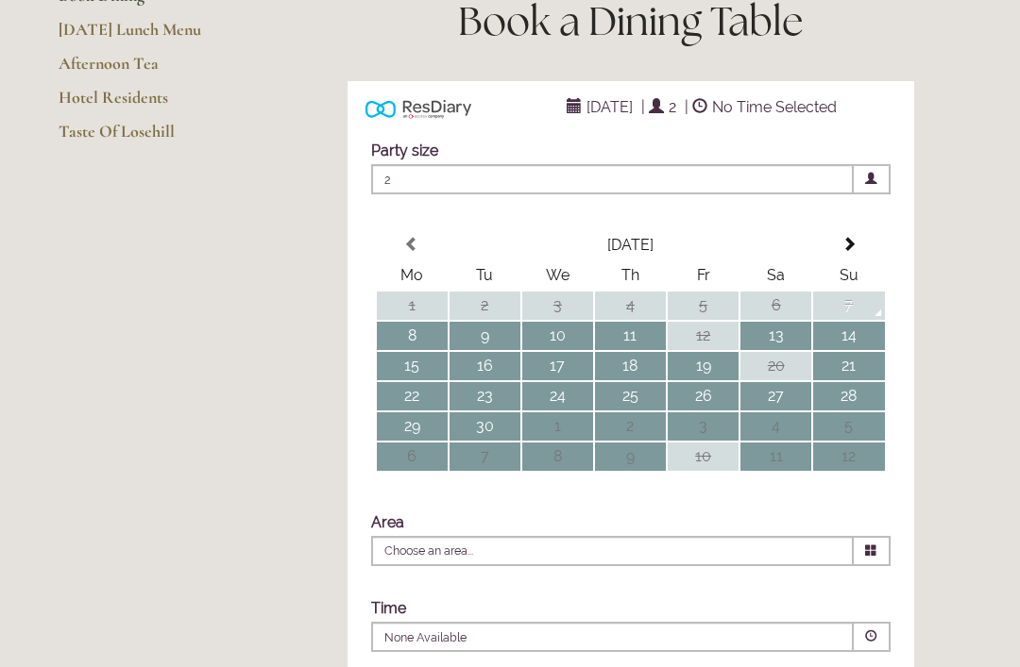
scroll to position [256, 0]
click at [848, 252] on span at bounding box center [848, 244] width 15 height 15
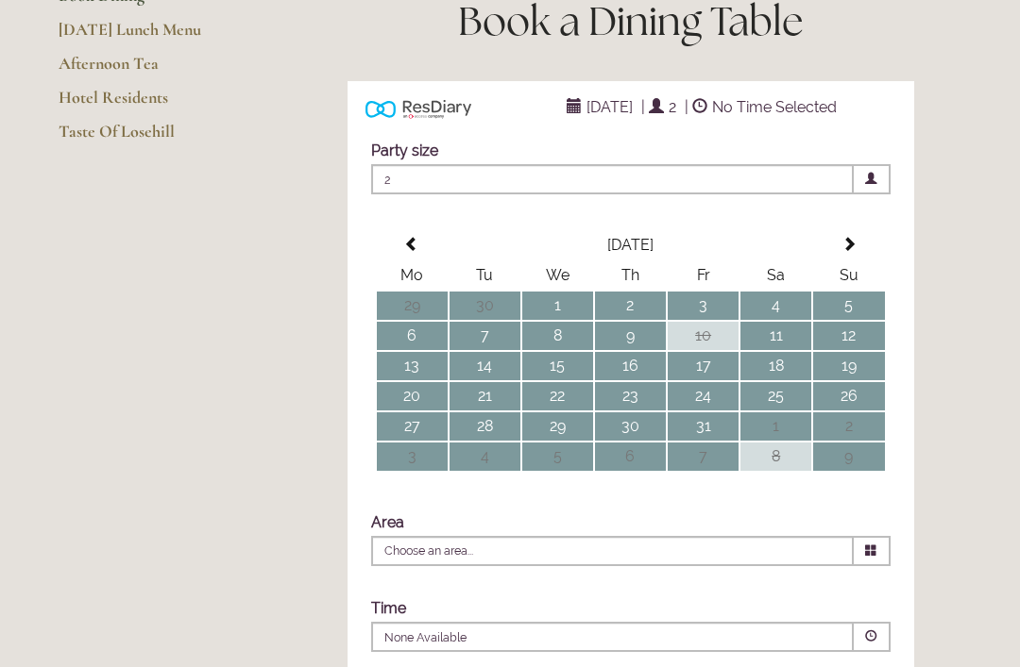
click at [843, 252] on span at bounding box center [848, 244] width 15 height 15
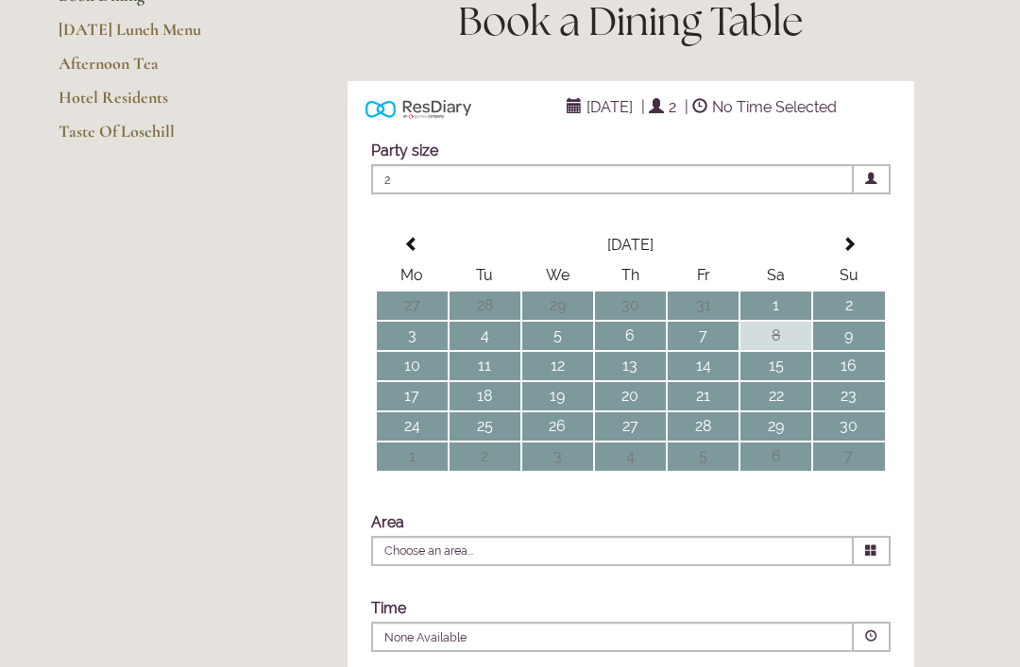
click at [491, 411] on td "18" at bounding box center [484, 396] width 71 height 28
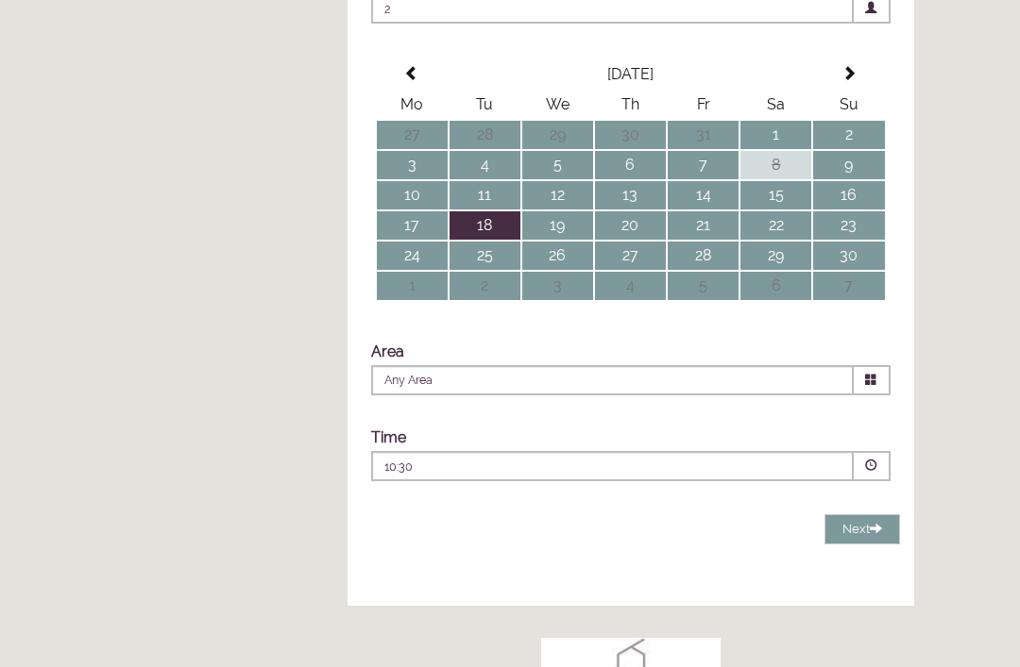
scroll to position [427, 0]
click at [863, 396] on span at bounding box center [871, 380] width 37 height 30
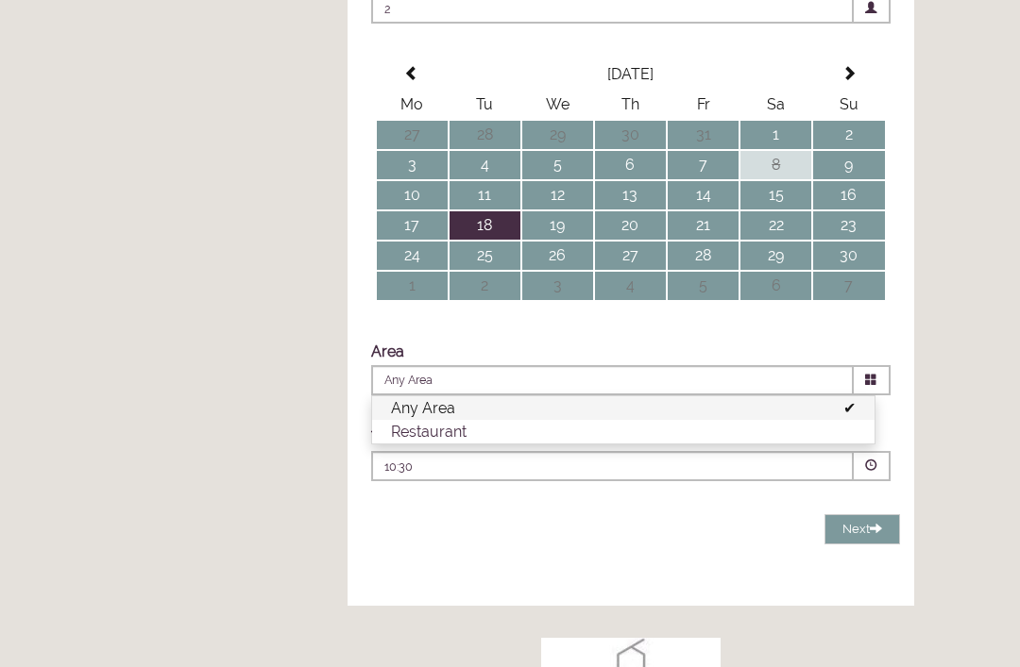
click at [458, 444] on li "Restaurant" at bounding box center [623, 432] width 502 height 24
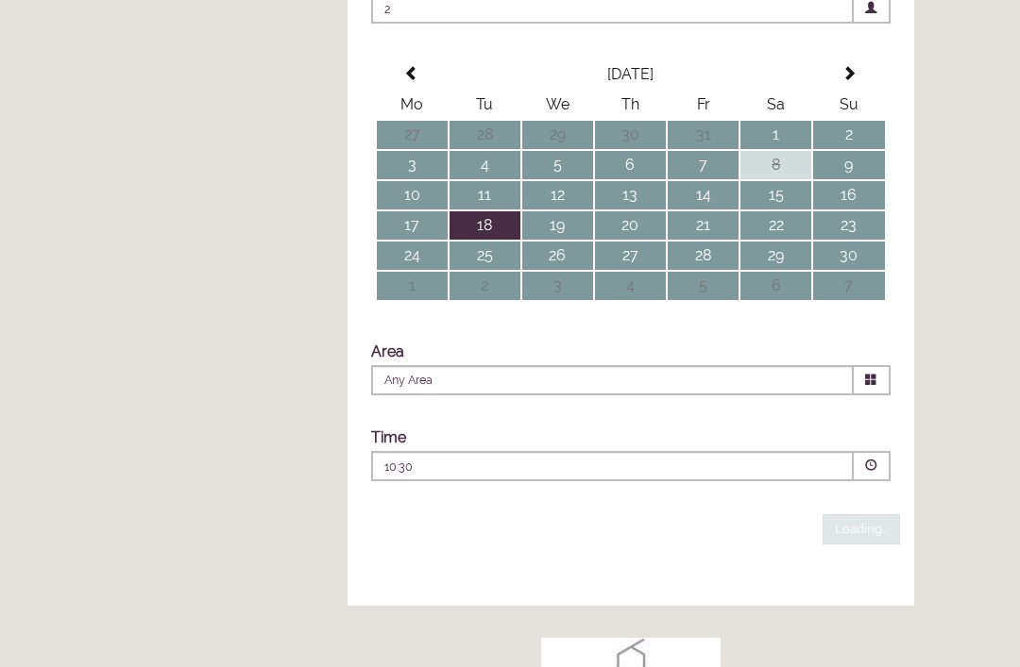
type input "Restaurant"
click at [870, 472] on span at bounding box center [871, 466] width 12 height 12
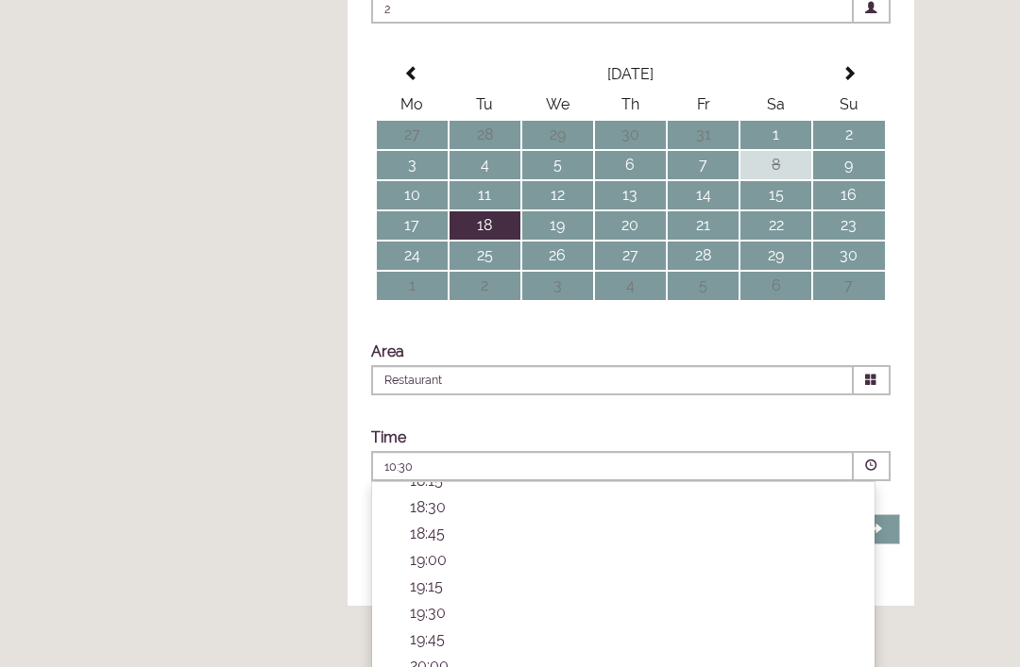
scroll to position [663, 0]
click at [430, 525] on li "18:30 Combined Shape Join Standby List" at bounding box center [623, 511] width 502 height 26
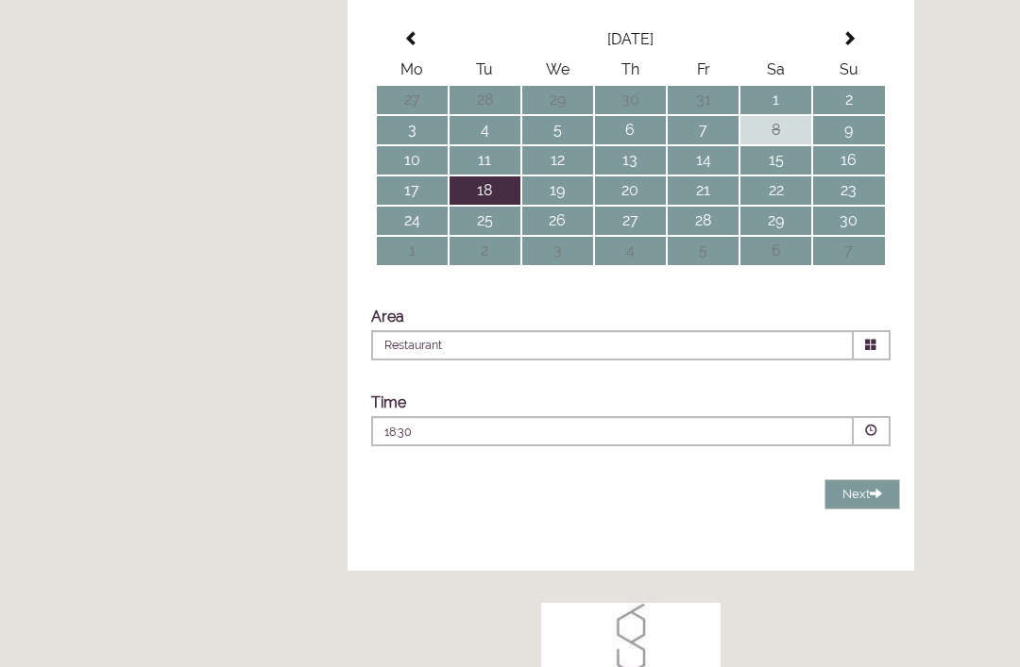
scroll to position [450, 0]
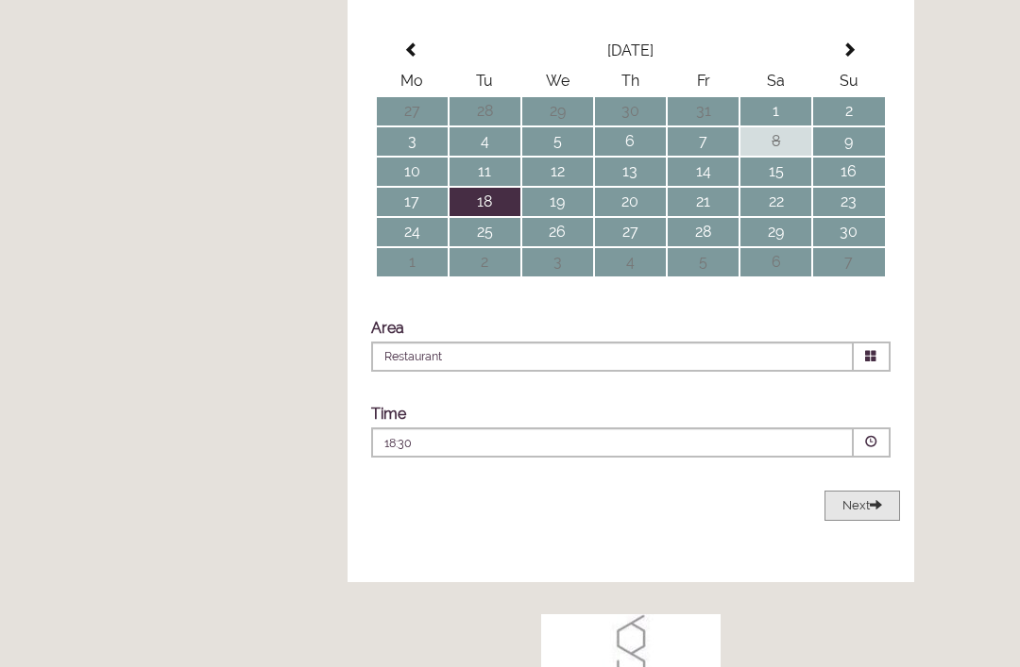
click at [872, 511] on span at bounding box center [876, 504] width 12 height 12
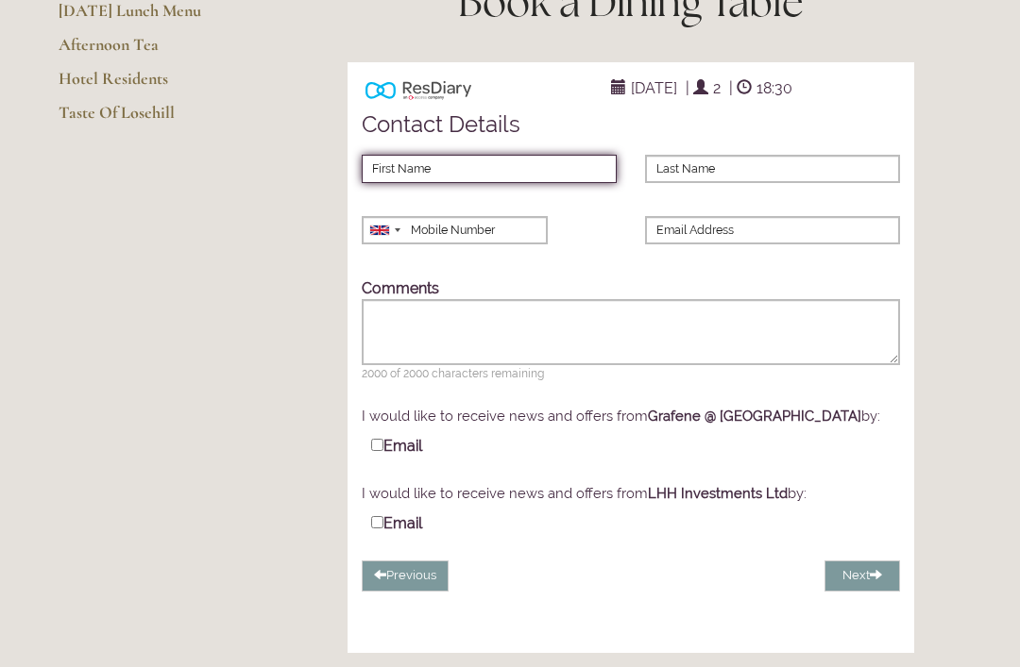
click at [446, 183] on input "First Name" at bounding box center [489, 169] width 255 height 28
type input "James"
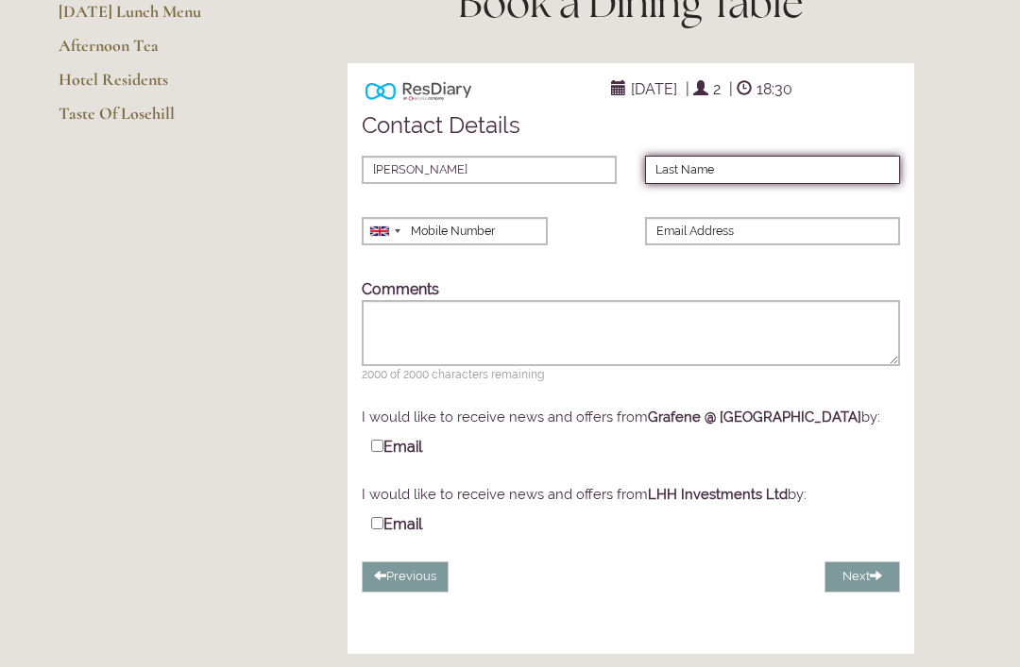
click at [702, 184] on input "Last Name" at bounding box center [772, 170] width 255 height 28
type input "McIntosh"
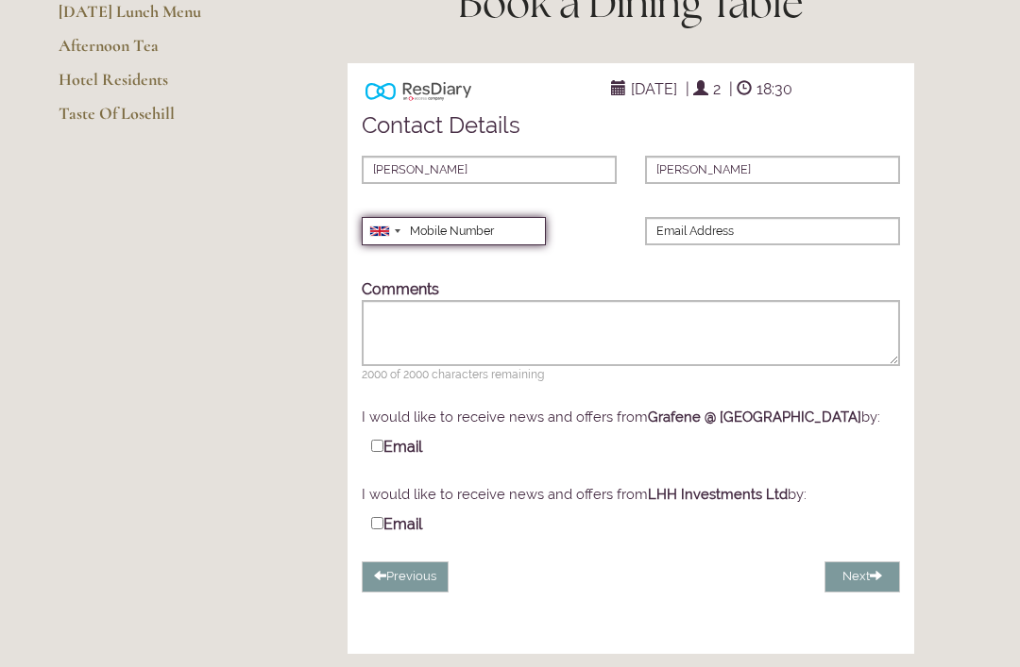
click at [446, 245] on input "Mobile Number" at bounding box center [454, 231] width 184 height 28
type input "07503640483"
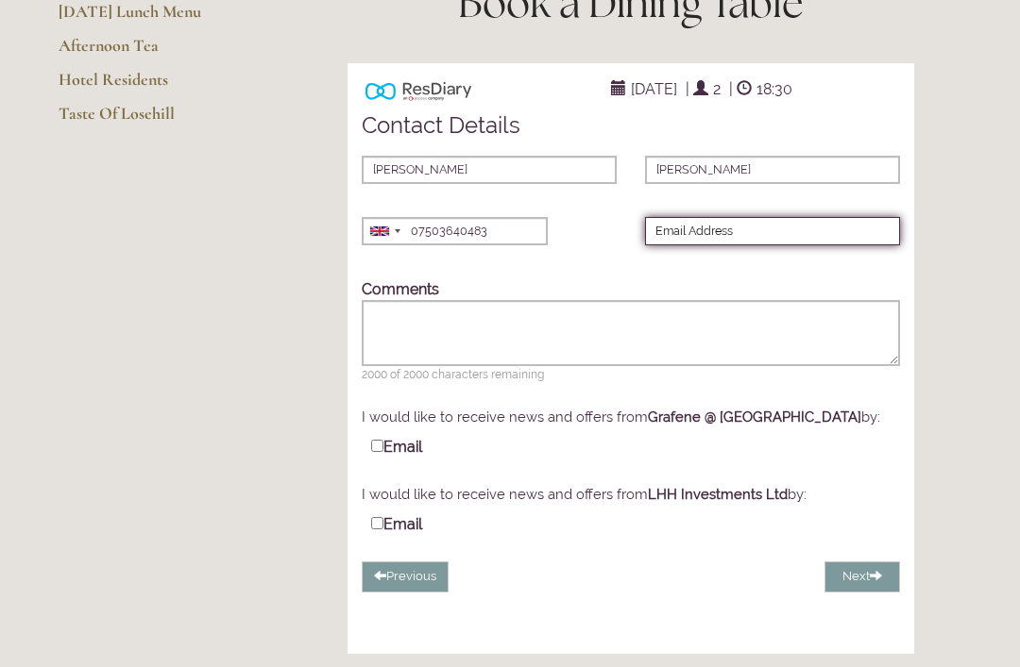
click at [691, 245] on input "Email Address" at bounding box center [772, 231] width 255 height 28
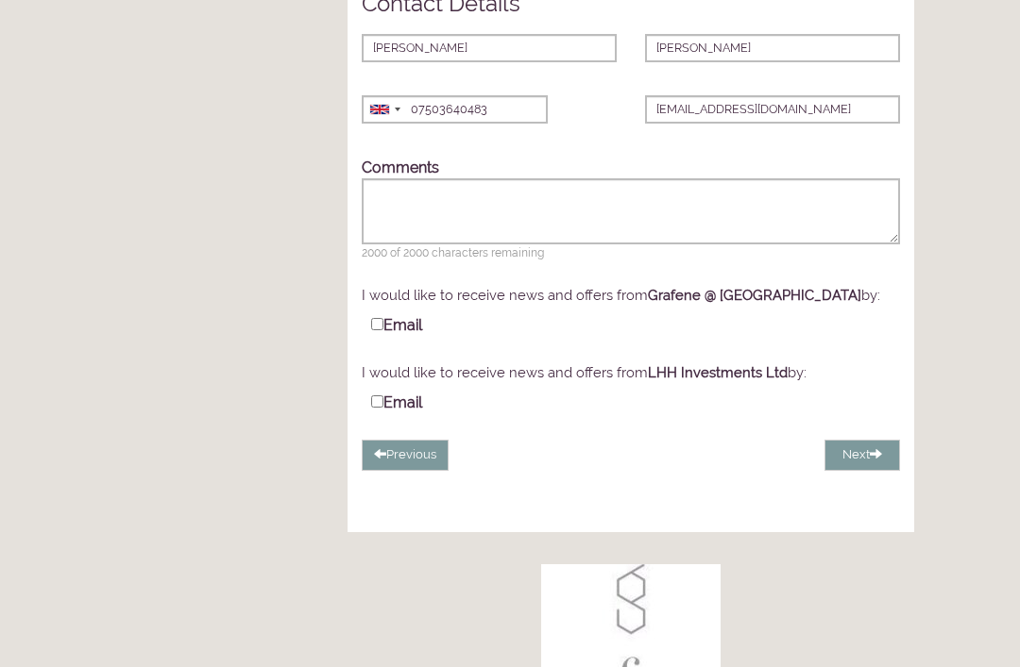
scroll to position [391, 0]
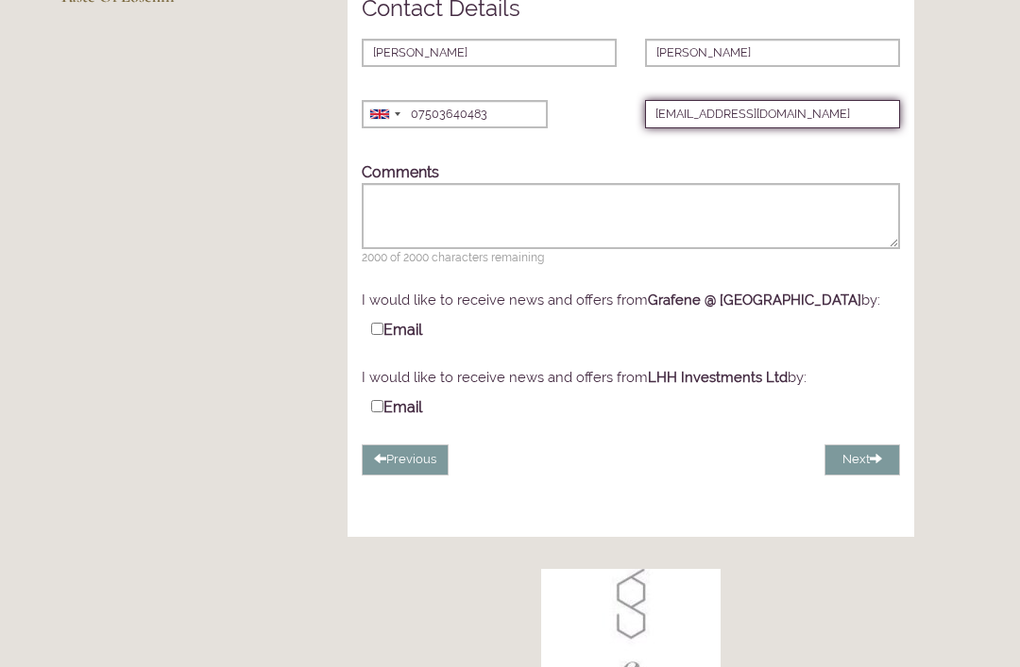
type input "j.mcintoshes@gmail.com"
click at [389, 339] on label "Email" at bounding box center [396, 329] width 51 height 20
click at [383, 335] on input "Email" at bounding box center [377, 329] width 12 height 12
checkbox input "true"
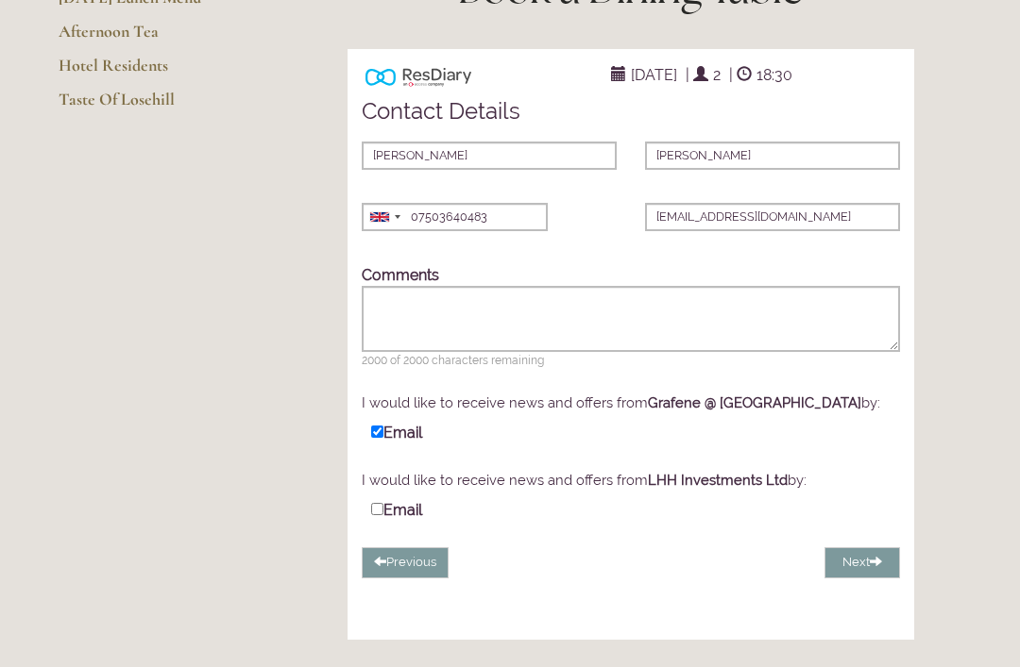
scroll to position [288, 0]
click at [859, 579] on button "Next" at bounding box center [862, 563] width 76 height 31
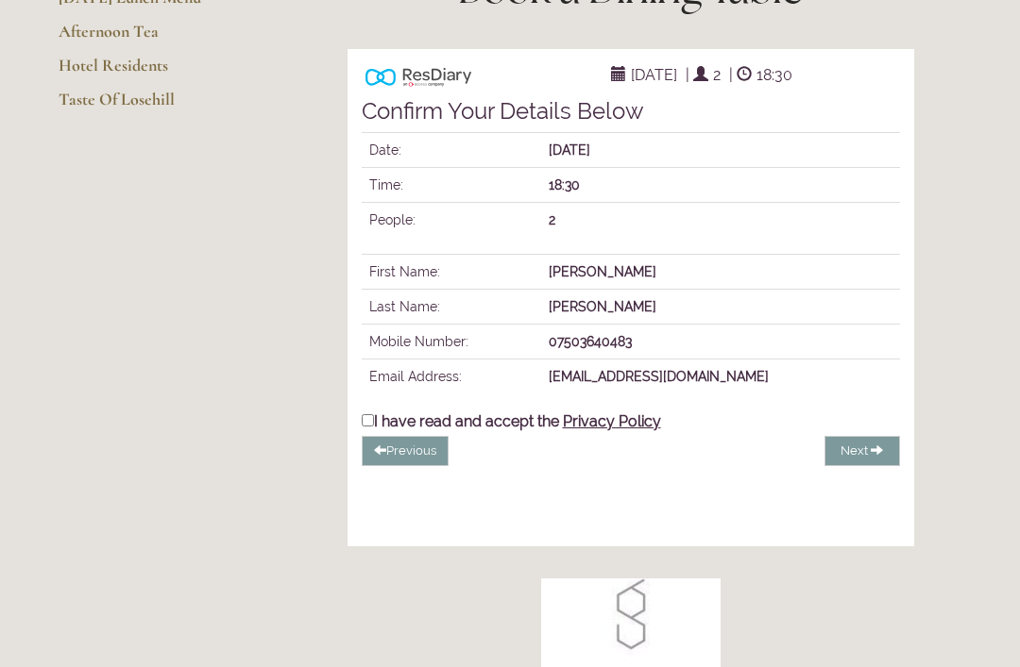
click at [384, 431] on label "I have read and accept the Privacy Policy" at bounding box center [511, 421] width 299 height 20
click at [374, 427] on input "I have read and accept the Privacy Policy" at bounding box center [368, 420] width 12 height 12
checkbox input "true"
click at [829, 458] on span "Complete Booking" at bounding box center [818, 451] width 109 height 14
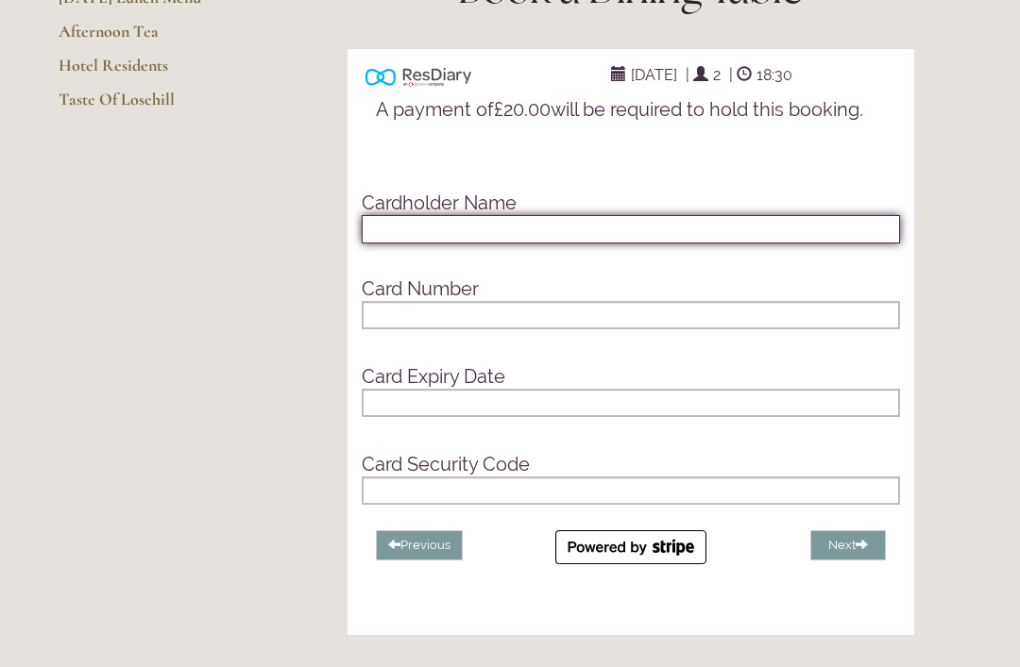
click at [414, 244] on input "text" at bounding box center [631, 229] width 538 height 28
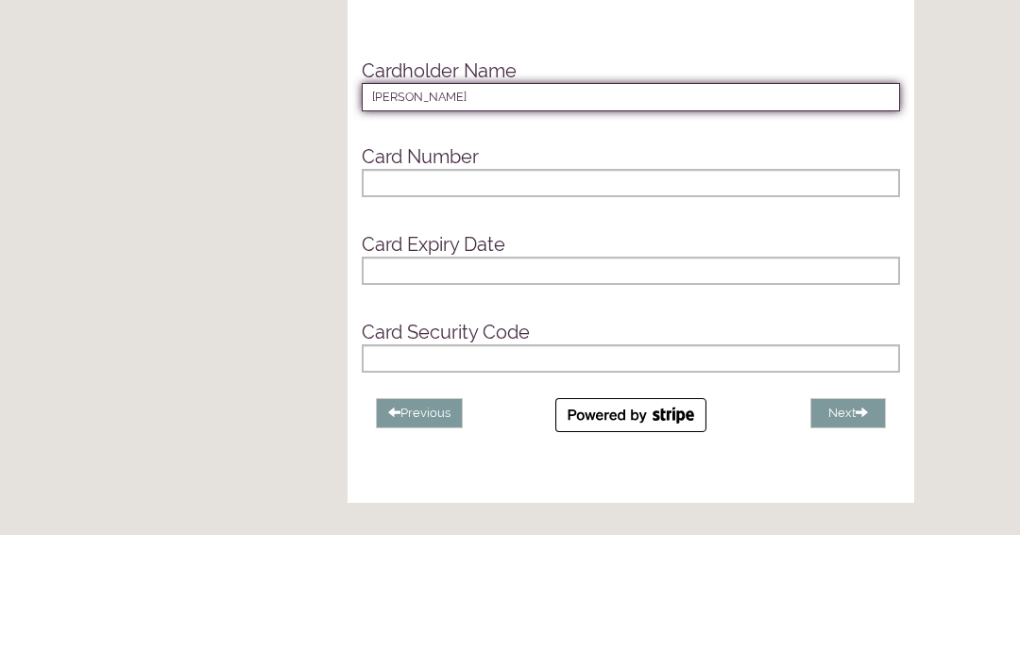
type input "J R McIntosh"
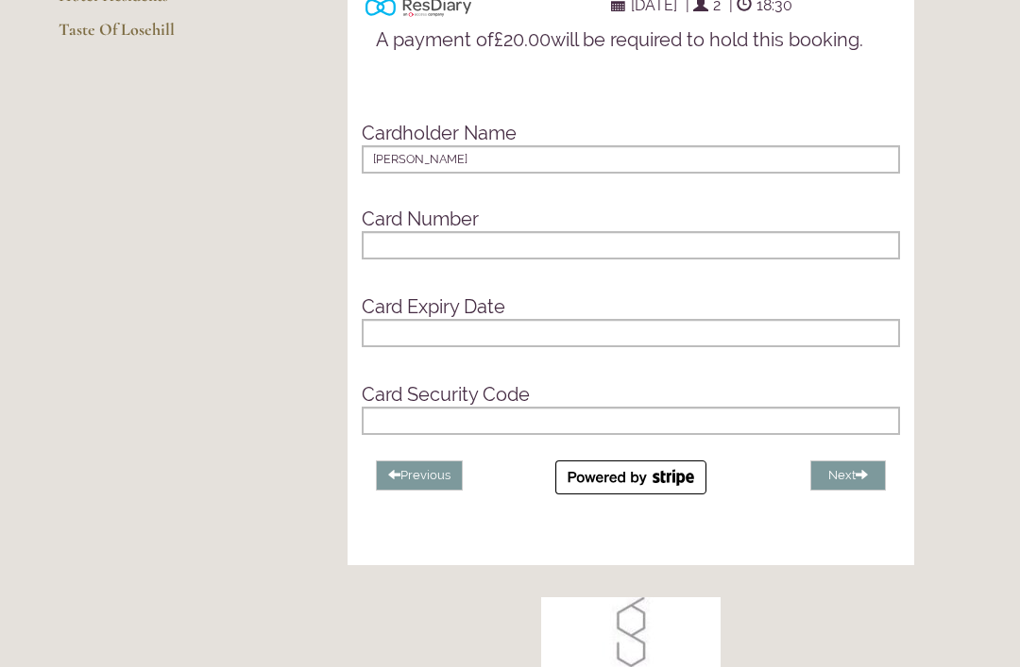
scroll to position [358, 0]
click at [850, 492] on button "Next" at bounding box center [848, 476] width 76 height 31
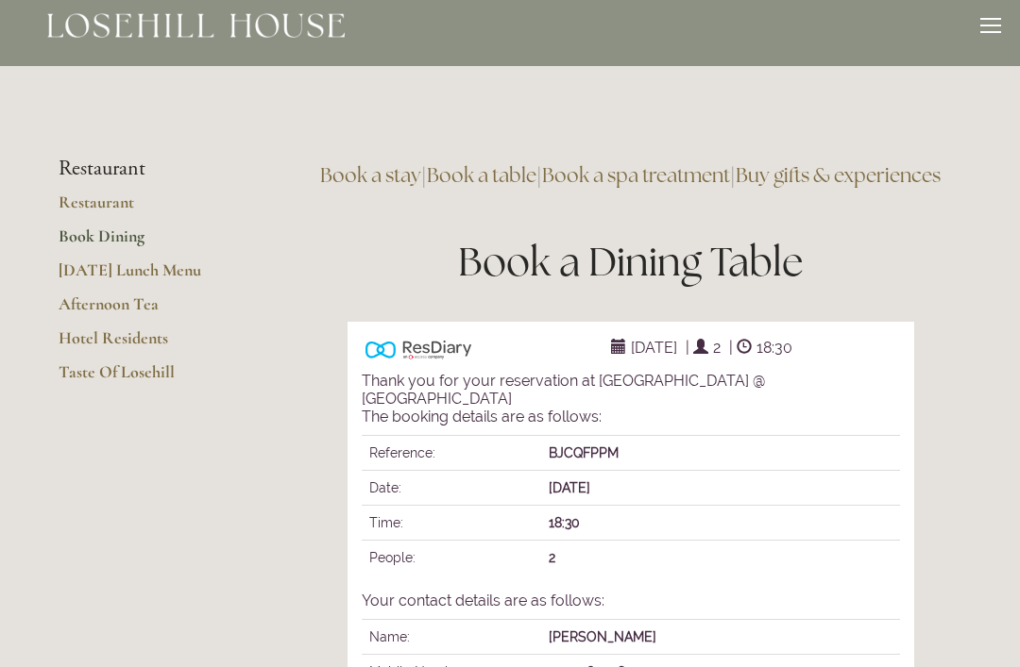
scroll to position [0, 0]
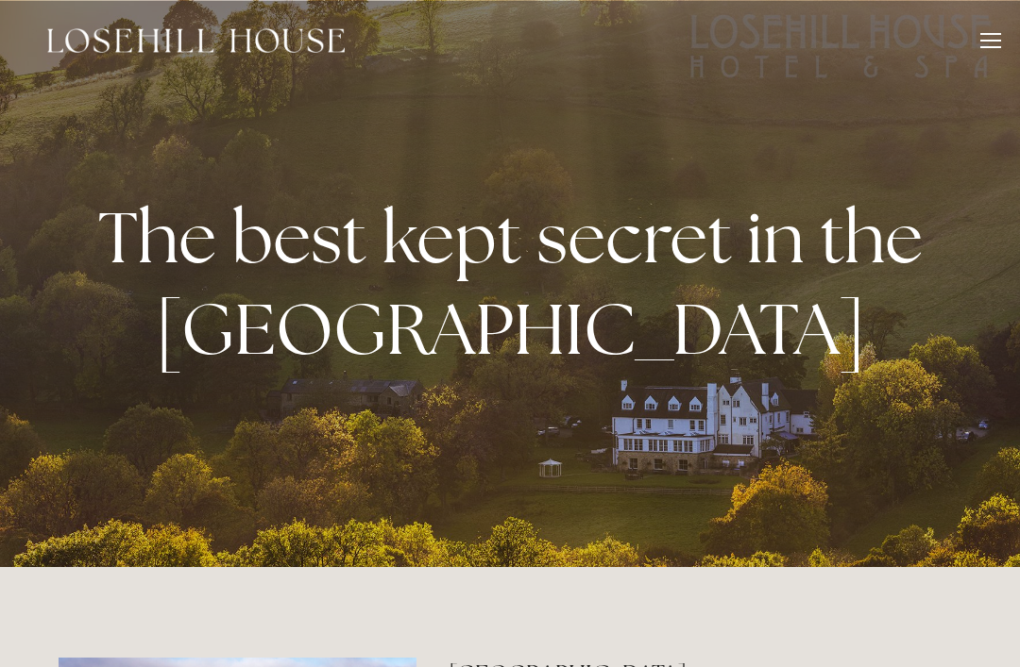
click at [988, 44] on div at bounding box center [990, 43] width 21 height 21
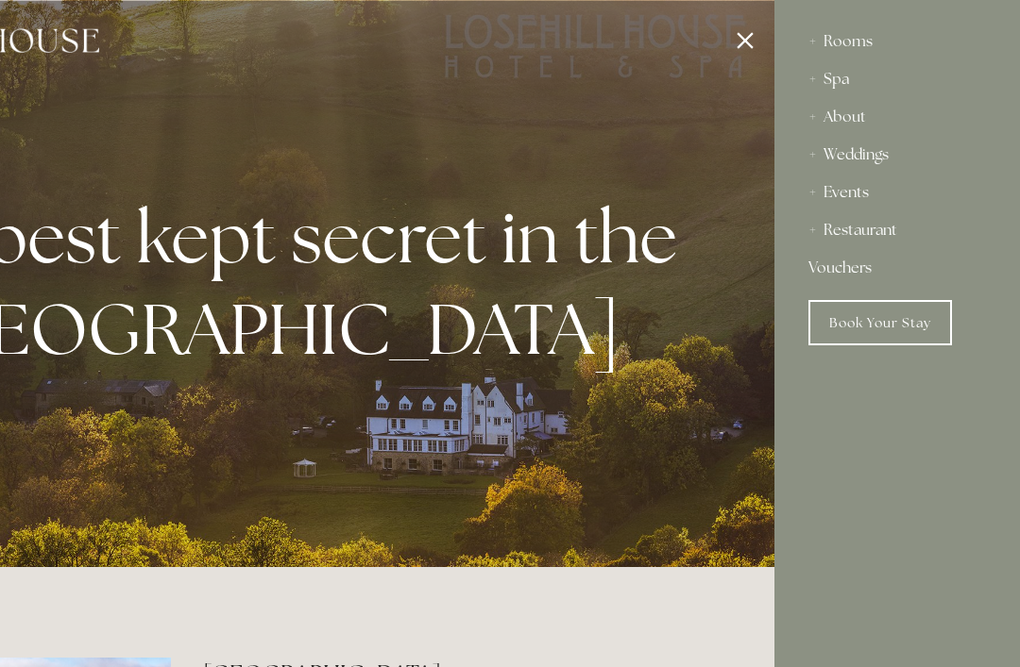
click at [877, 234] on div "Restaurant" at bounding box center [896, 230] width 177 height 38
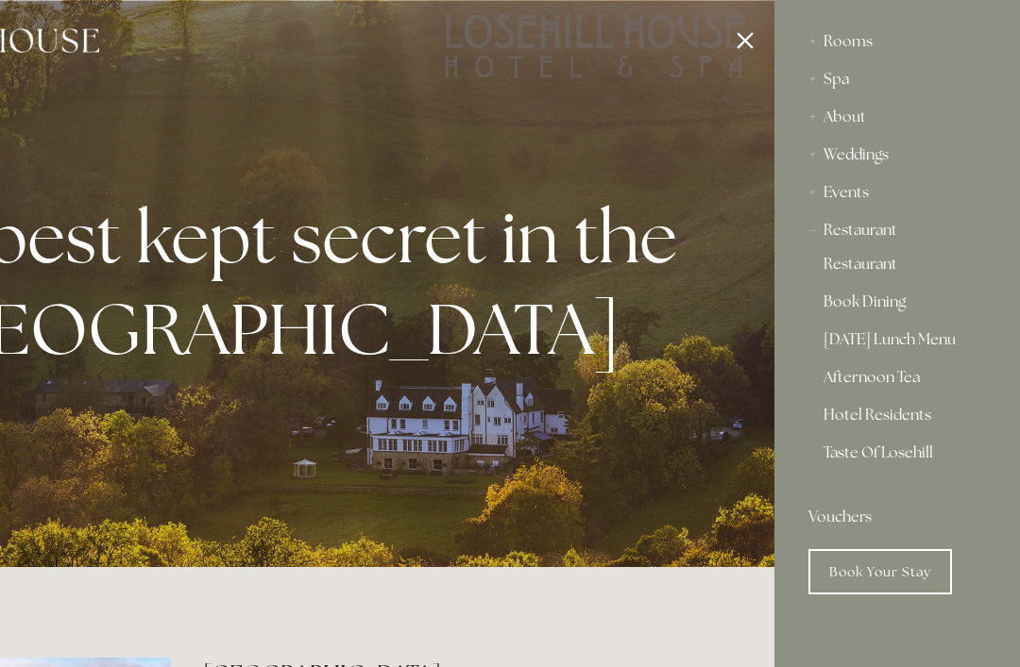
click at [859, 270] on link "Restaurant" at bounding box center [896, 268] width 147 height 23
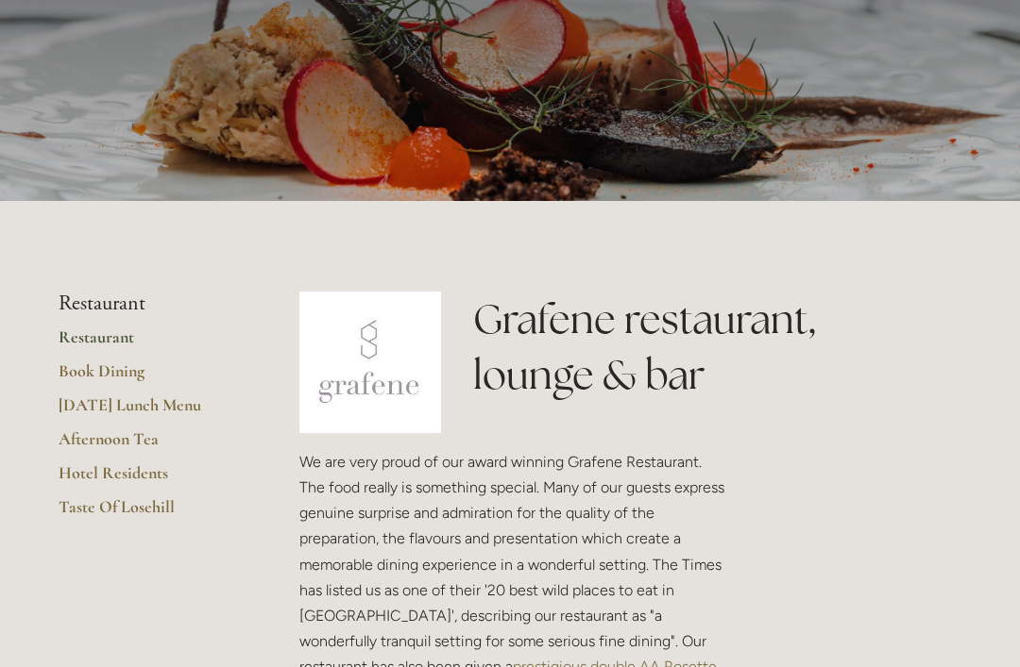
scroll to position [197, 0]
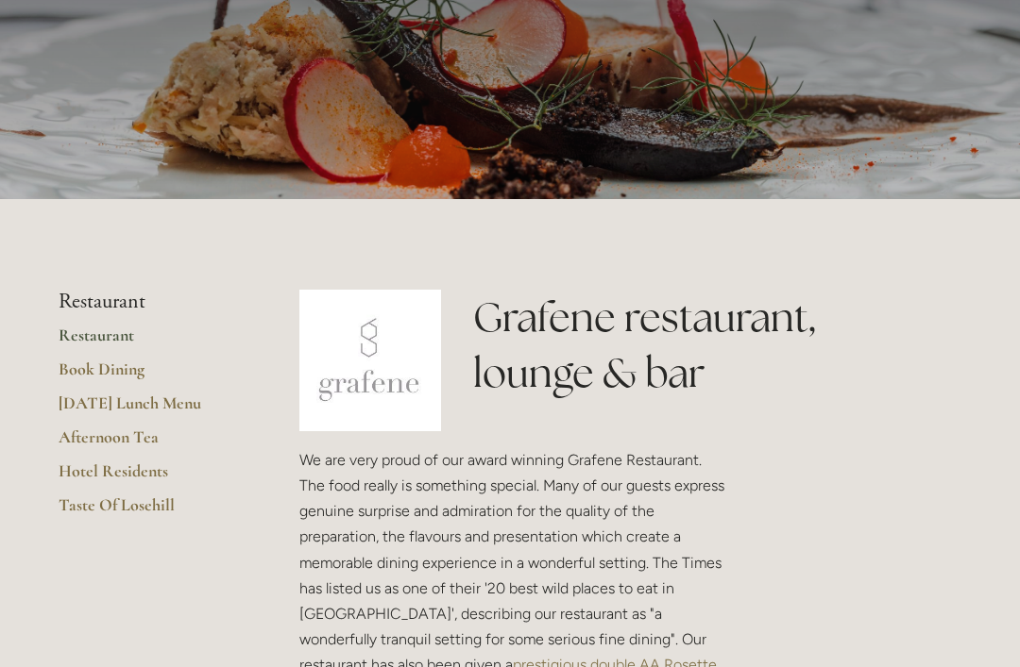
click at [134, 471] on link "Hotel Residents" at bounding box center [149, 478] width 180 height 34
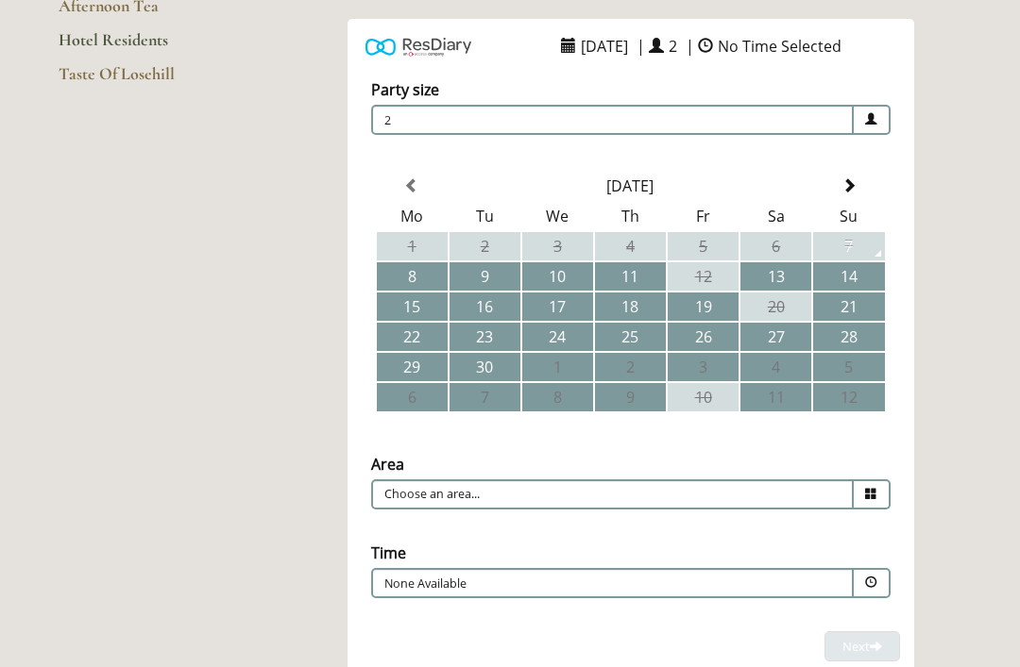
scroll to position [313, 0]
click at [847, 180] on span at bounding box center [848, 185] width 15 height 15
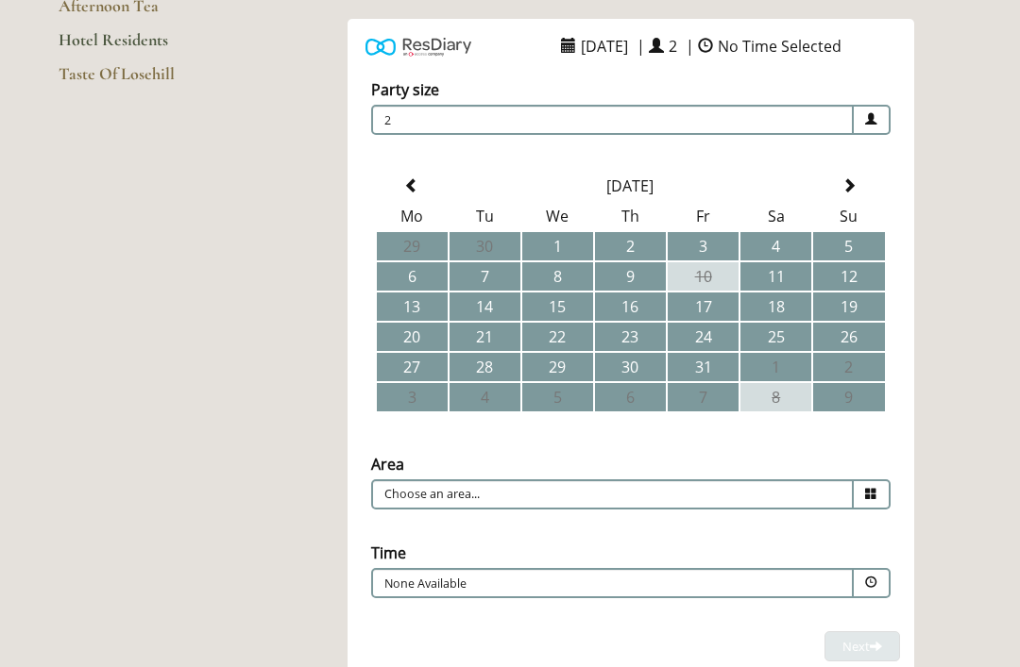
click at [561, 310] on td "15" at bounding box center [557, 307] width 71 height 28
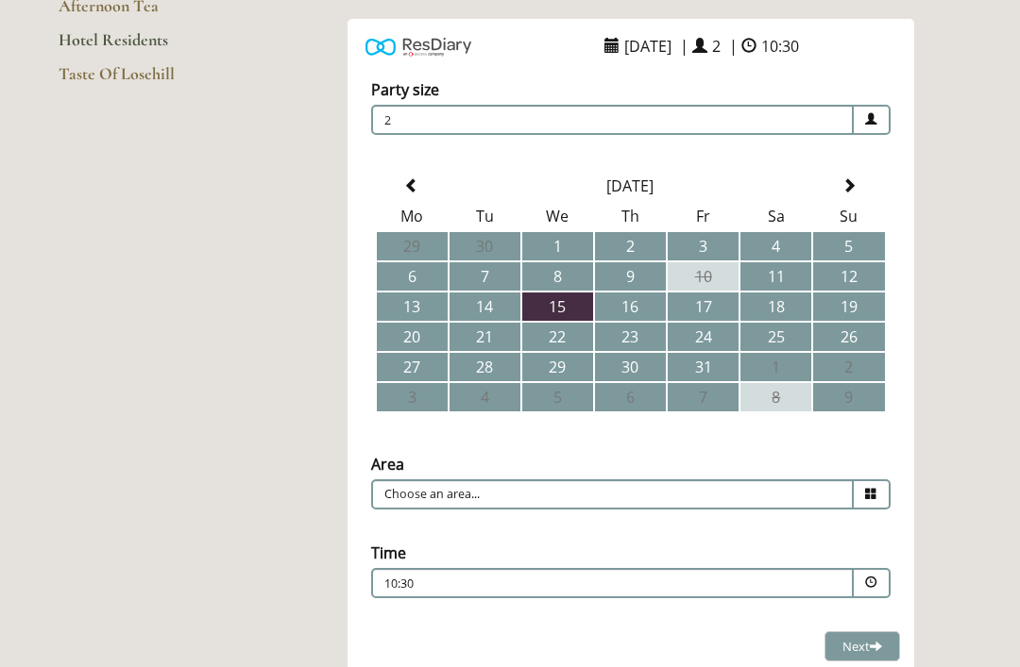
click at [868, 500] on icon at bounding box center [871, 494] width 12 height 12
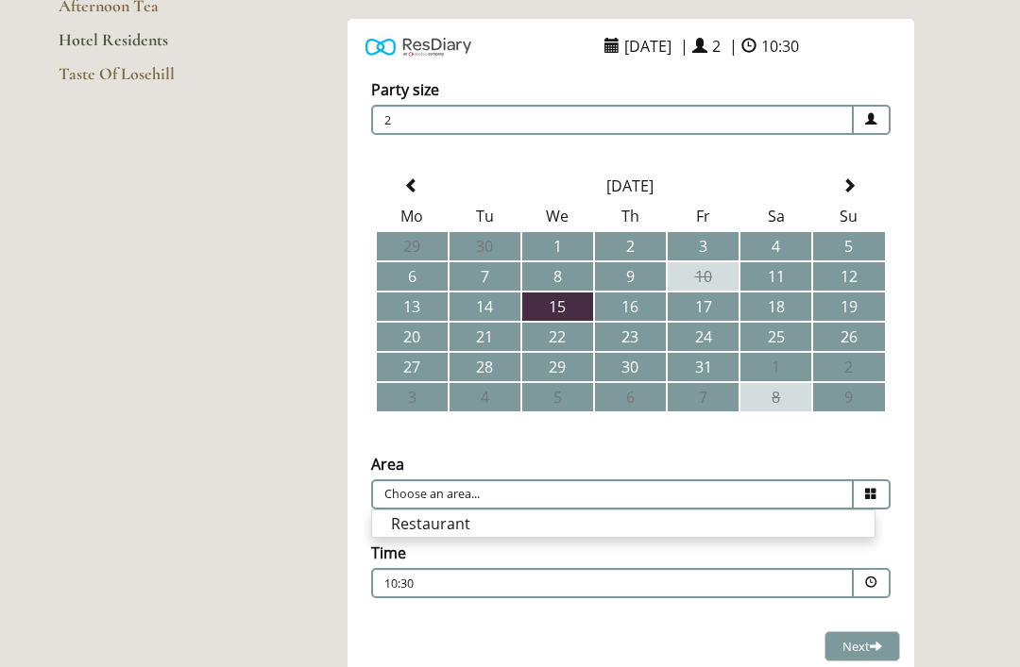
click at [442, 527] on li "Restaurant" at bounding box center [623, 524] width 502 height 26
type input "Restaurant"
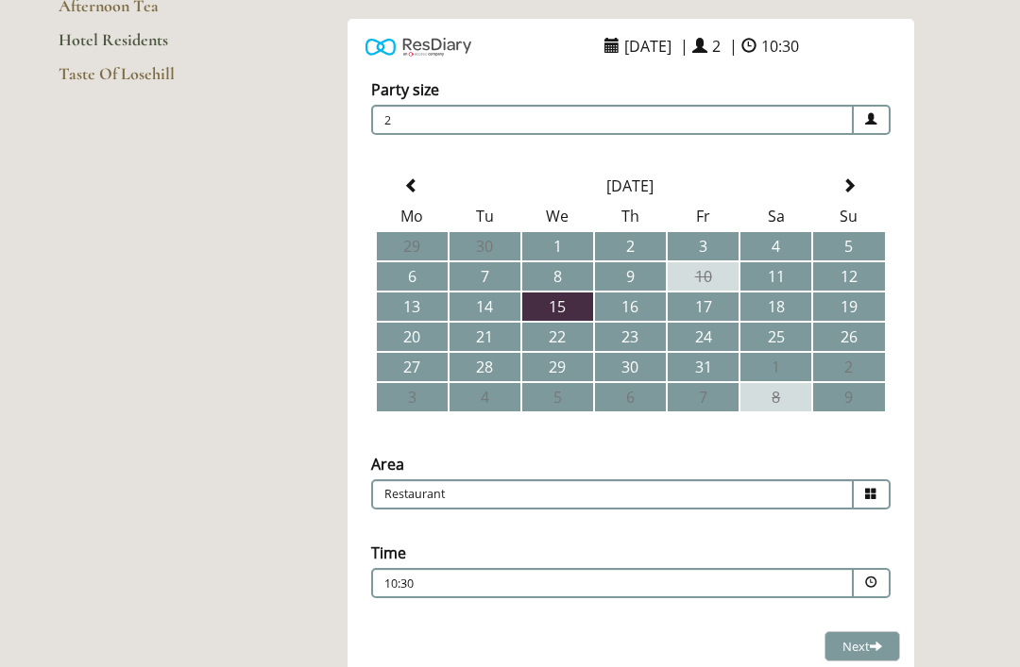
click at [874, 589] on span at bounding box center [871, 583] width 12 height 12
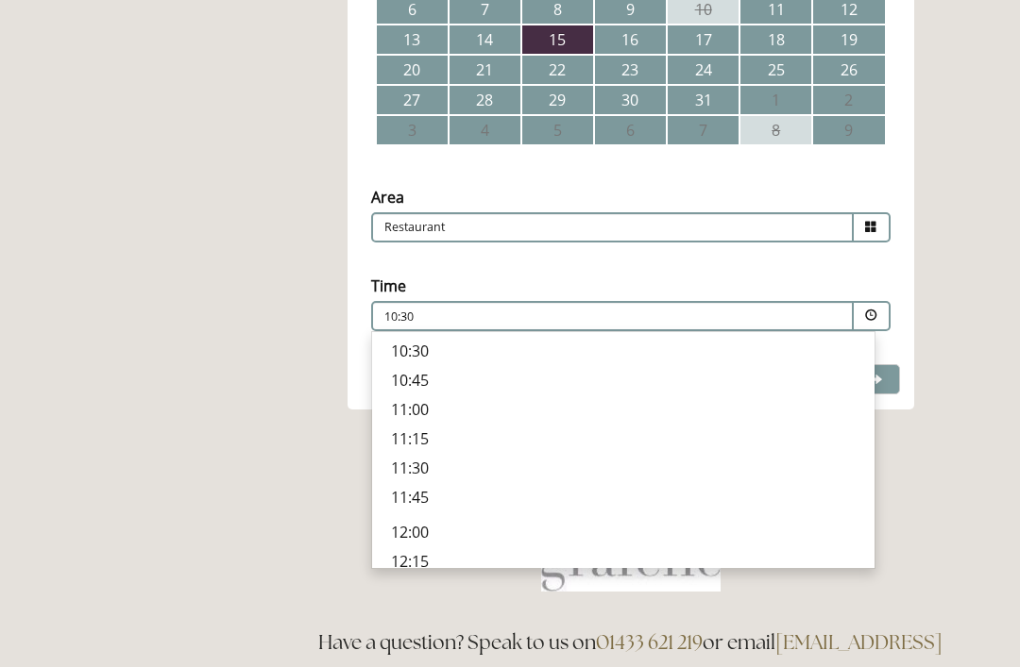
scroll to position [578, 0]
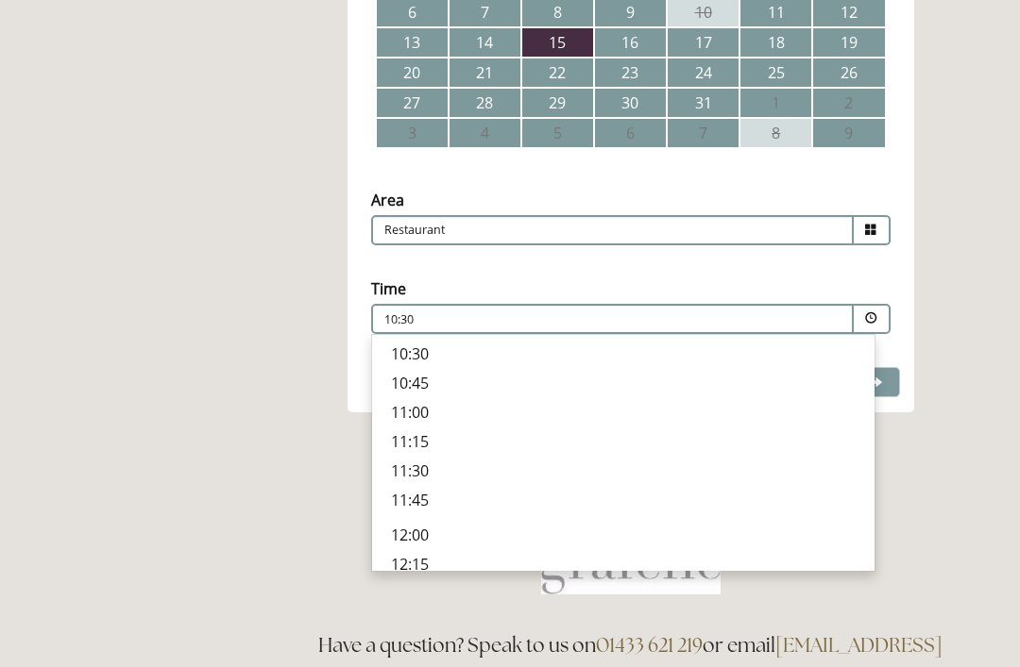
click at [450, 317] on p "10:30" at bounding box center [555, 320] width 342 height 17
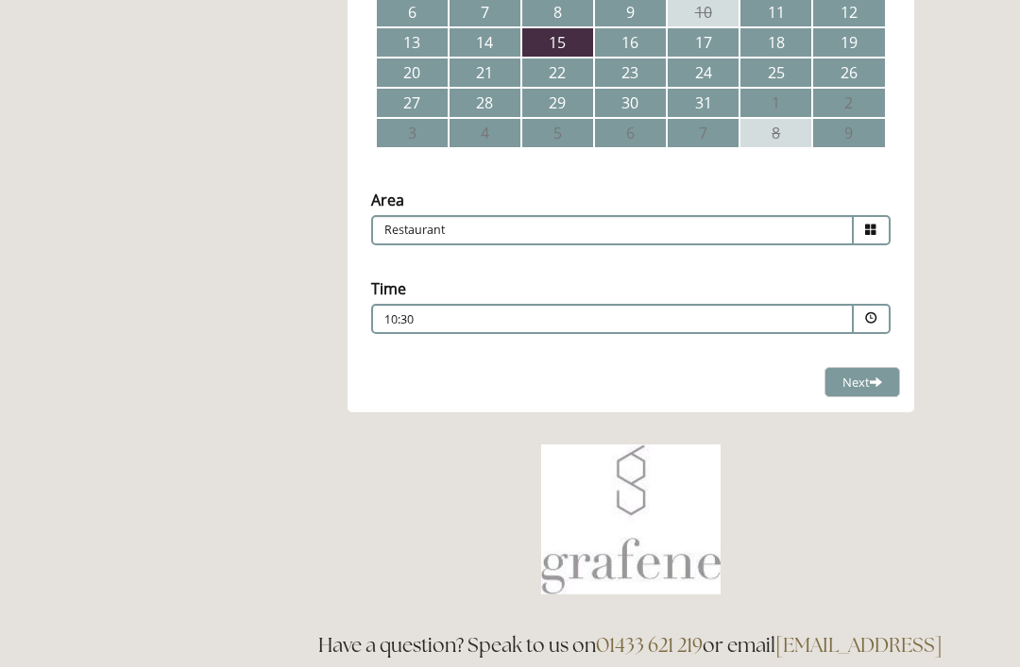
click at [872, 321] on span at bounding box center [871, 319] width 12 height 12
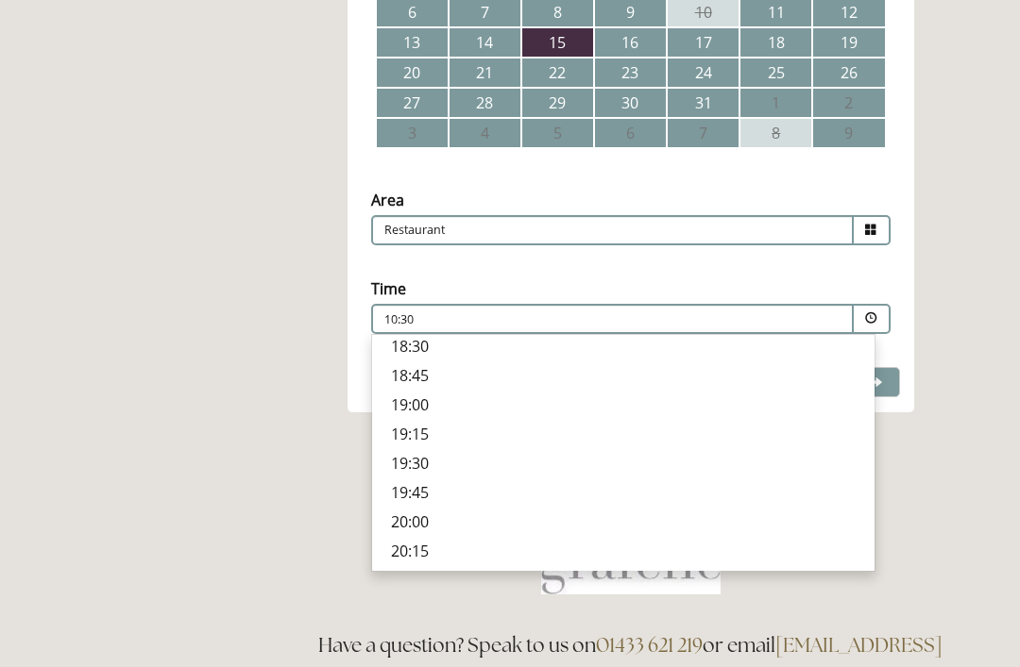
scroll to position [694, 0]
click at [419, 414] on p "19:00" at bounding box center [623, 403] width 465 height 21
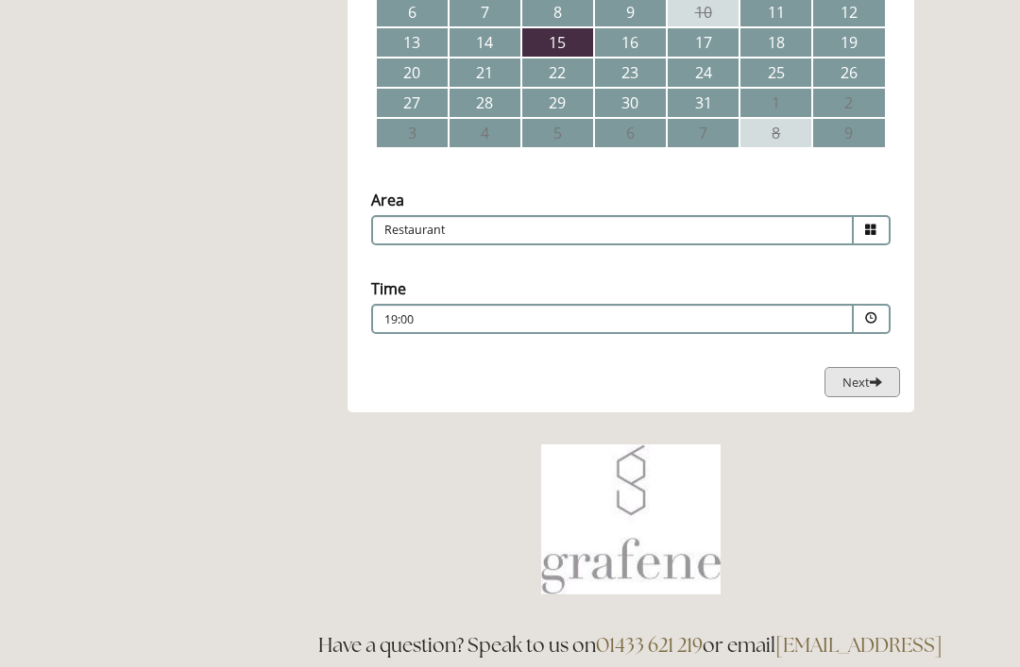
click at [860, 384] on span "Next" at bounding box center [862, 382] width 40 height 17
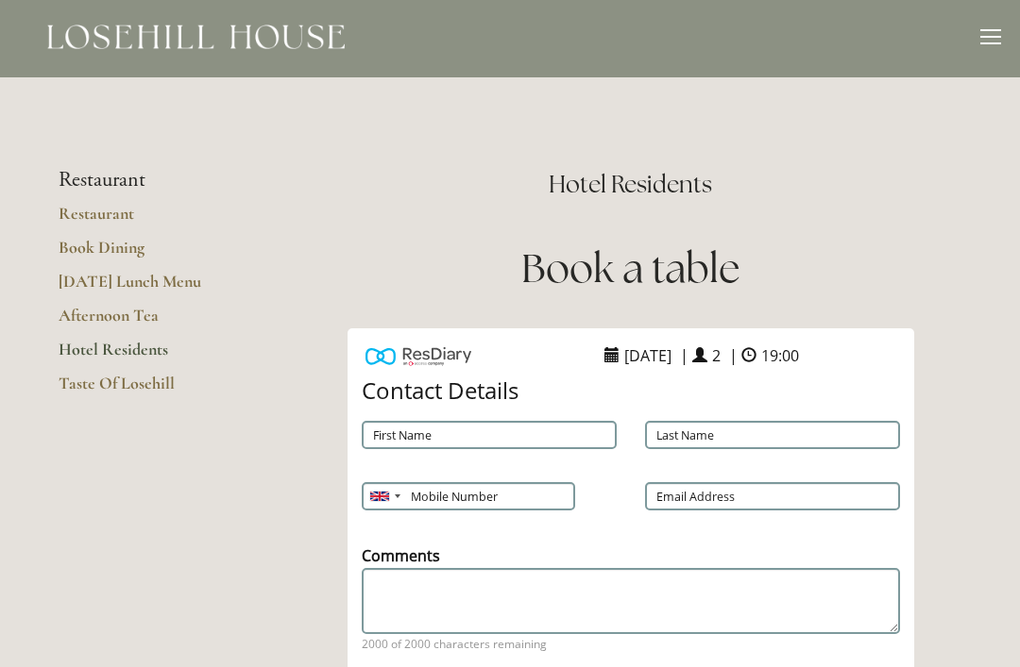
scroll to position [0, 0]
